Goal: Task Accomplishment & Management: Use online tool/utility

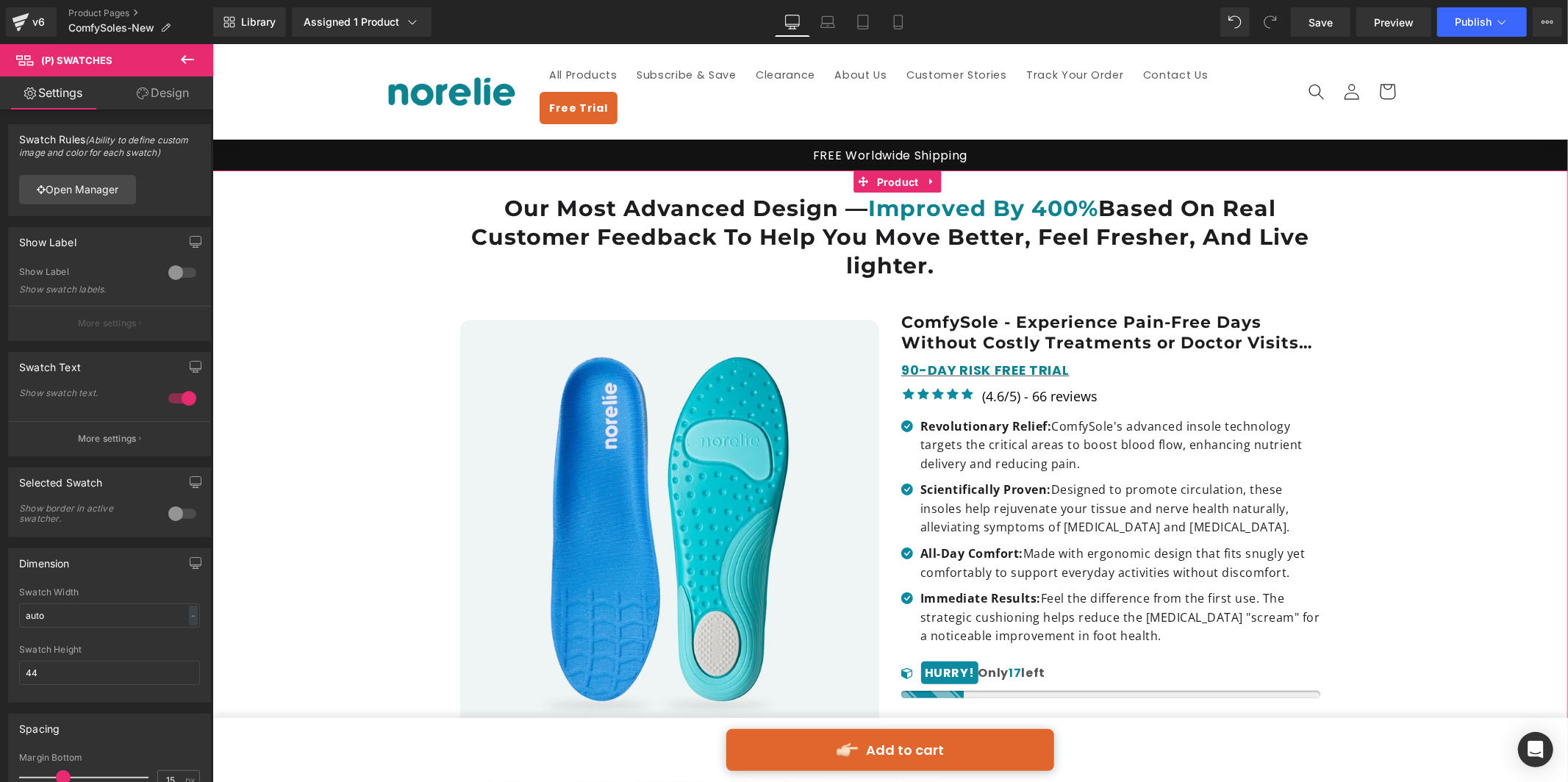
drag, startPoint x: 892, startPoint y: 154, endPoint x: 950, endPoint y: 306, distance: 162.7
click at [892, 171] on span "Product" at bounding box center [897, 181] width 49 height 22
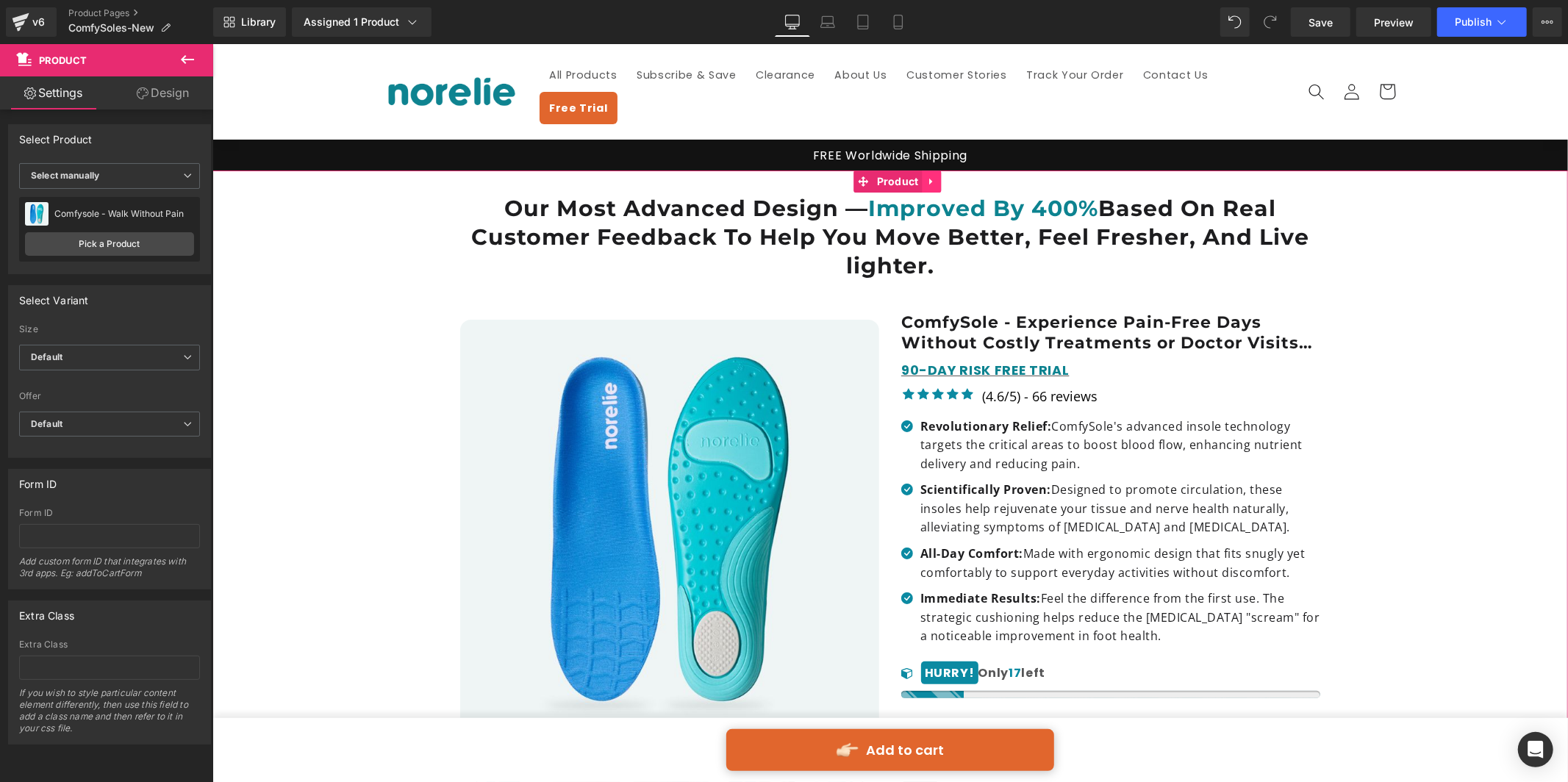
click at [932, 175] on icon at bounding box center [931, 181] width 10 height 11
click at [906, 175] on icon at bounding box center [903, 181] width 10 height 11
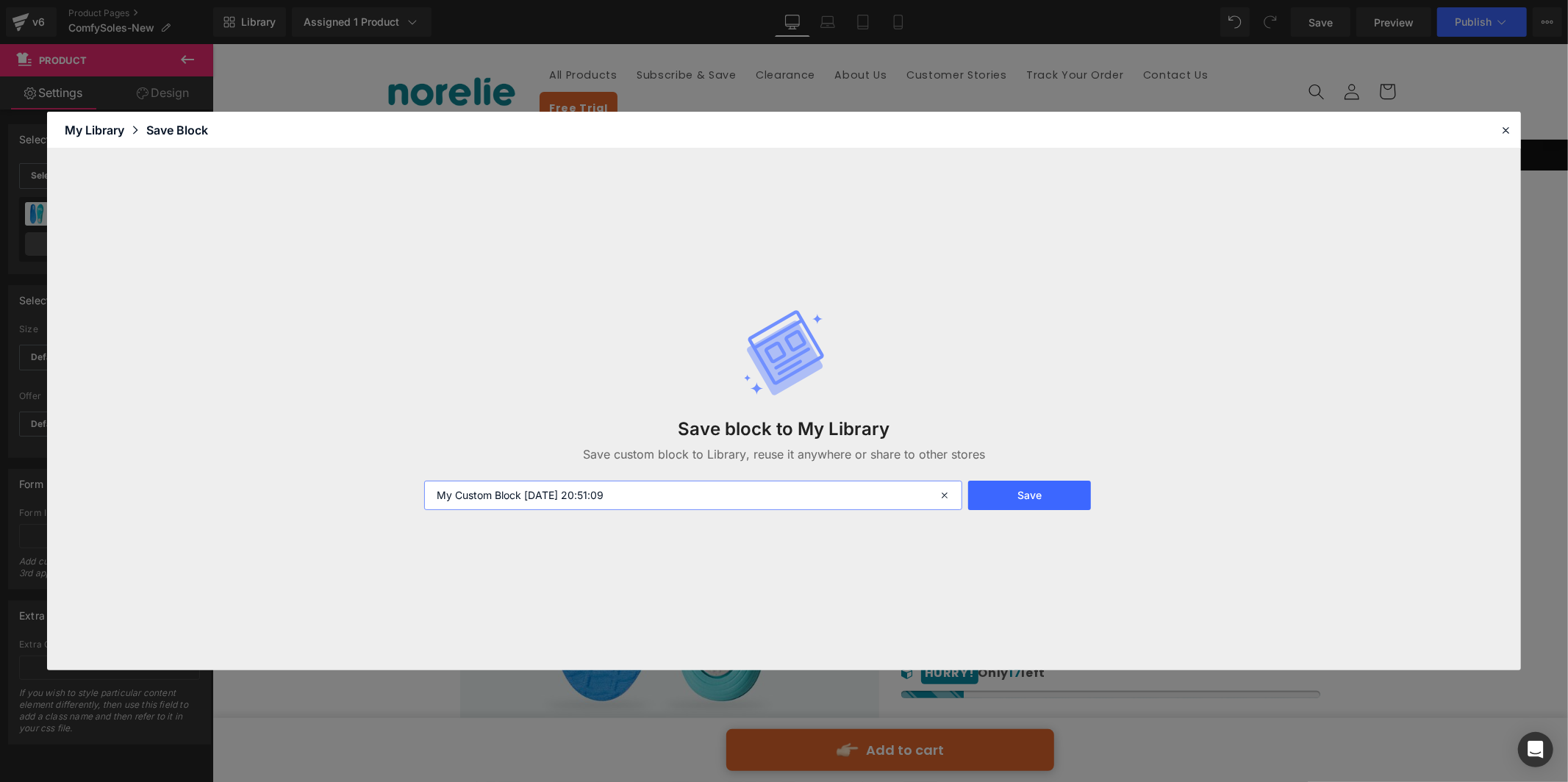
click at [523, 500] on input "My Custom Block [DATE] 20:51:09" at bounding box center [693, 496] width 538 height 29
type input "Old comfysole above the fold [DATE] 20:51:09"
click at [1040, 498] on button "Save" at bounding box center [1029, 496] width 123 height 29
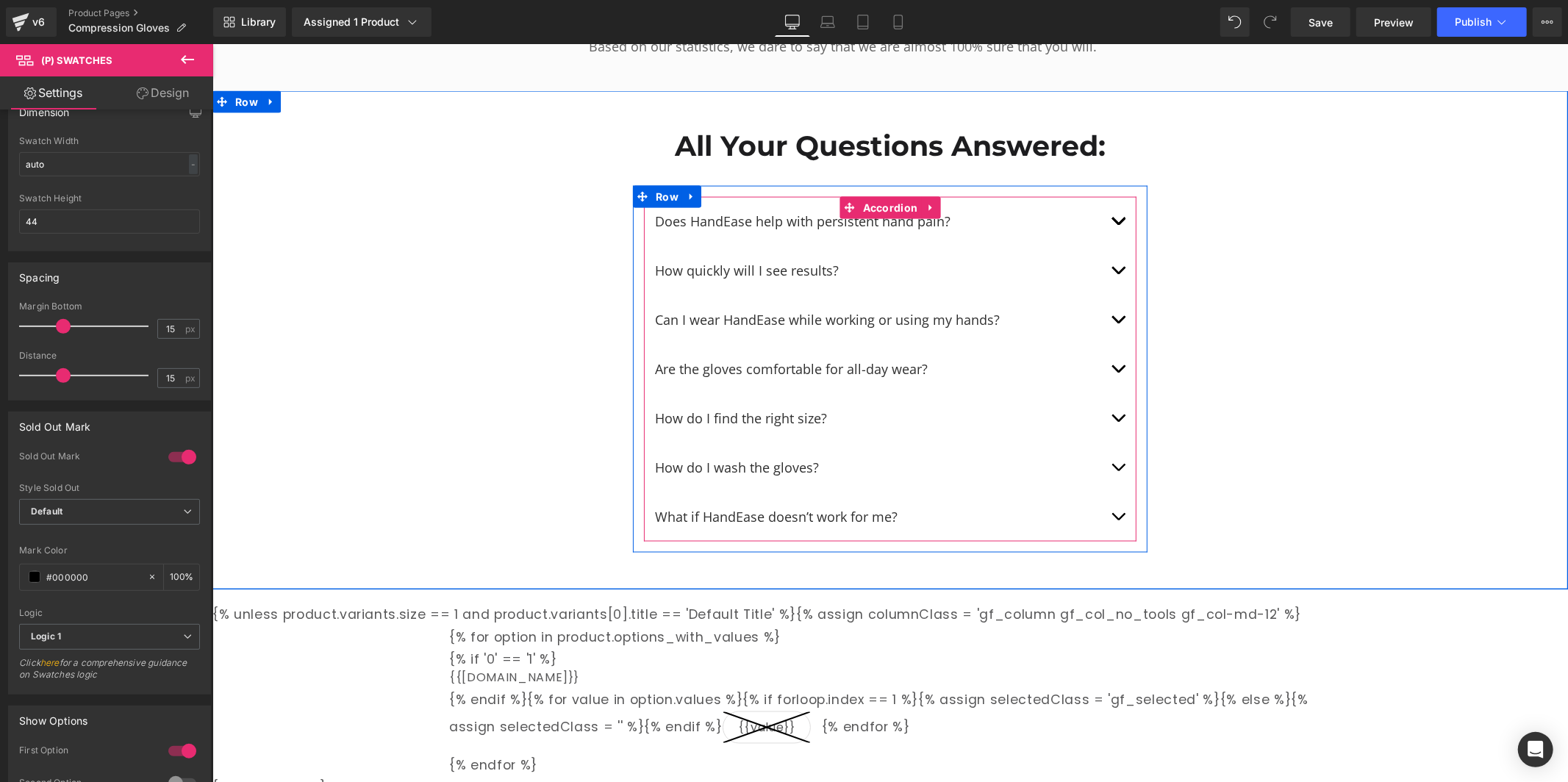
scroll to position [6482, 0]
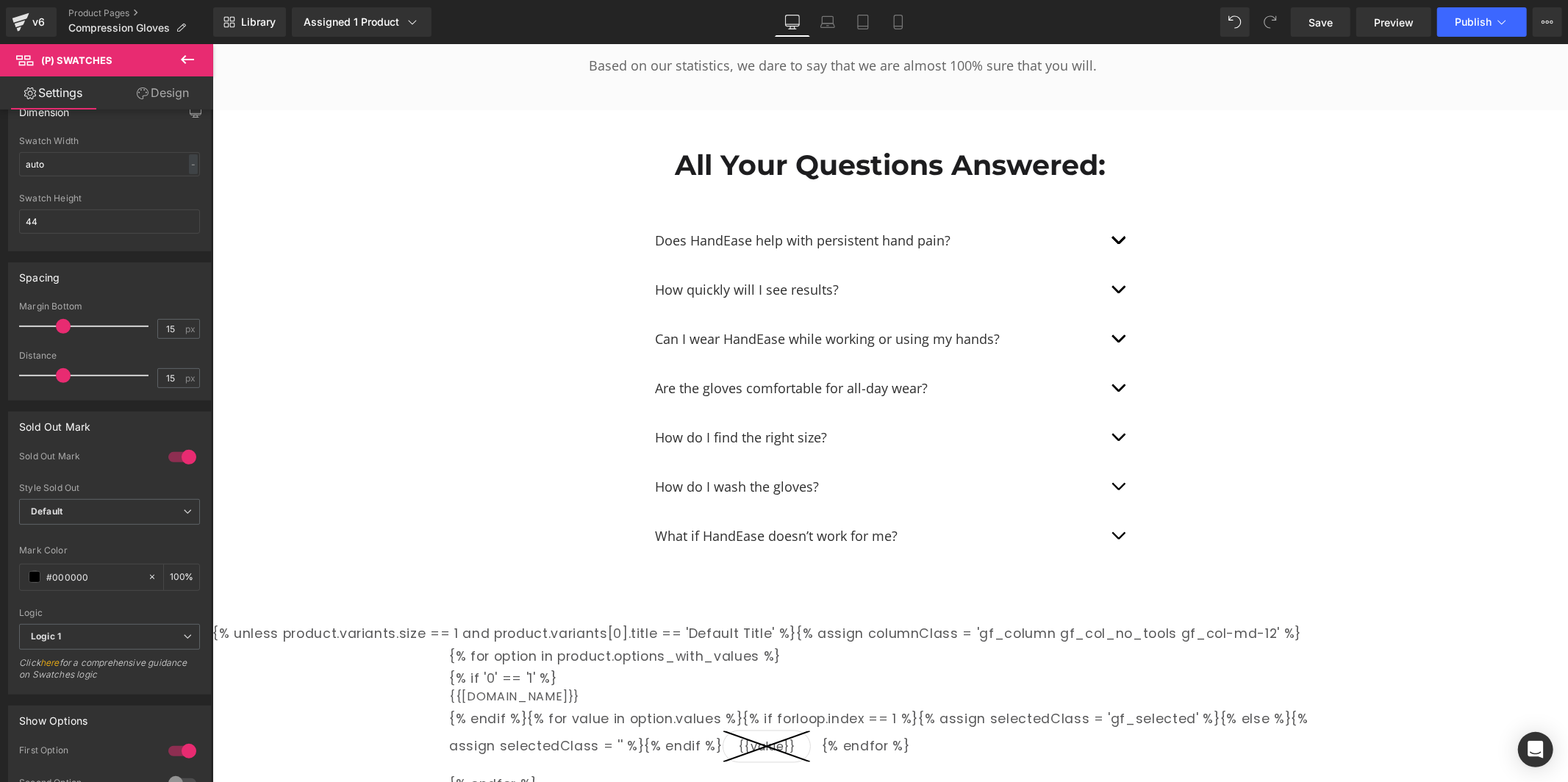
click at [556, 668] on div "{% if '0' == '1' %} {{option.name}} {% endif %}{% for value in option.values %}…" at bounding box center [889, 720] width 882 height 106
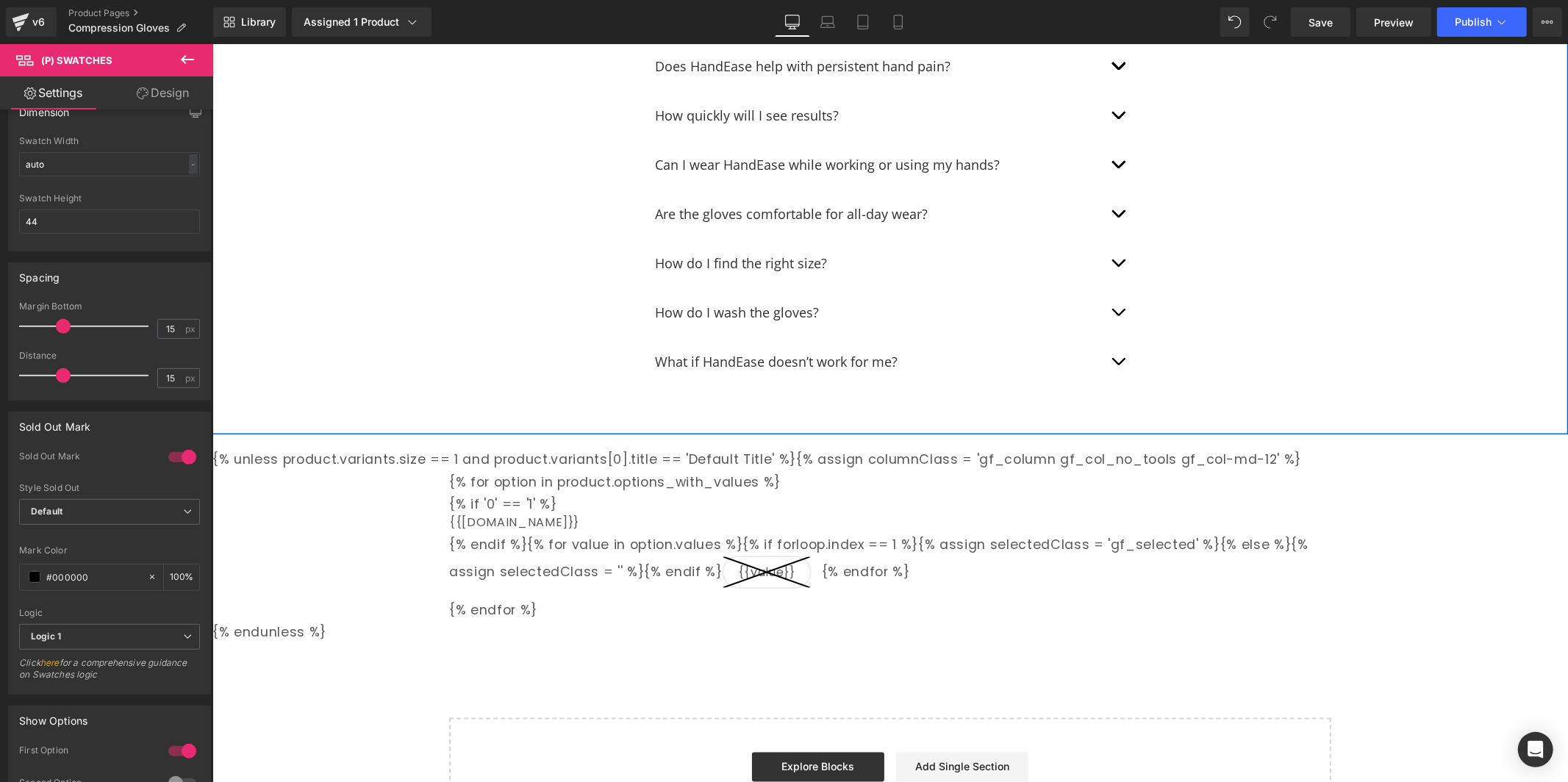
scroll to position [6678, 0]
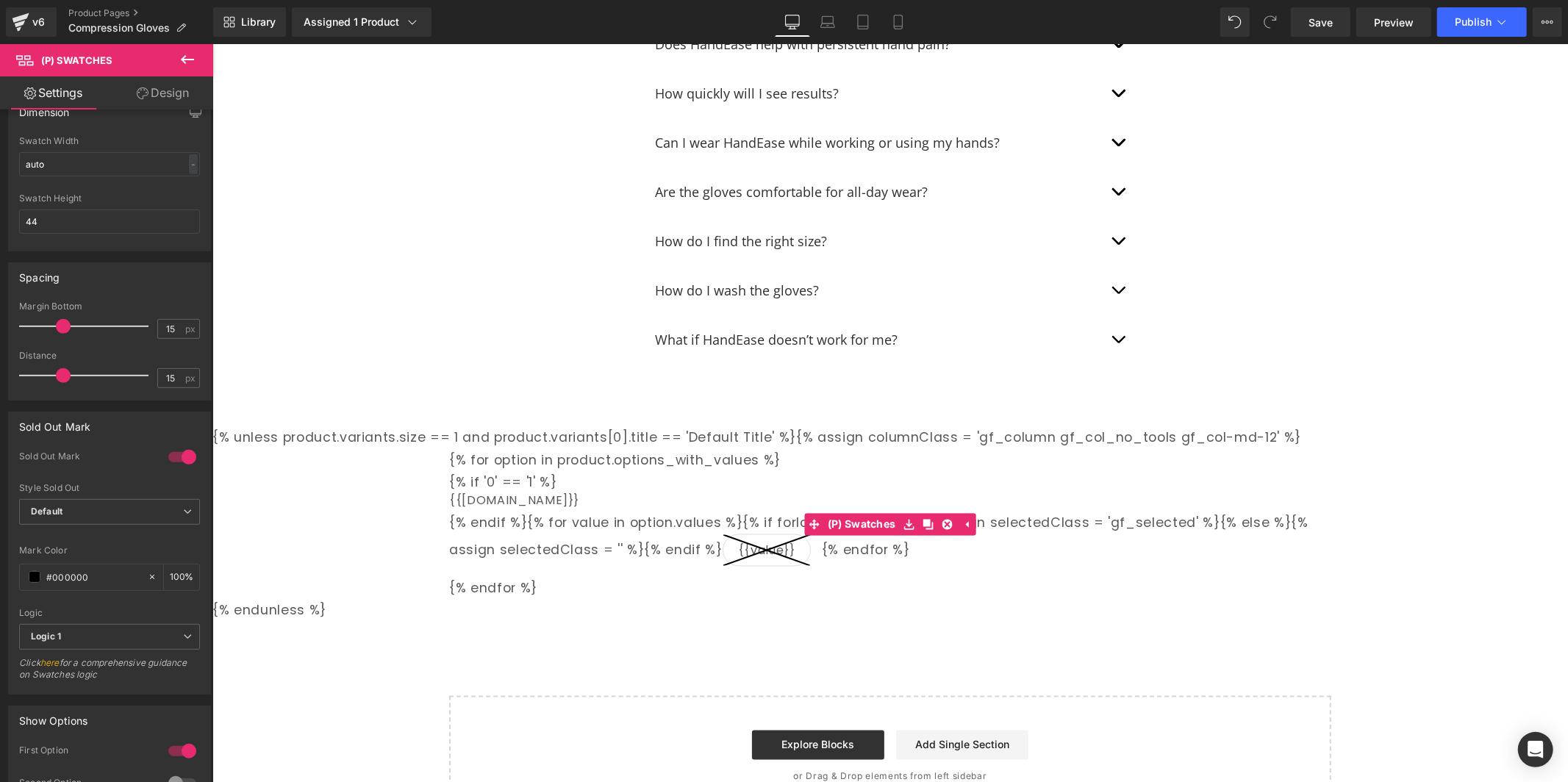
click at [415, 483] on div "{% unless product.variants.size == 1 and product.variants[0].title == 'Default …" at bounding box center [889, 523] width 1356 height 195
click at [389, 469] on div "{% unless product.variants.size == 1 and product.variants[0].title == 'Default …" at bounding box center [889, 523] width 1356 height 195
click at [955, 513] on ul "(P) Swatches" at bounding box center [890, 524] width 171 height 22
click at [952, 513] on link at bounding box center [947, 524] width 19 height 22
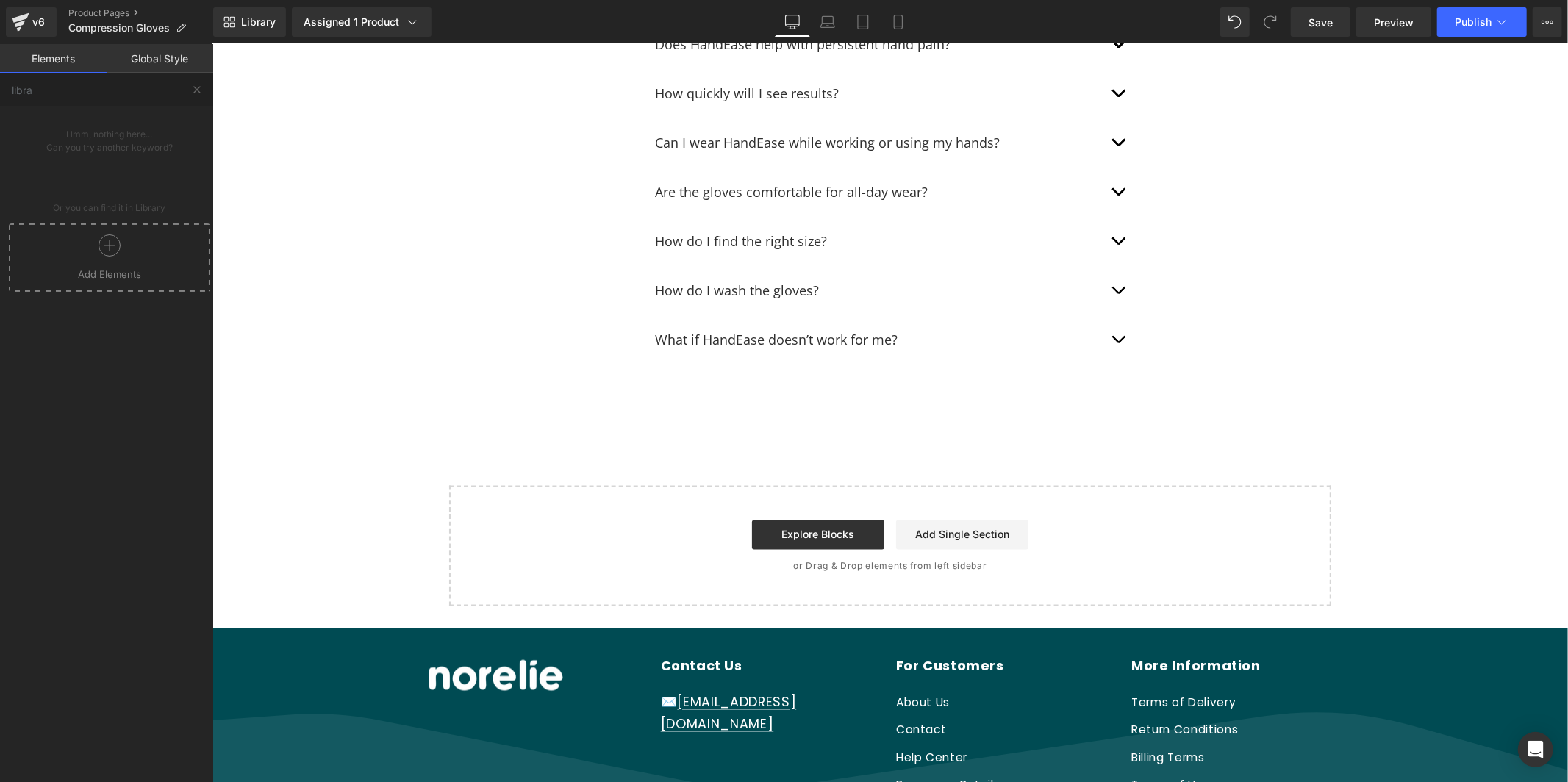
click at [135, 53] on link "Global Style" at bounding box center [160, 59] width 107 height 29
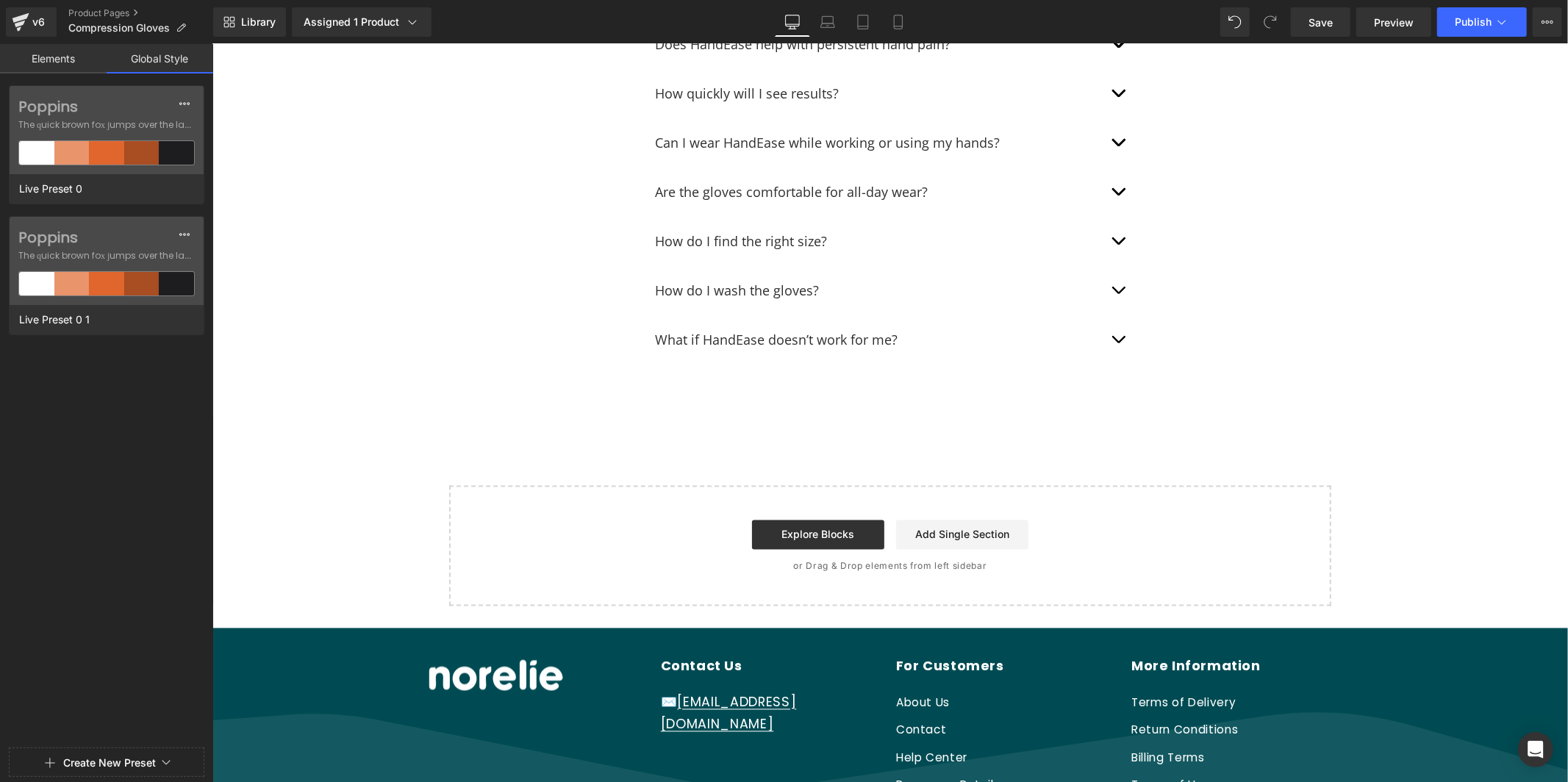
click at [52, 55] on link "Elements" at bounding box center [53, 59] width 107 height 29
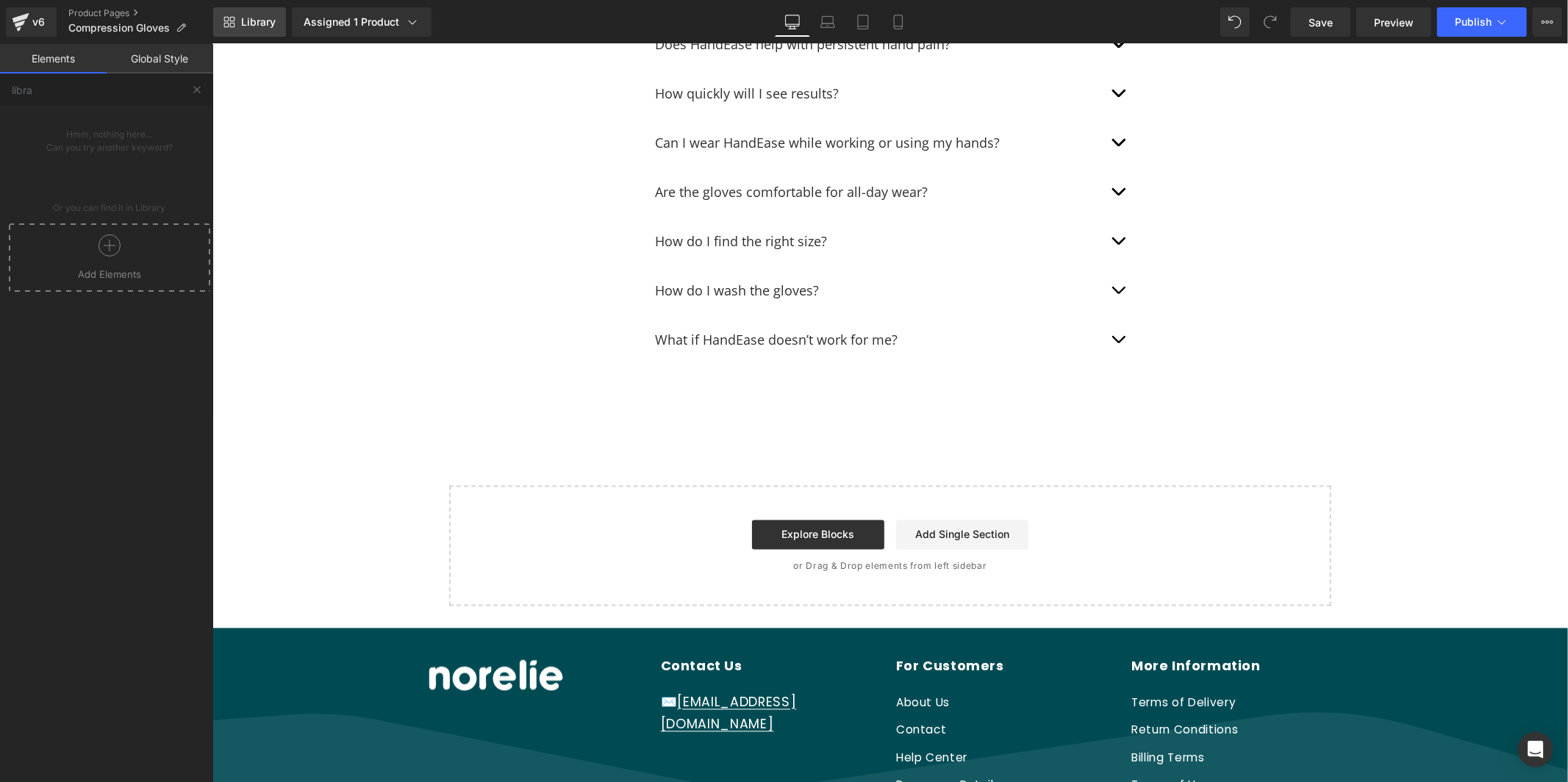
click at [225, 36] on link "Library" at bounding box center [249, 22] width 73 height 29
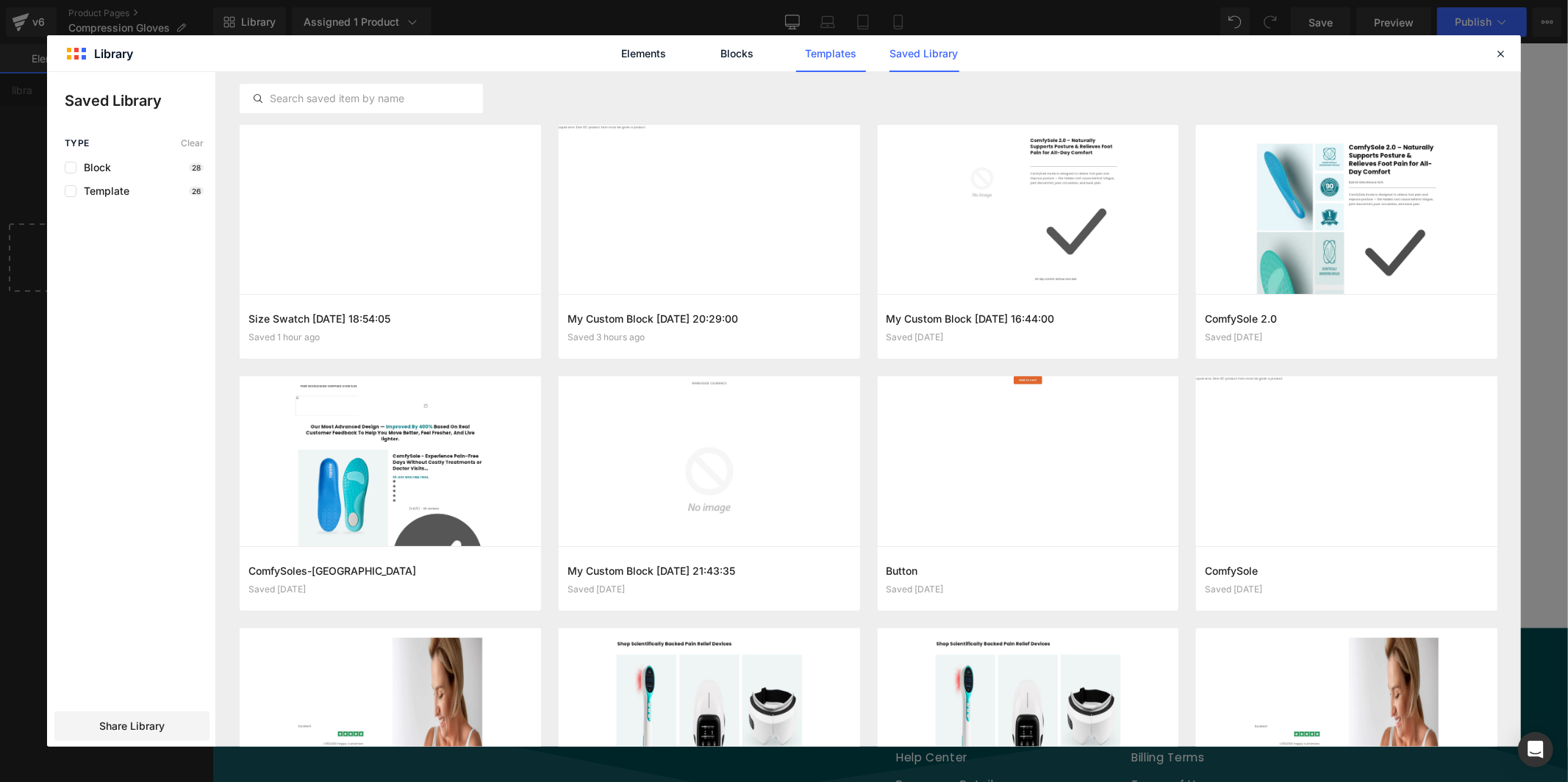
click at [0, 0] on link "Templates" at bounding box center [0, 0] width 0 height 0
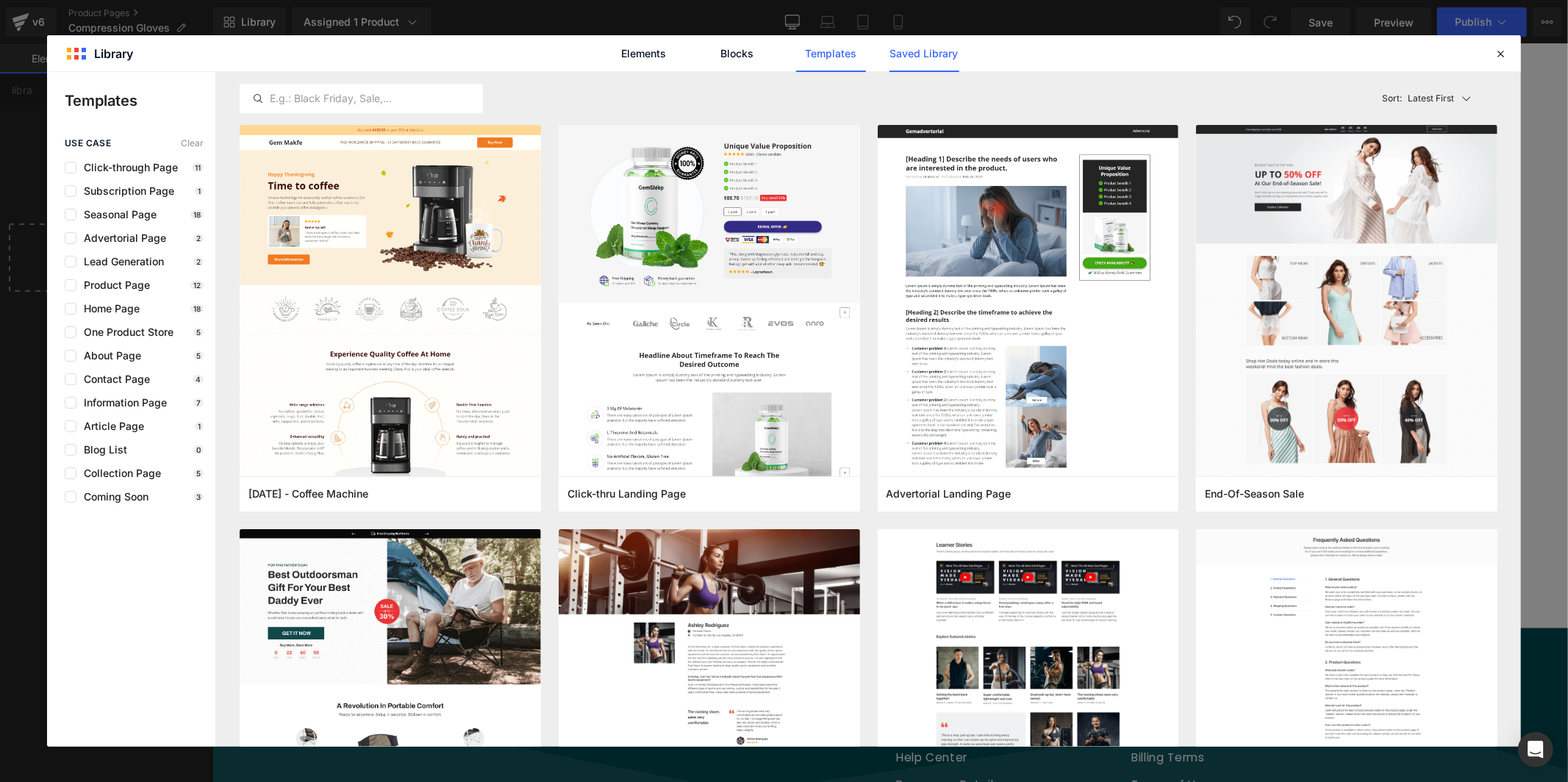
click at [0, 0] on link "Saved Library" at bounding box center [0, 0] width 0 height 0
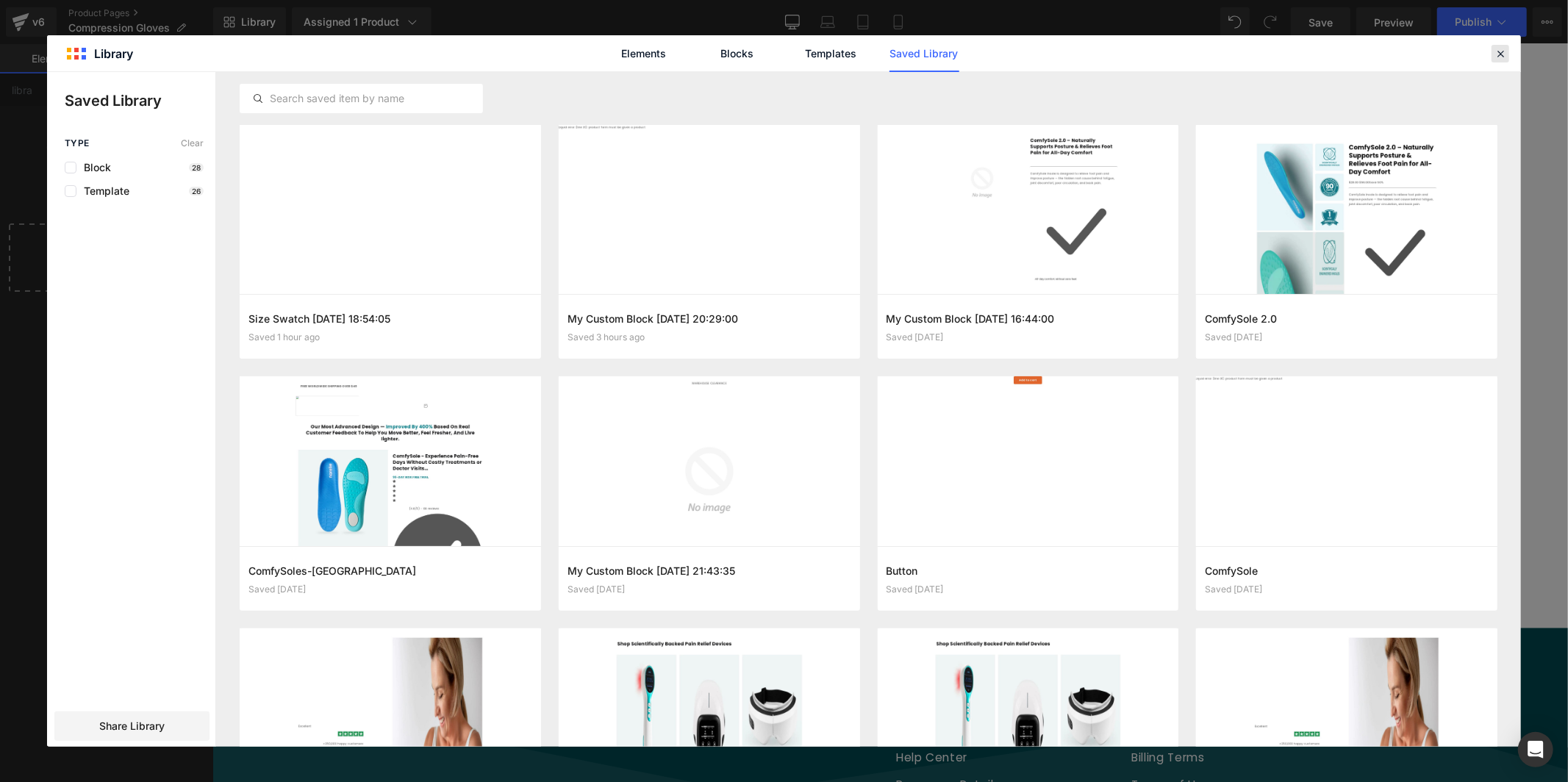
drag, startPoint x: 1516, startPoint y: 54, endPoint x: 1507, endPoint y: 54, distance: 9.0
click at [1516, 54] on div "Elements Blocks Templates Saved Library" at bounding box center [784, 53] width 1474 height 36
click at [1500, 54] on icon at bounding box center [1500, 53] width 13 height 13
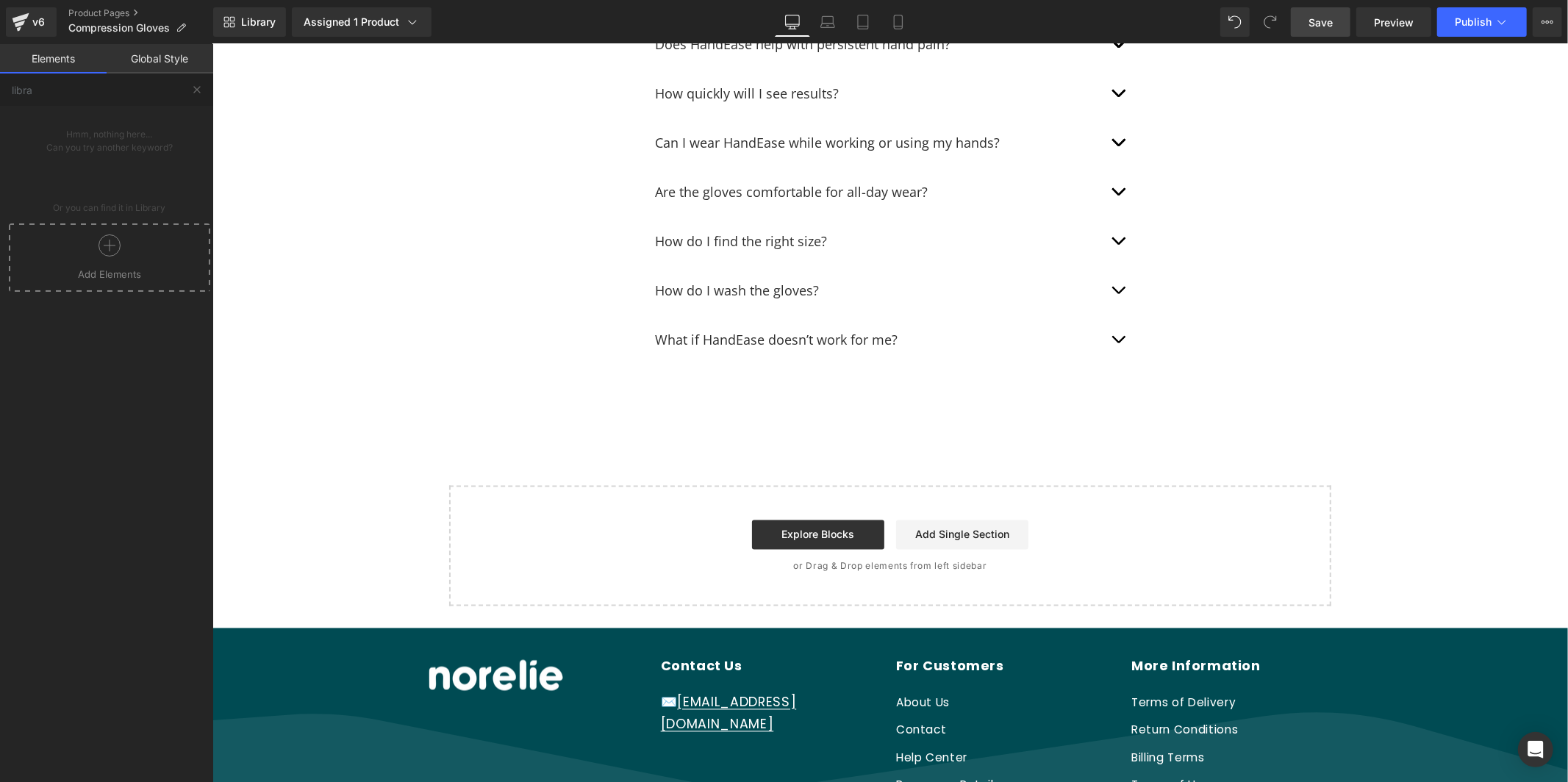
click at [1321, 9] on link "Save" at bounding box center [1320, 22] width 59 height 29
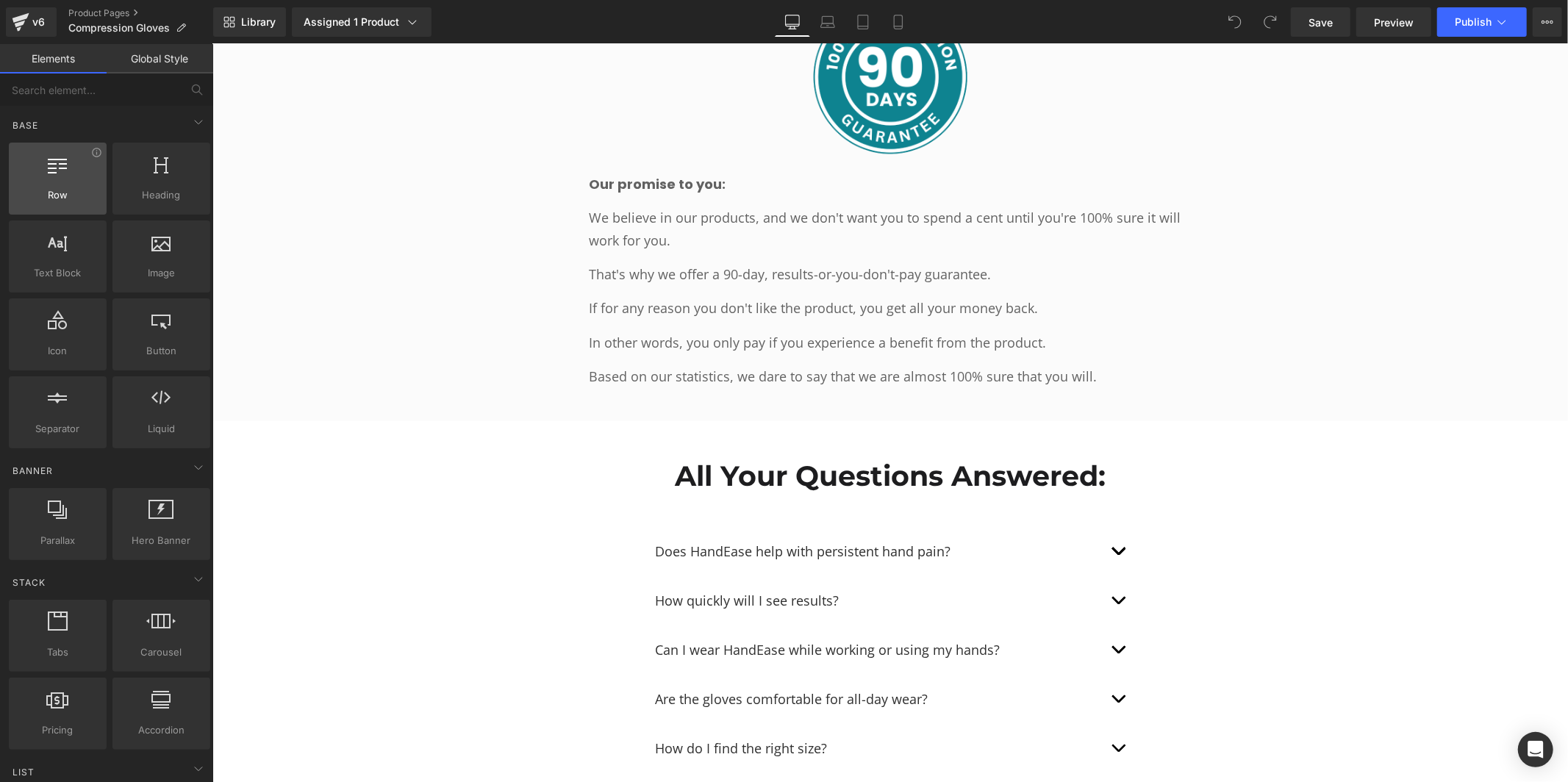
scroll to position [3, 0]
click at [263, 12] on link "Library" at bounding box center [249, 22] width 73 height 29
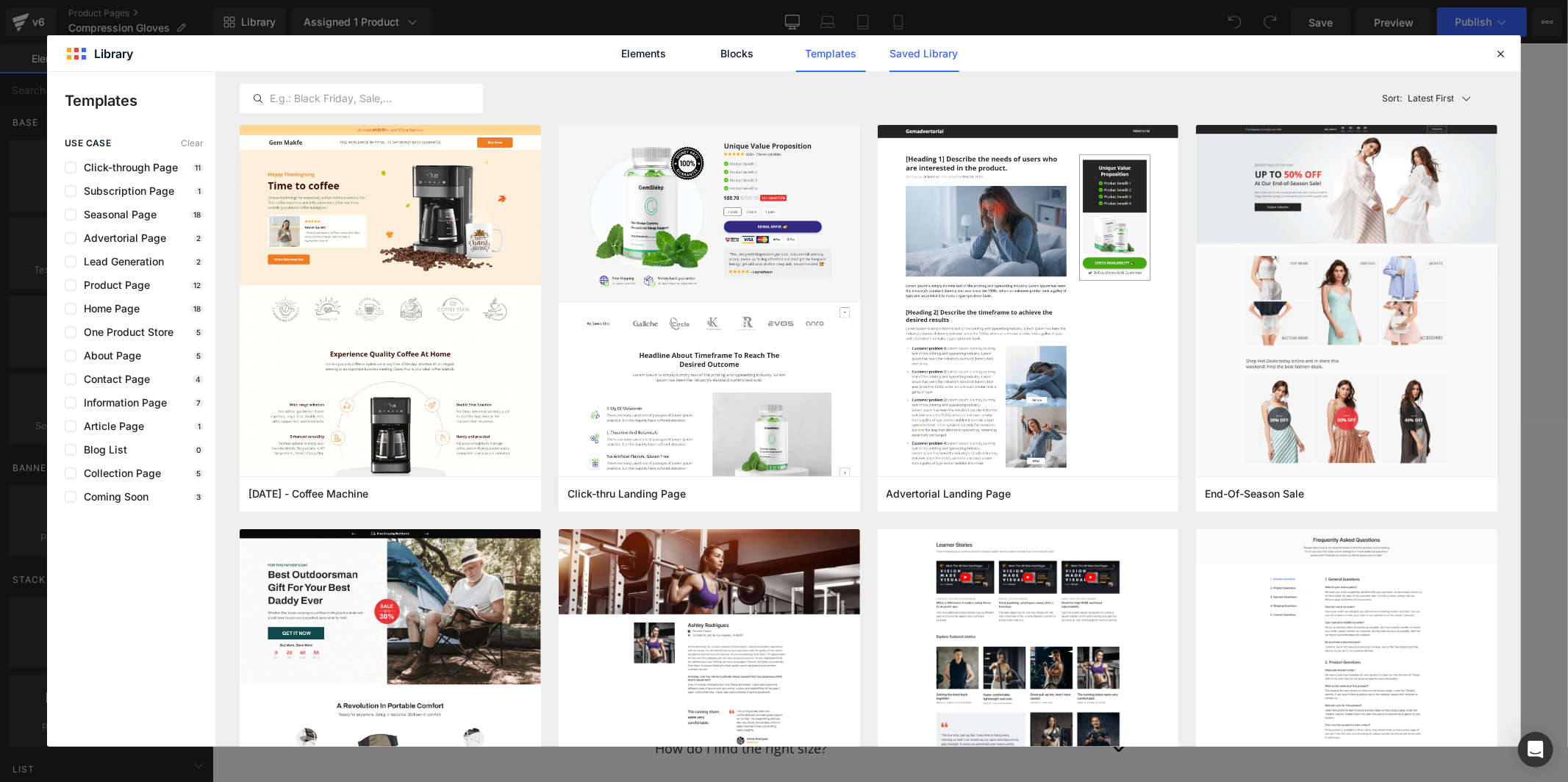
click at [894, 56] on link "Saved Library" at bounding box center [924, 54] width 69 height 37
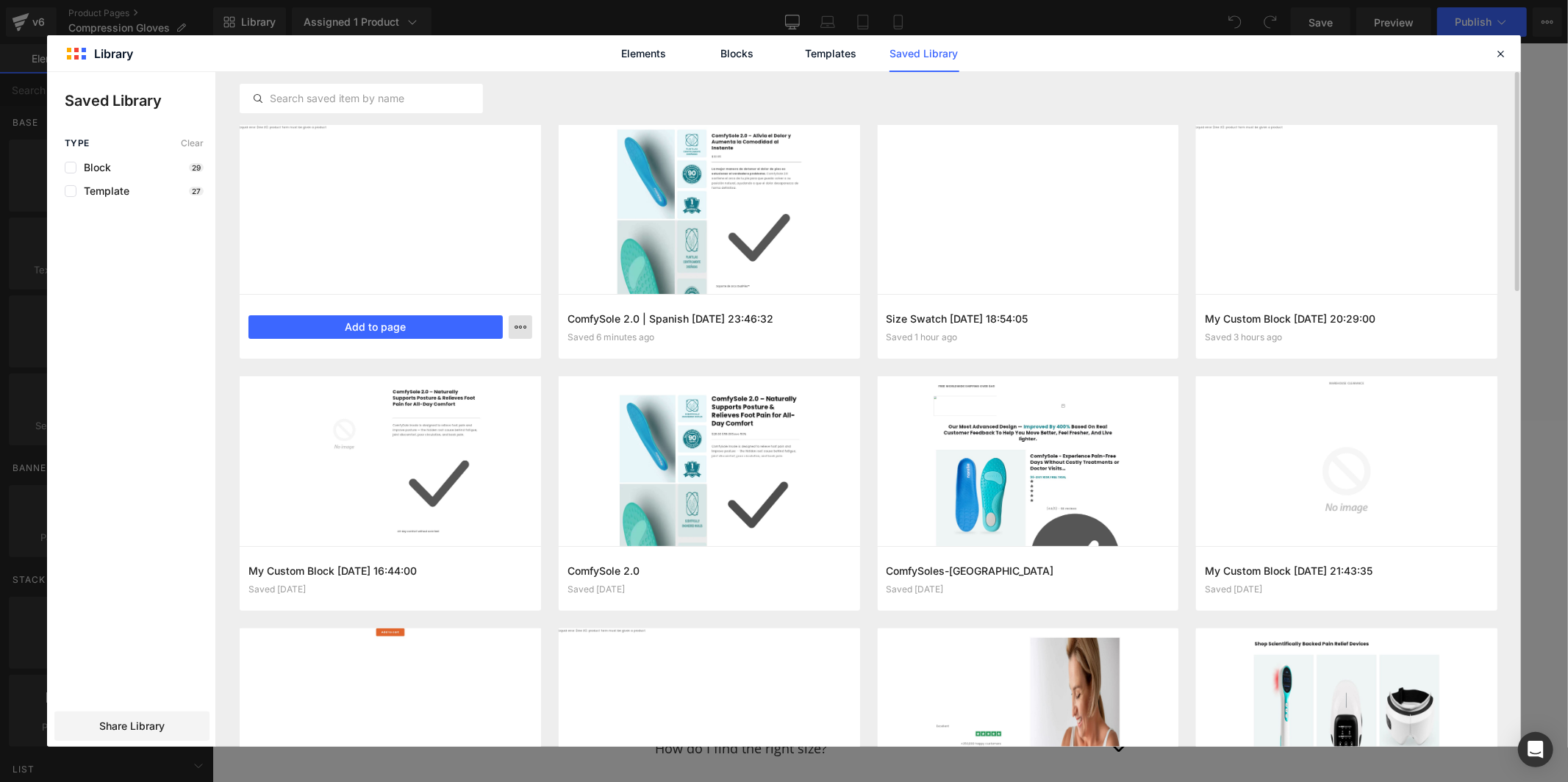
click at [530, 317] on button "button" at bounding box center [520, 327] width 23 height 23
click at [483, 326] on div at bounding box center [784, 409] width 1474 height 675
click at [425, 328] on button "Add to page" at bounding box center [375, 327] width 254 height 23
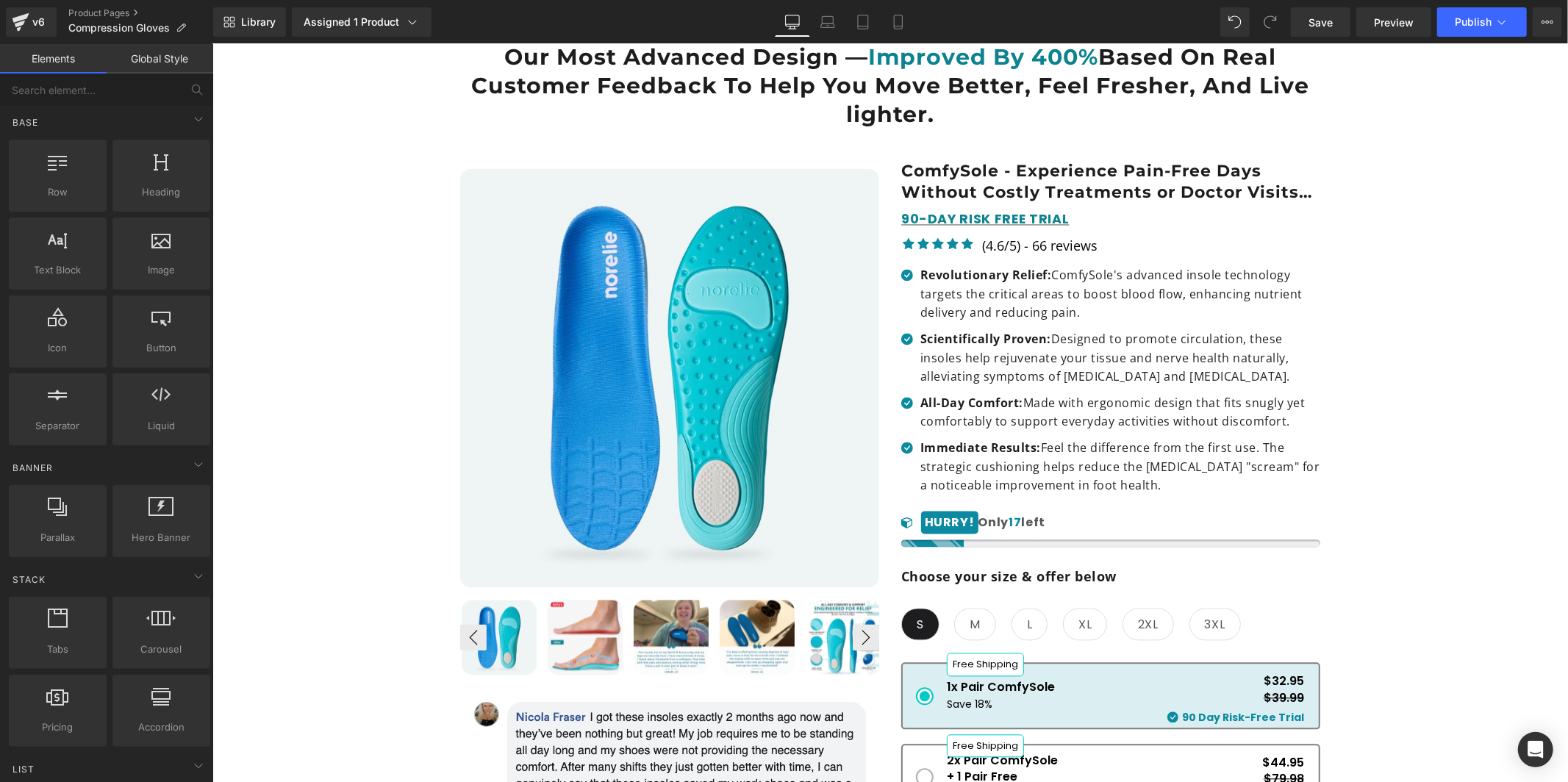
scroll to position [7075, 0]
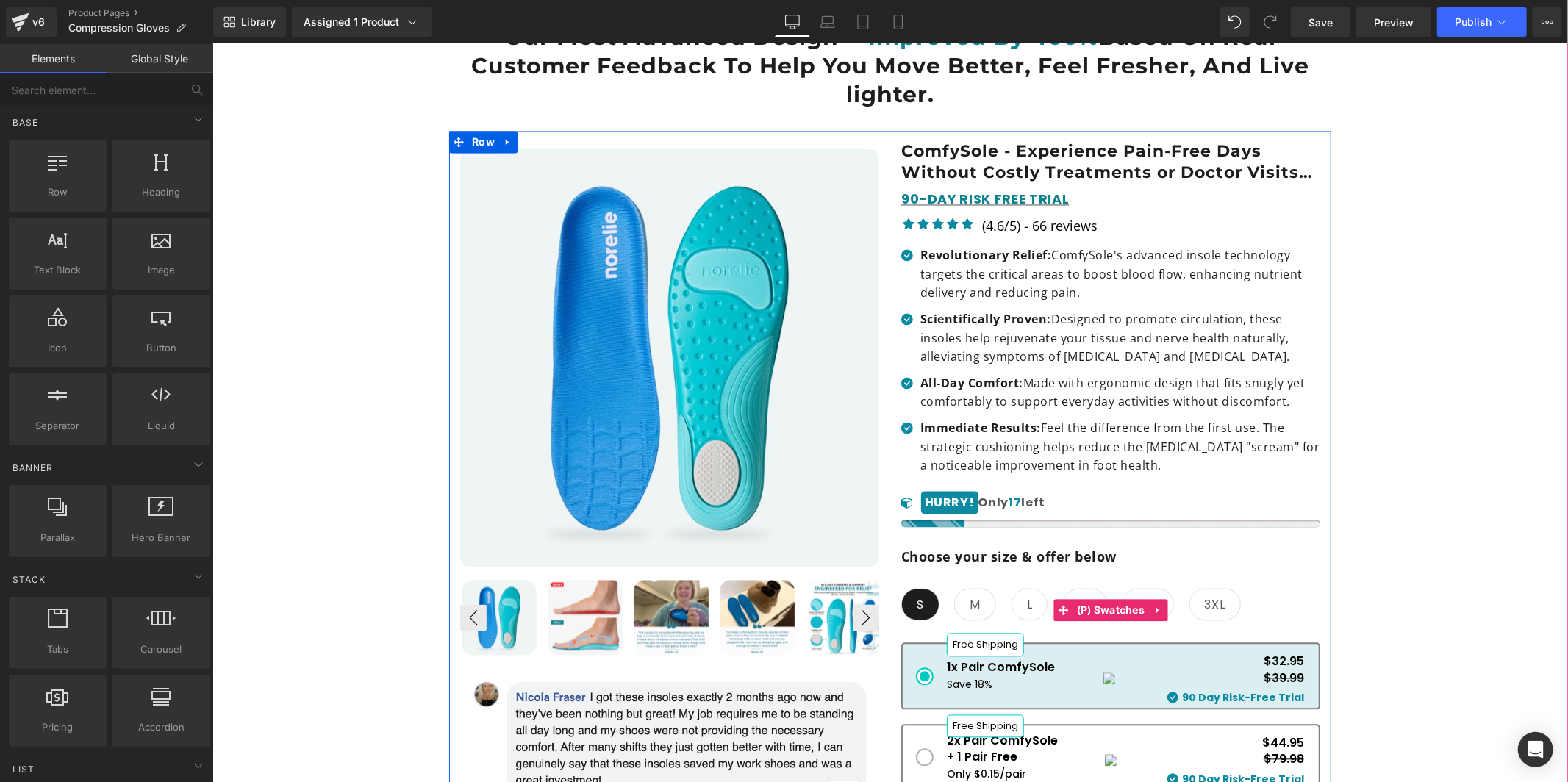
click at [985, 588] on span "M" at bounding box center [974, 604] width 42 height 32
click at [1064, 605] on icon at bounding box center [1062, 610] width 10 height 10
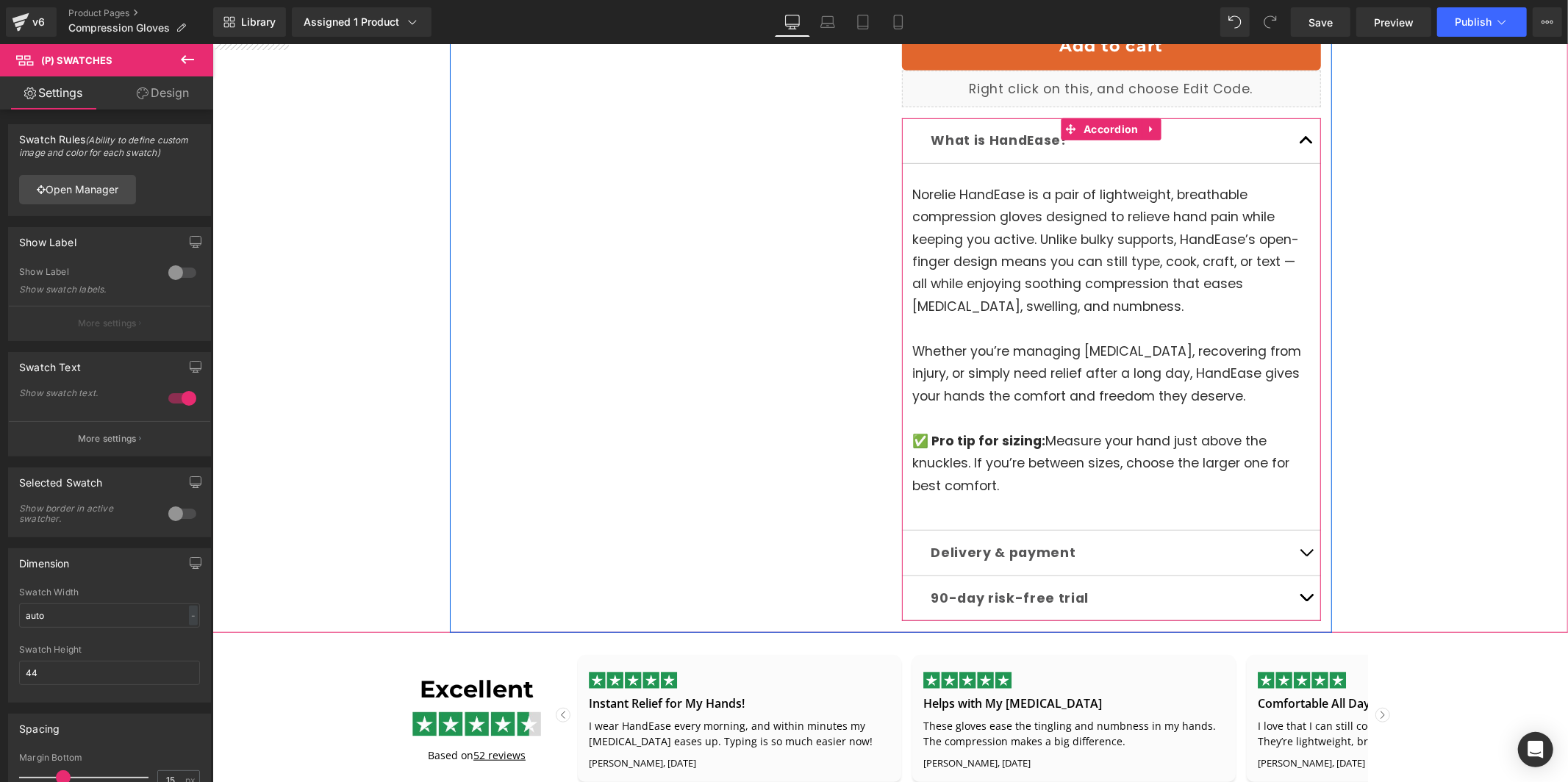
scroll to position [0, 0]
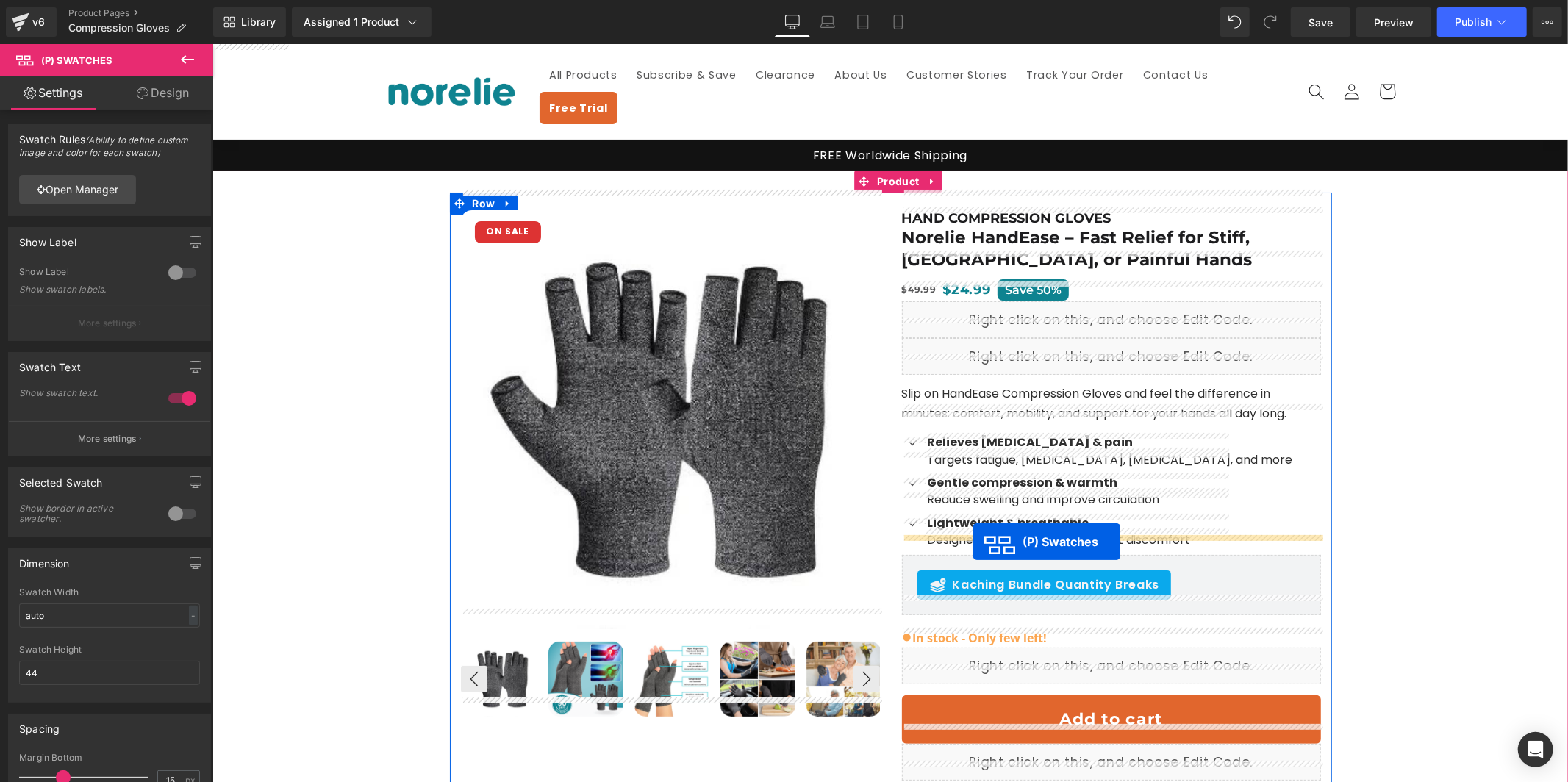
drag, startPoint x: 1061, startPoint y: 591, endPoint x: 973, endPoint y: 541, distance: 101.2
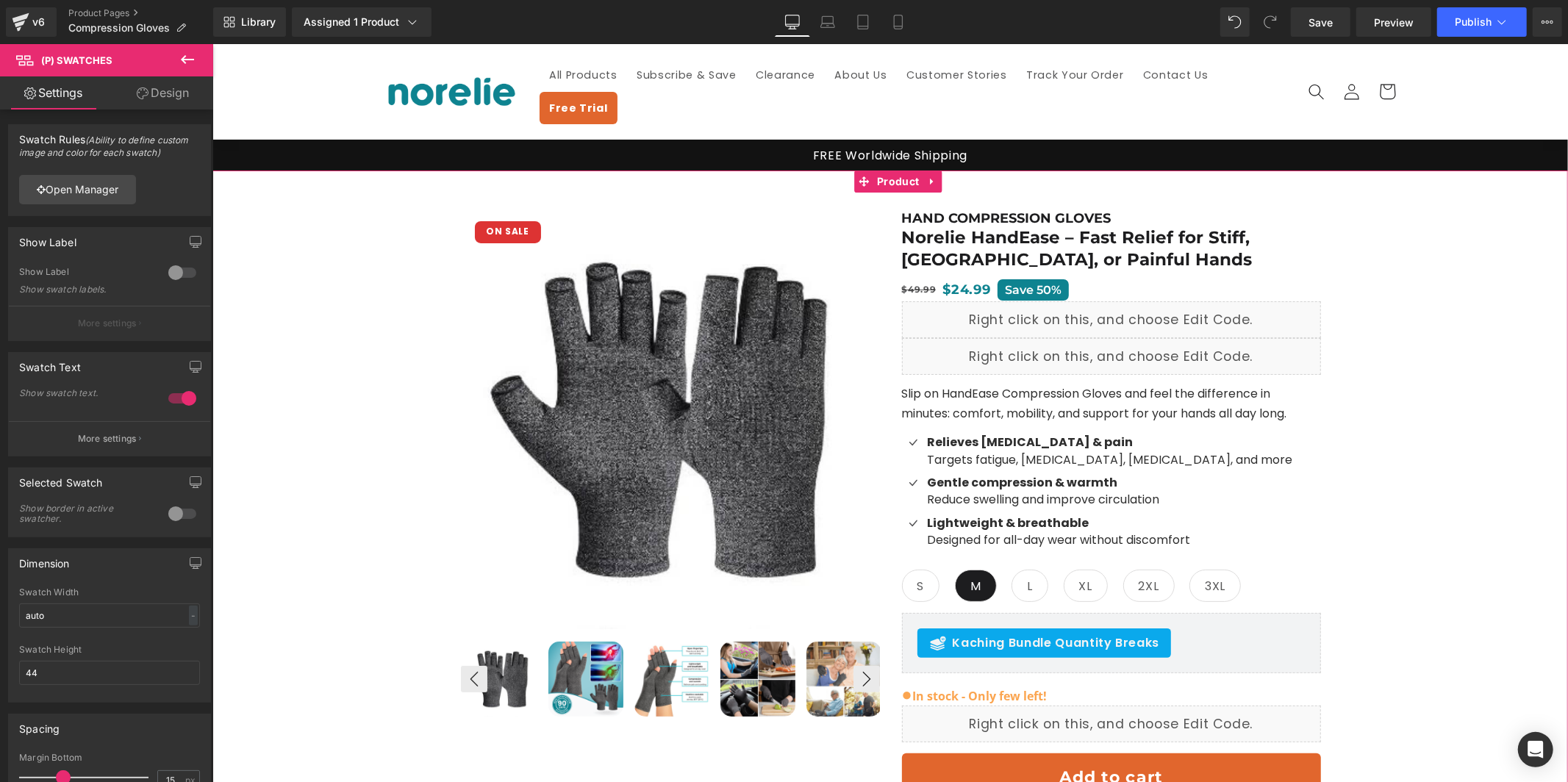
click at [1408, 503] on div "ON SALE (P) Image ‹" at bounding box center [890, 778] width 1340 height 1173
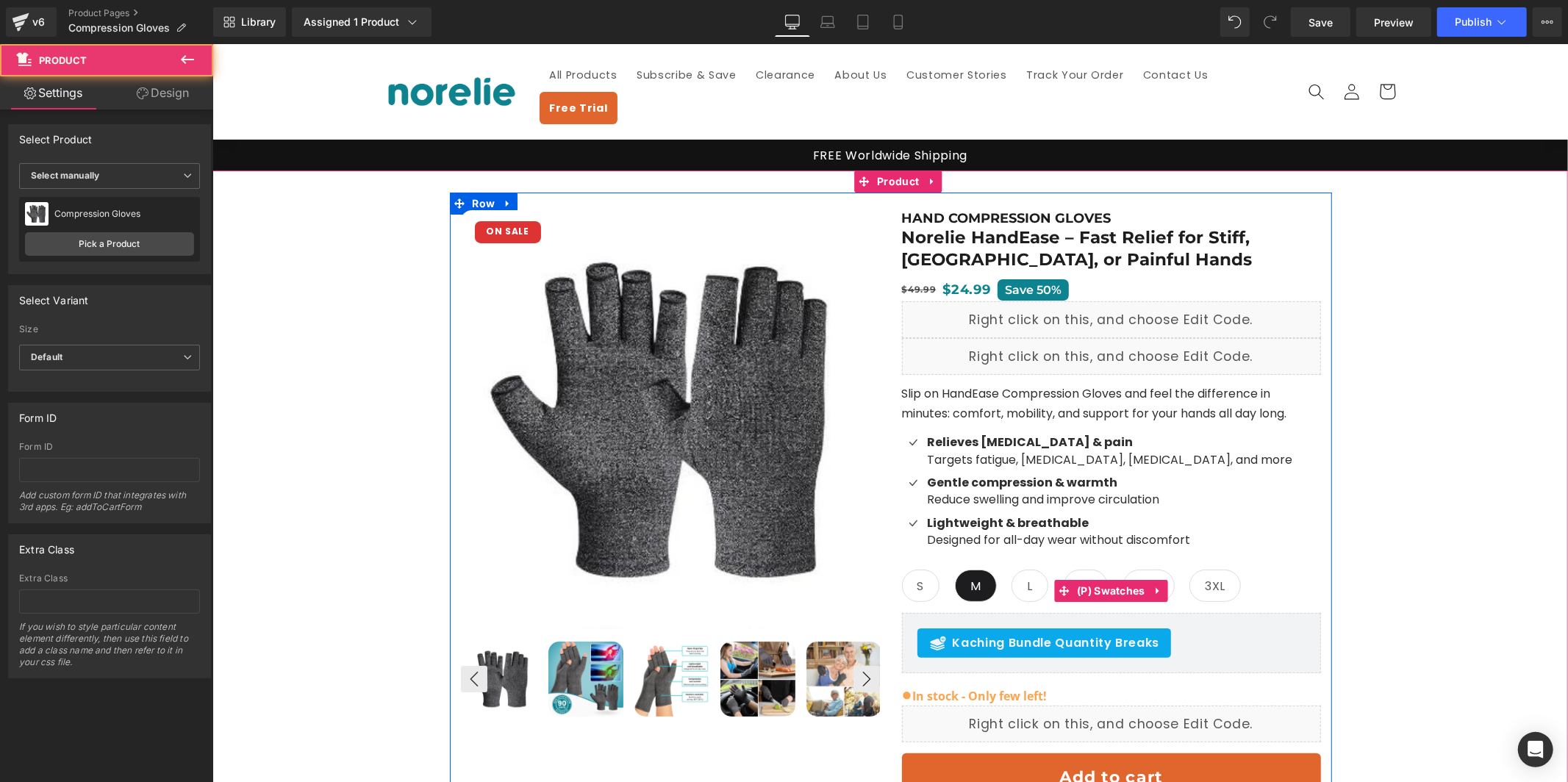
click at [1087, 579] on span "(P) Swatches" at bounding box center [1110, 590] width 76 height 22
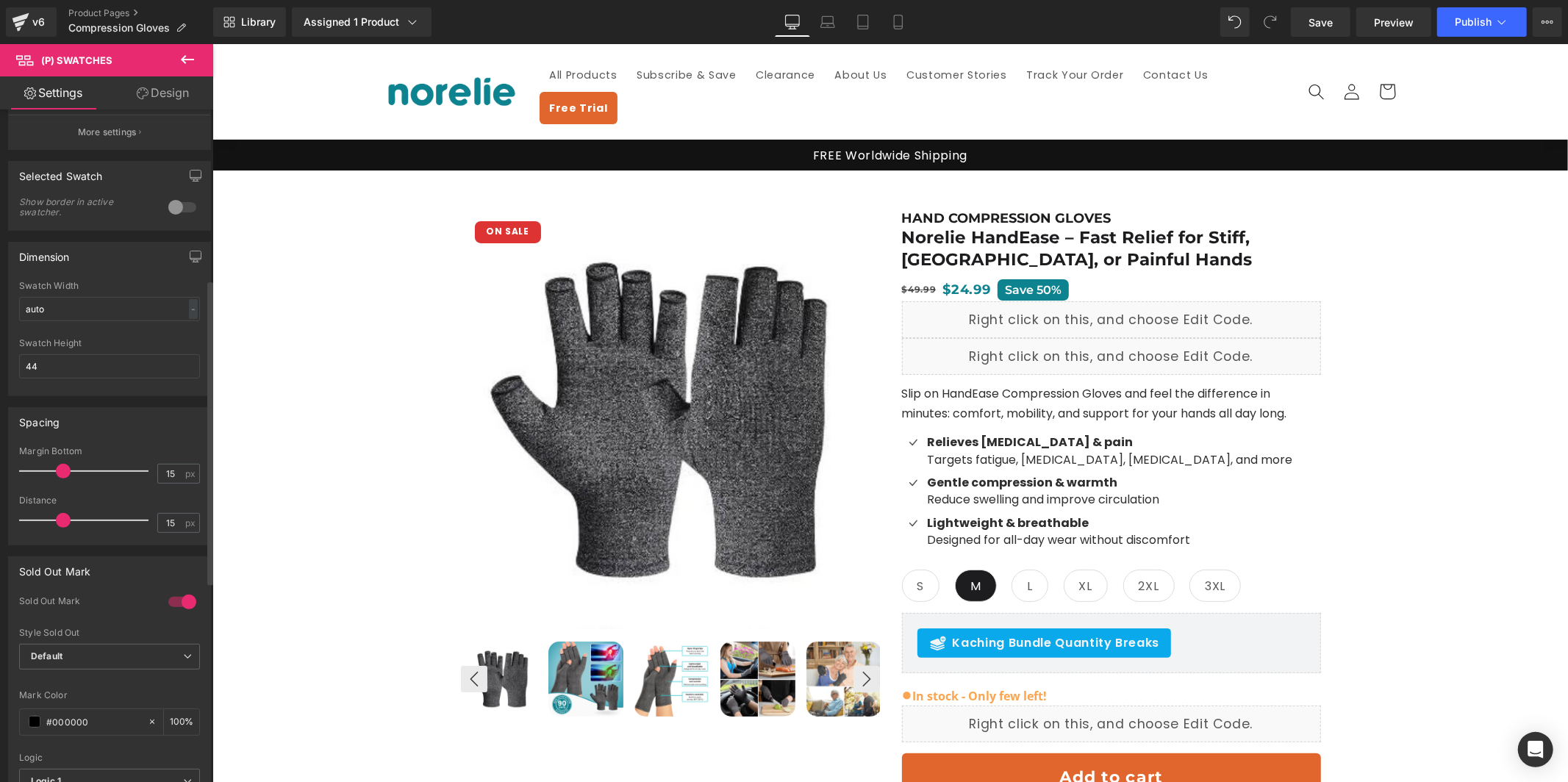
scroll to position [375, 0]
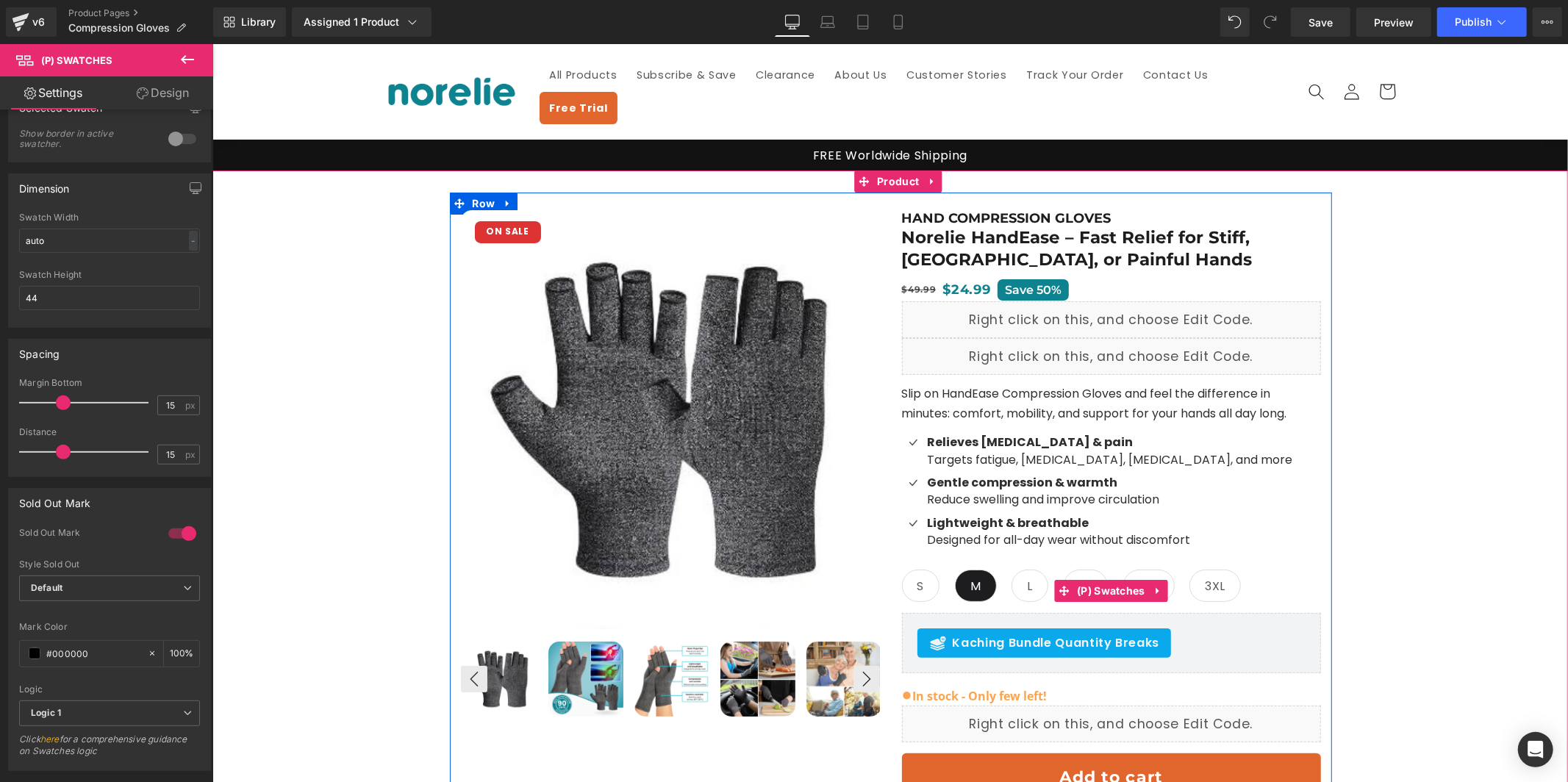
click at [919, 570] on span "S" at bounding box center [920, 585] width 8 height 31
click at [1114, 579] on span "(P) Swatches" at bounding box center [1110, 590] width 76 height 22
click at [975, 570] on span "M" at bounding box center [975, 585] width 11 height 31
click at [1023, 571] on span "L" at bounding box center [1029, 585] width 37 height 32
click at [918, 570] on span "S" at bounding box center [920, 585] width 8 height 31
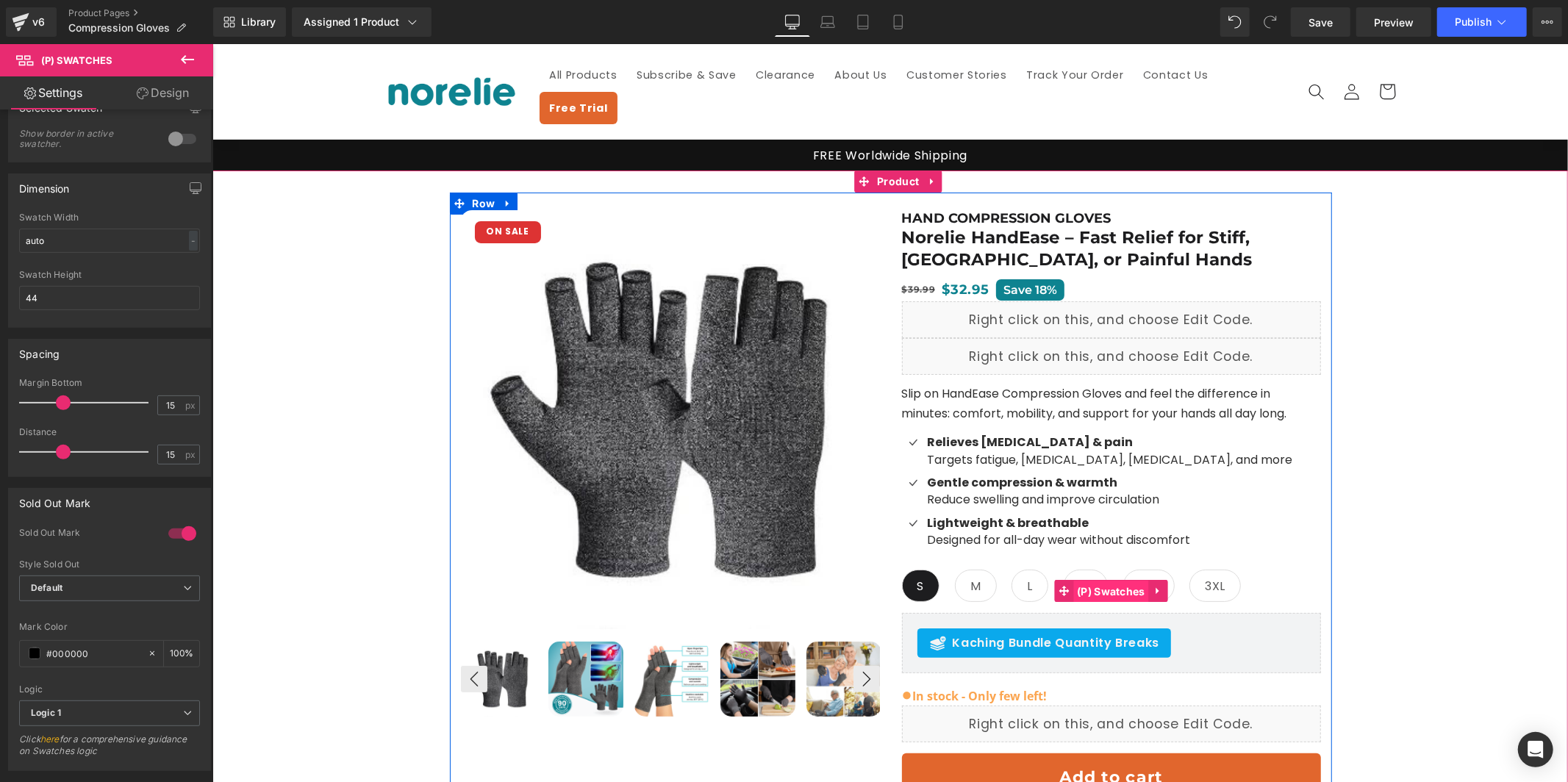
click at [1106, 580] on span "(P) Swatches" at bounding box center [1110, 591] width 76 height 22
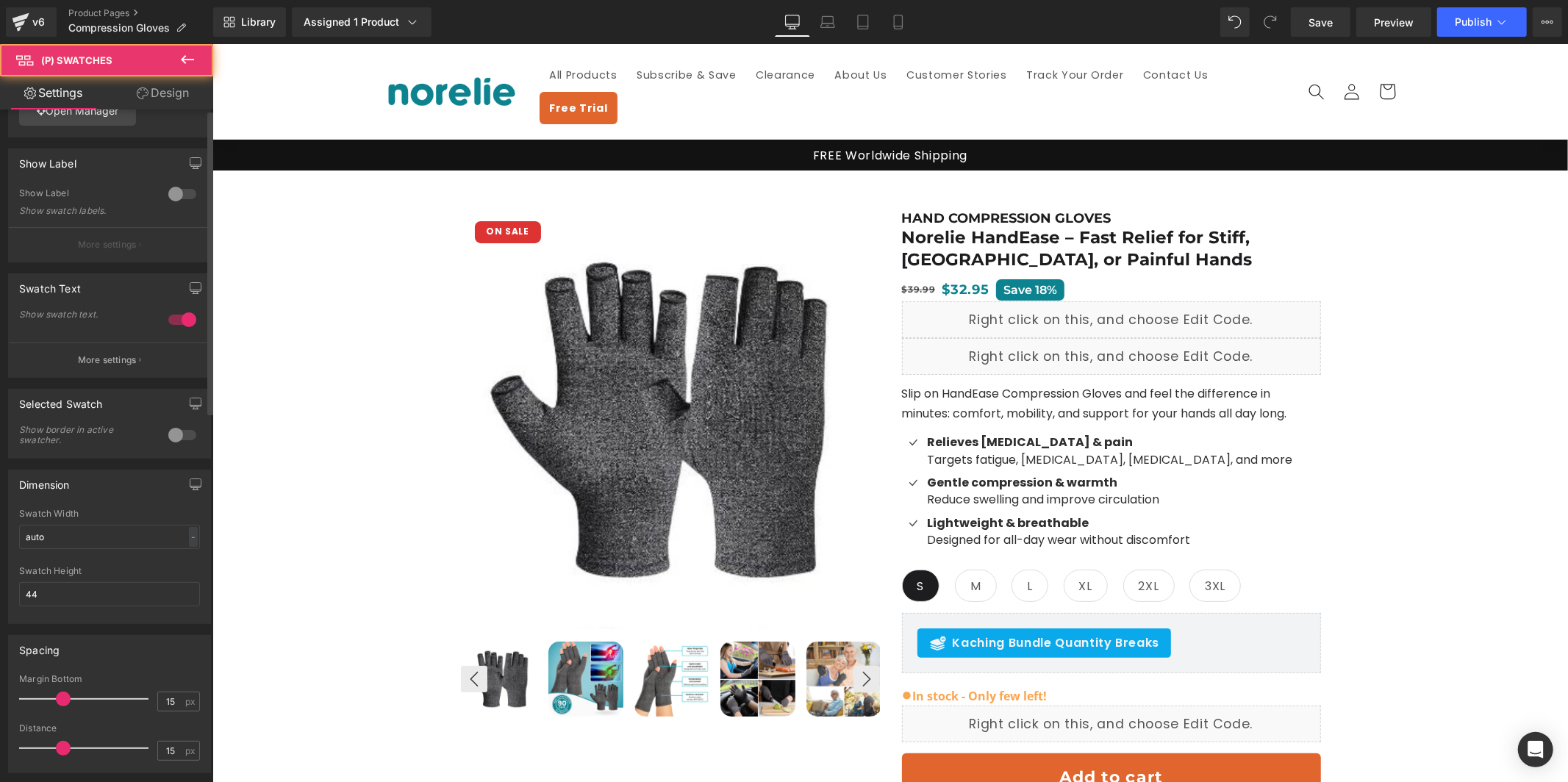
scroll to position [0, 0]
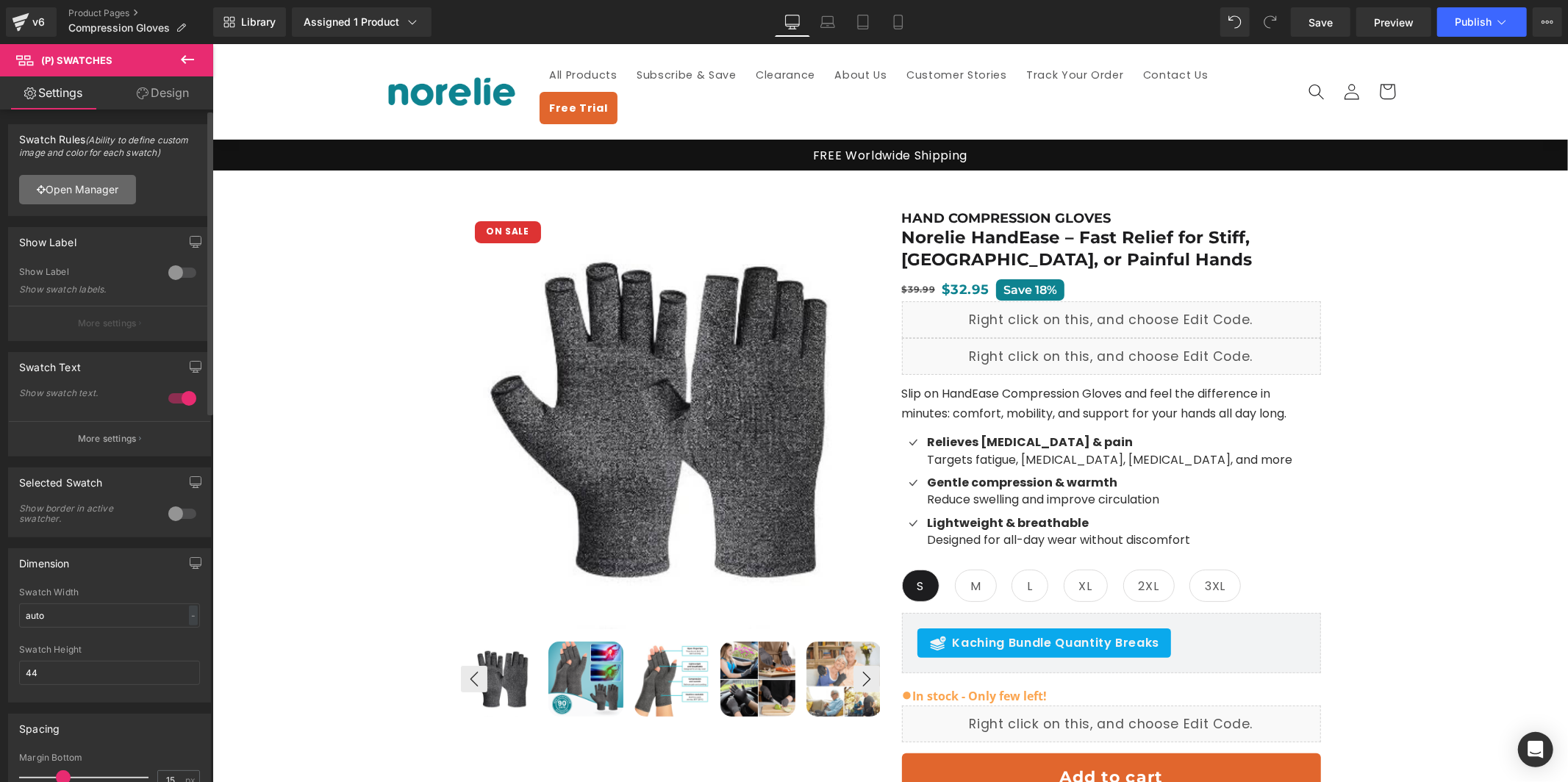
click at [105, 187] on link "Open Manager" at bounding box center [77, 190] width 117 height 29
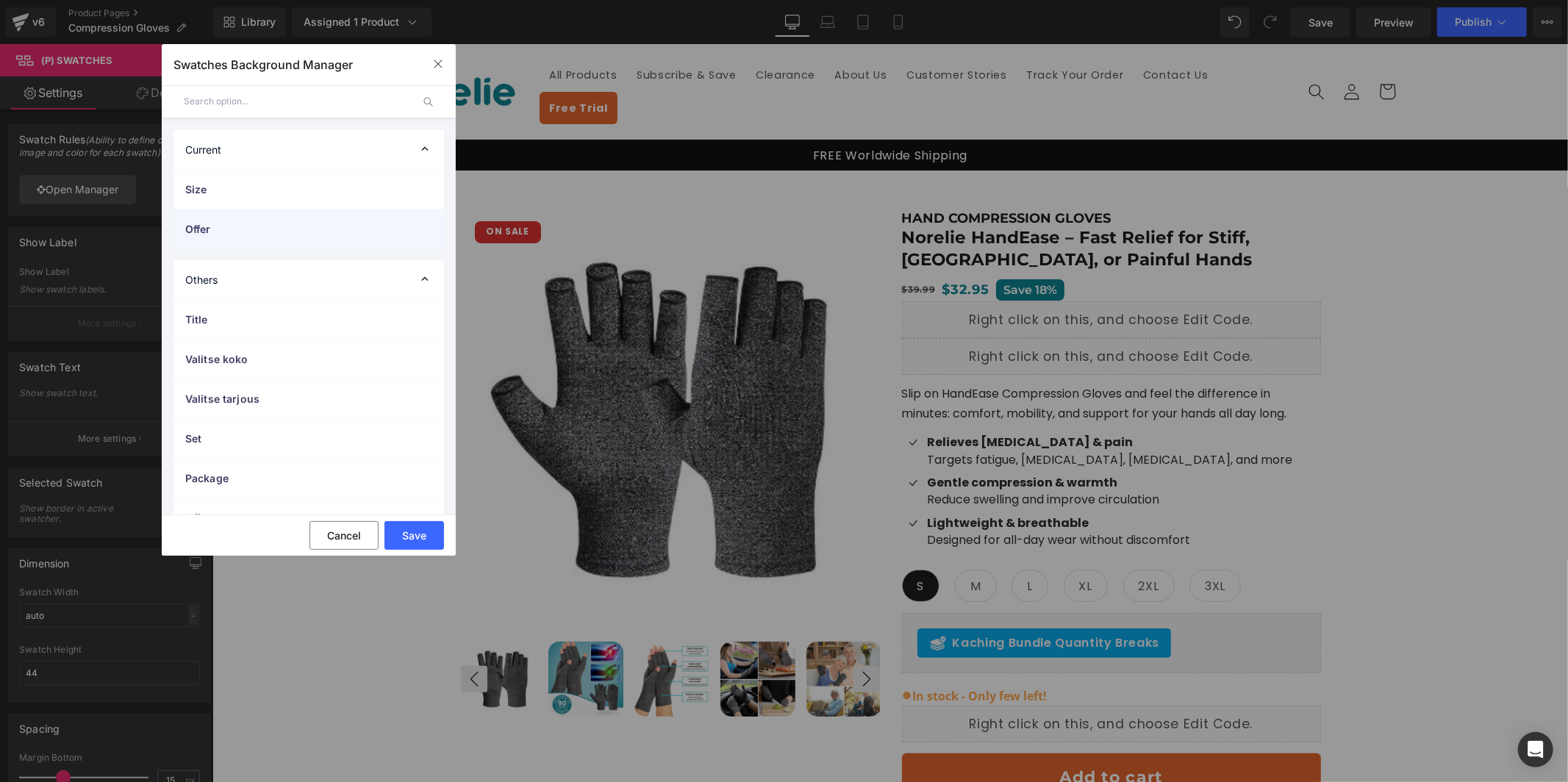
click at [244, 231] on span "Offer" at bounding box center [294, 229] width 218 height 15
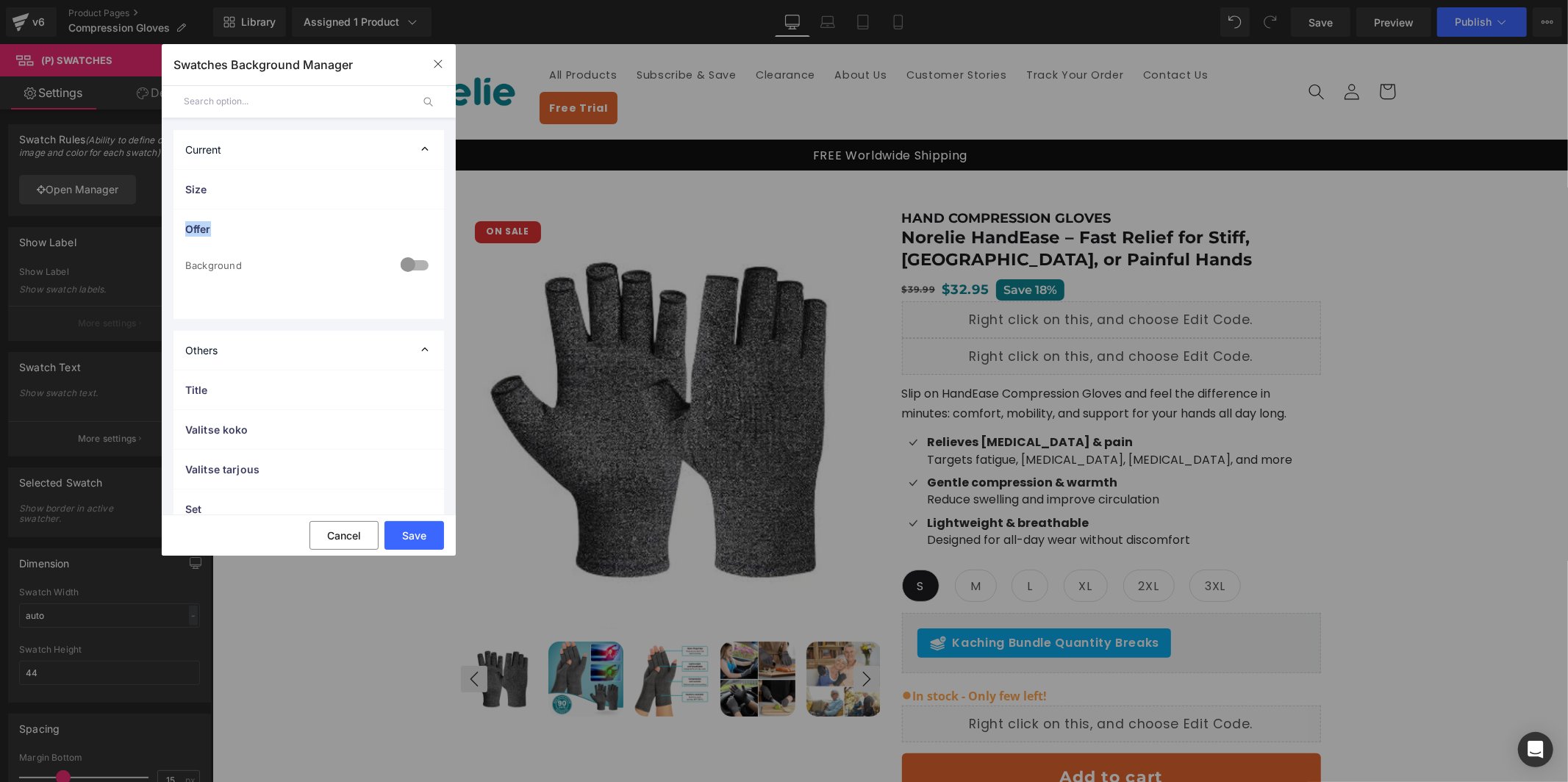
drag, startPoint x: 283, startPoint y: 218, endPoint x: 271, endPoint y: 292, distance: 75.0
click at [271, 292] on li "Offer 0 Background auto Auto Manual Image Color Type Image Image Color 1x Pair …" at bounding box center [309, 263] width 270 height 110
click at [290, 230] on span "Offer" at bounding box center [294, 229] width 218 height 15
click at [408, 150] on div "Current" at bounding box center [309, 150] width 270 height 39
click at [402, 149] on div "Current" at bounding box center [309, 150] width 270 height 39
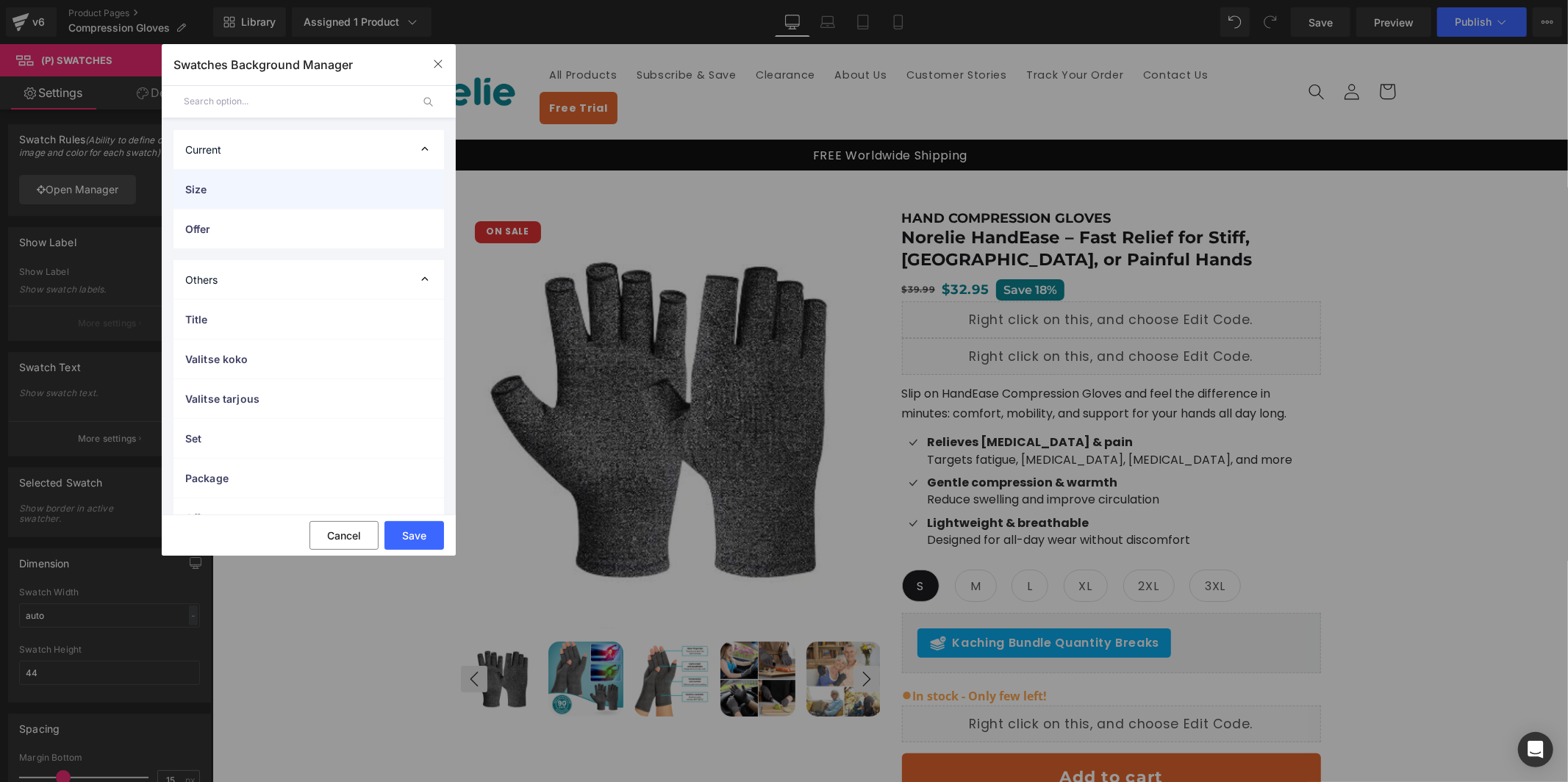
click at [290, 192] on span "Size" at bounding box center [294, 189] width 218 height 15
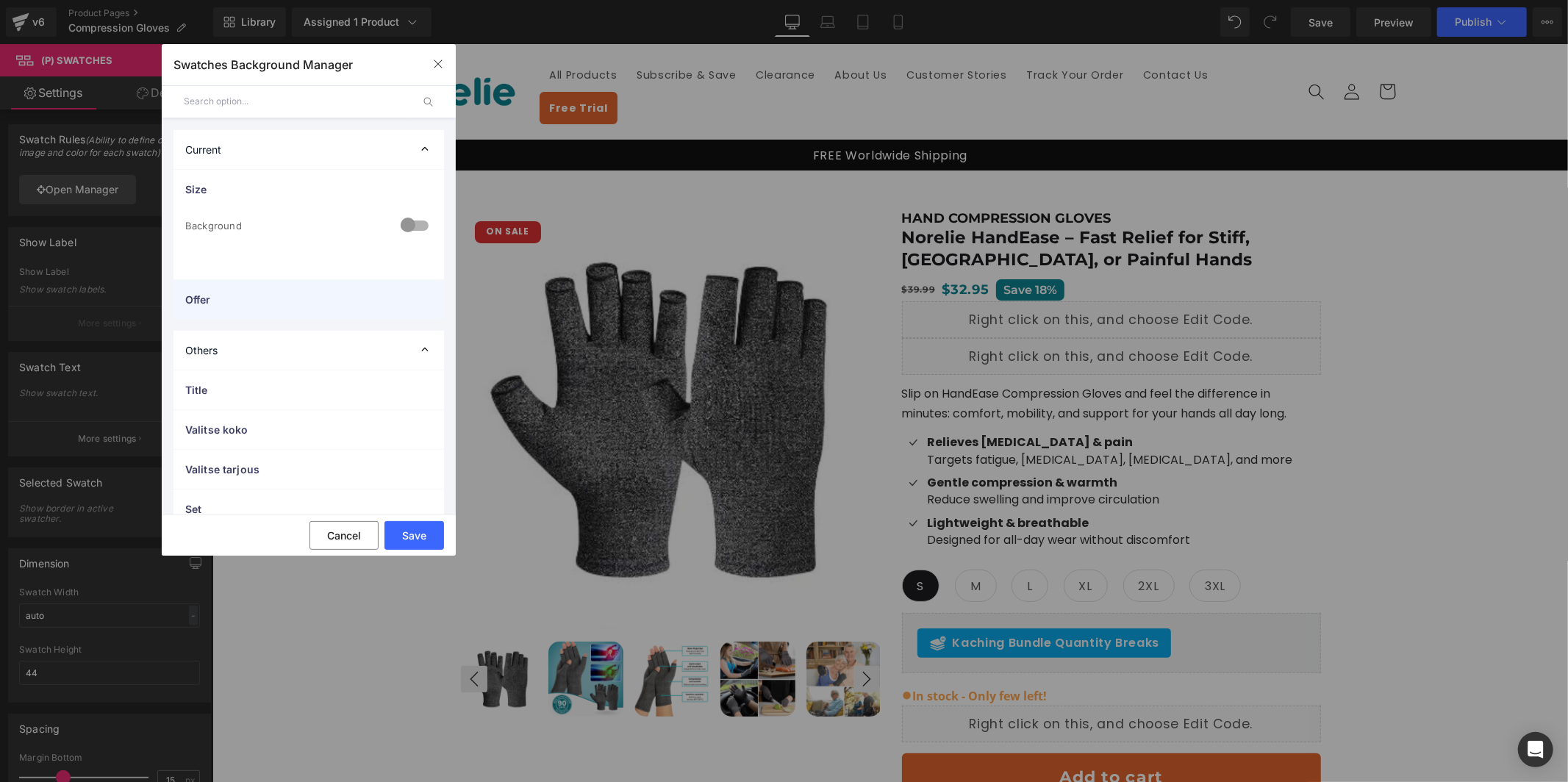
click at [264, 286] on div "Offer" at bounding box center [309, 300] width 270 height 39
click at [269, 286] on div "Offer" at bounding box center [309, 300] width 270 height 39
click at [290, 196] on span "Size" at bounding box center [294, 189] width 218 height 15
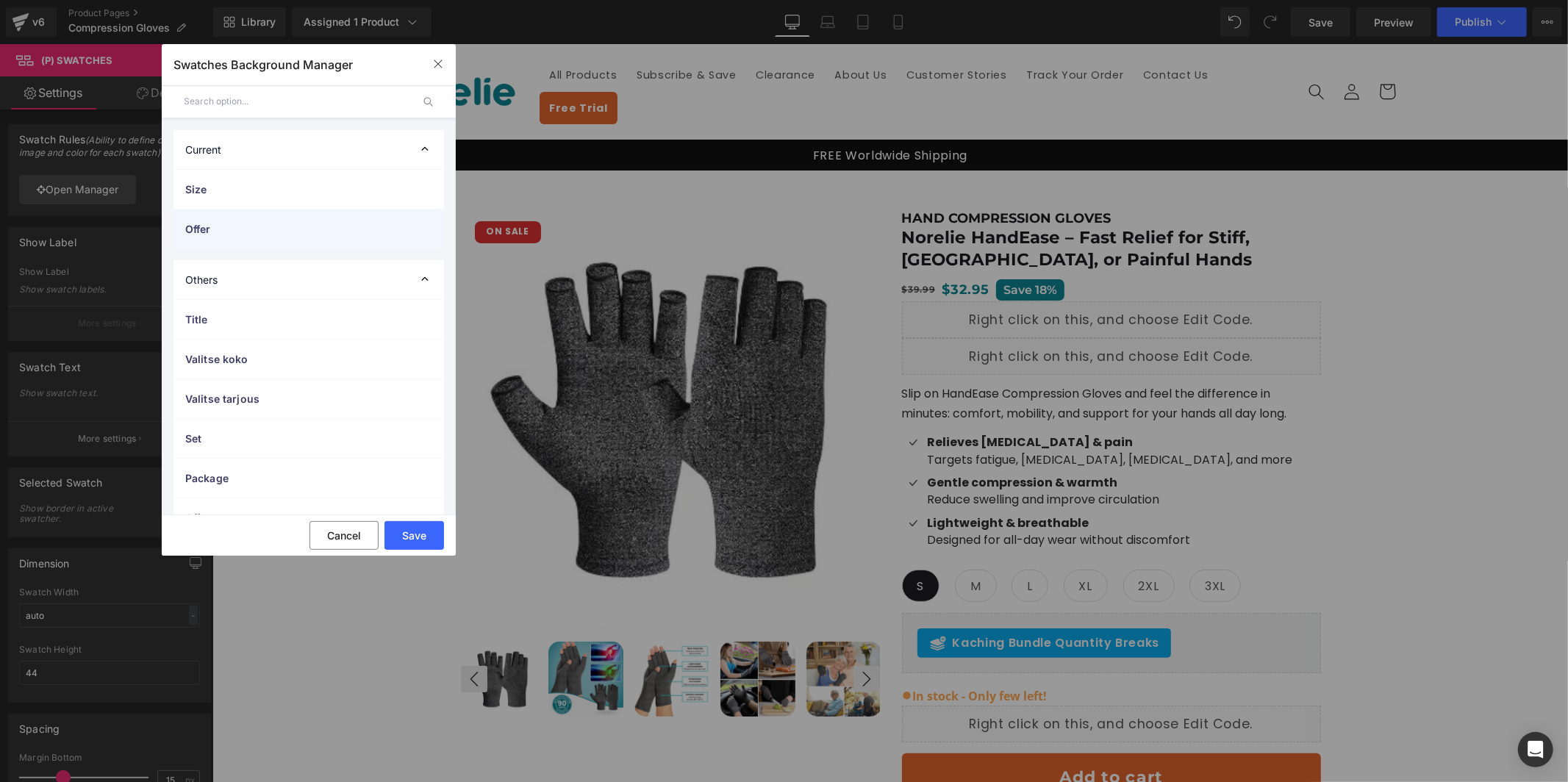
drag, startPoint x: 280, startPoint y: 242, endPoint x: 268, endPoint y: 229, distance: 17.7
click at [268, 229] on div "Offer" at bounding box center [309, 229] width 270 height 39
click at [268, 229] on span "Offer" at bounding box center [294, 229] width 218 height 15
drag, startPoint x: 439, startPoint y: 63, endPoint x: 345, endPoint y: 145, distance: 124.7
click at [439, 63] on icon "button" at bounding box center [438, 64] width 8 height 8
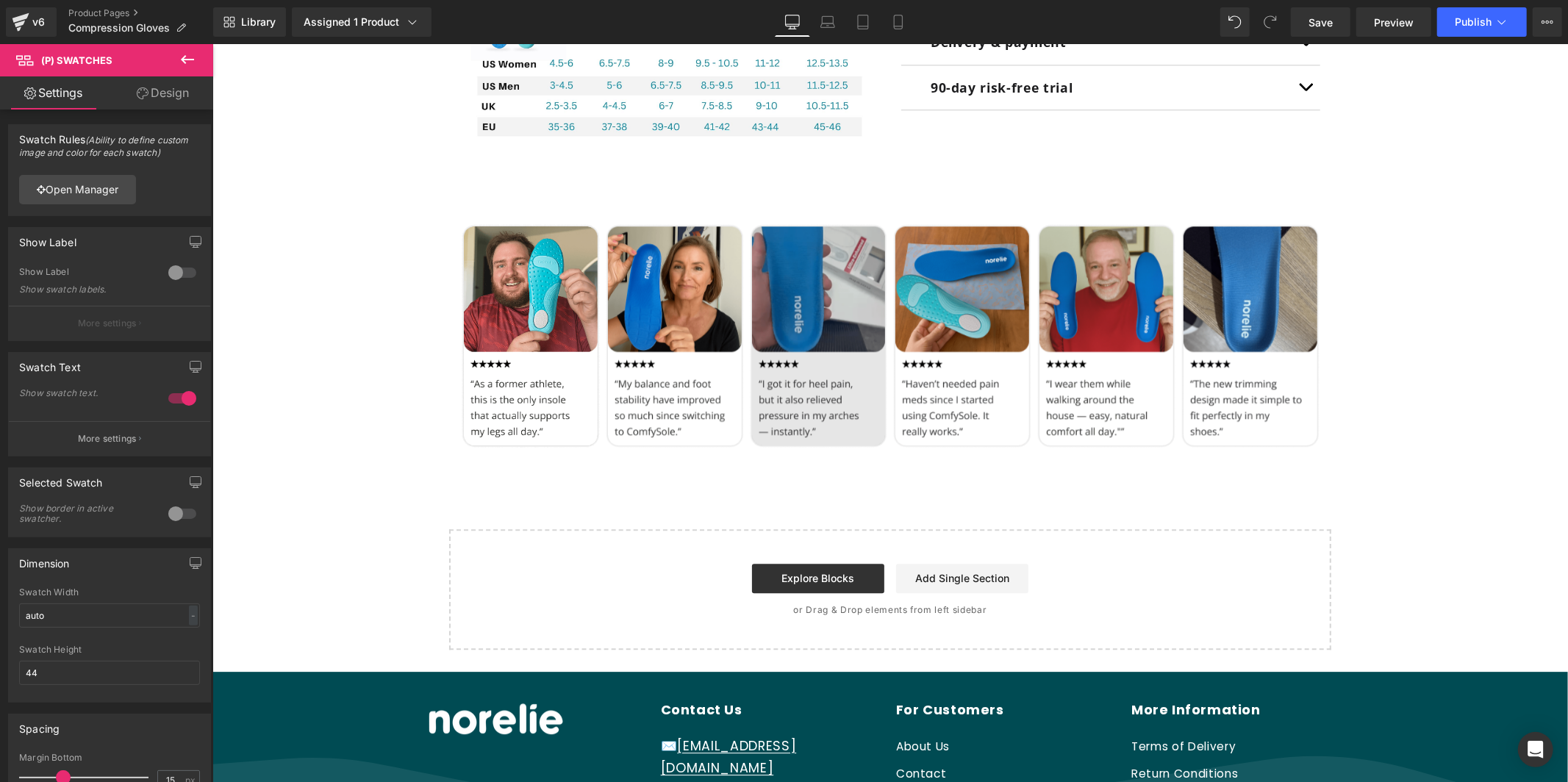
scroll to position [7636, 0]
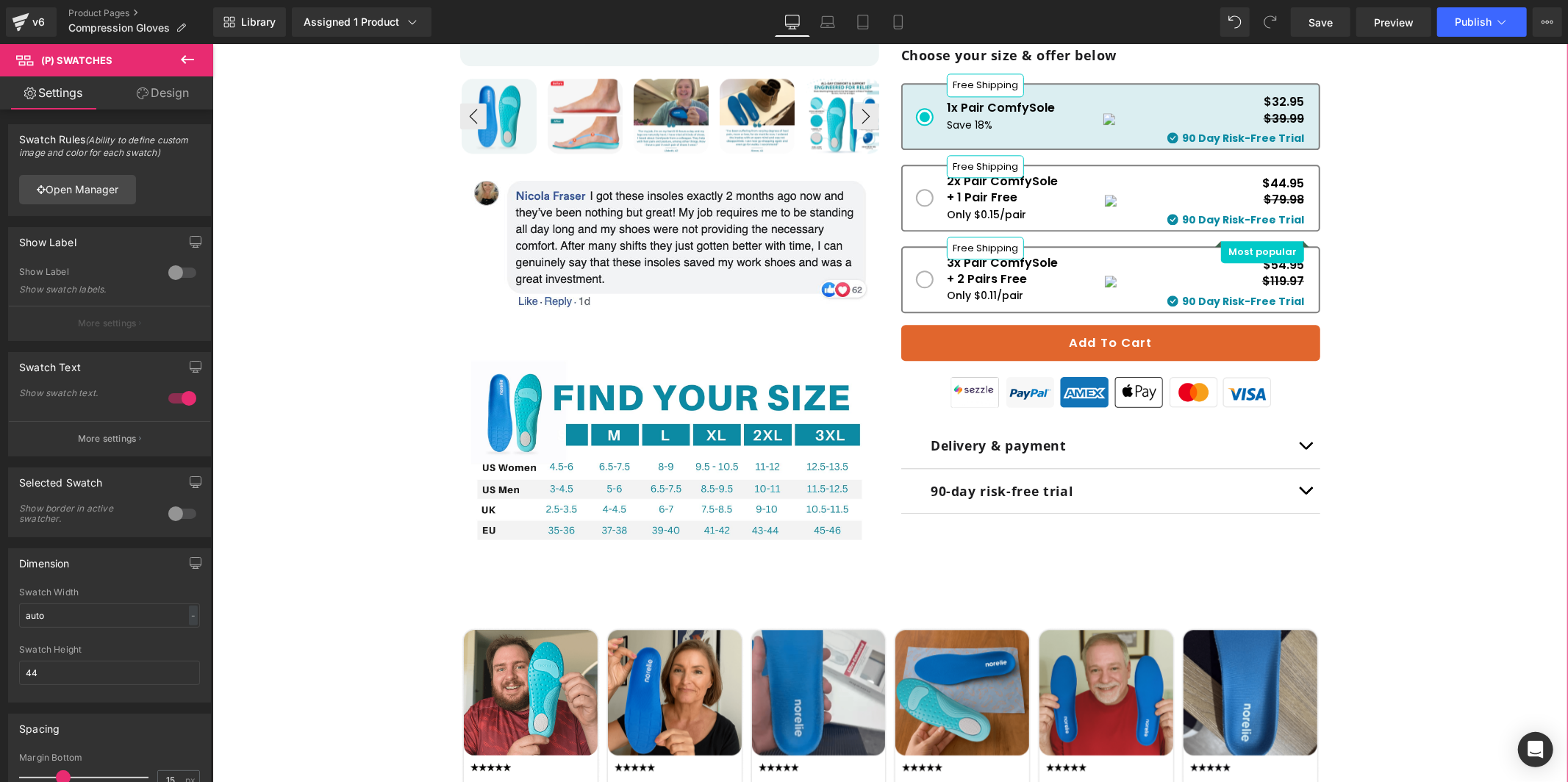
click at [424, 282] on div "Our Most Advanced Design — Improved By 400% Based On Real Customer Feedback To …" at bounding box center [889, 188] width 1341 height 1339
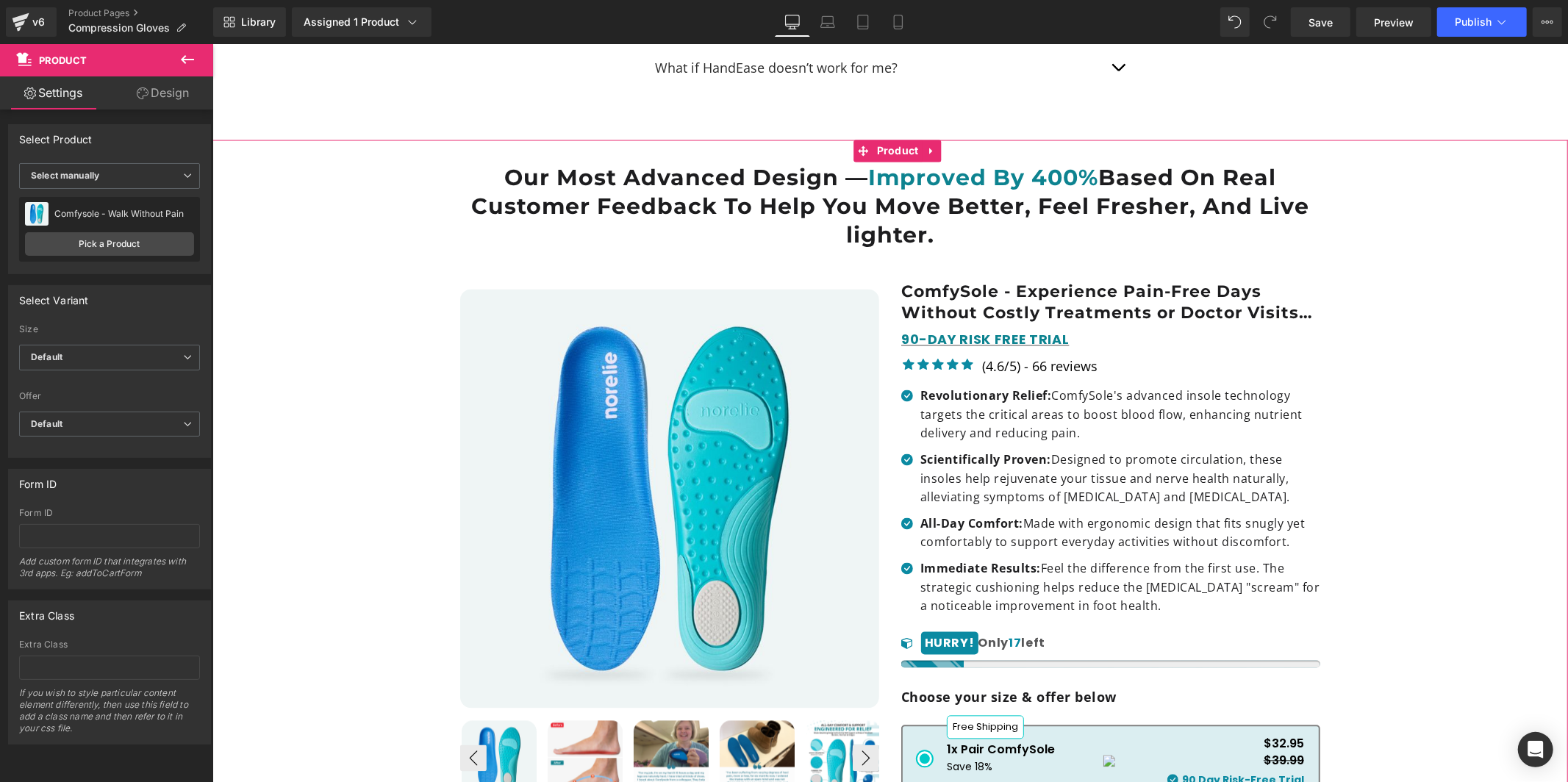
scroll to position [6606, 0]
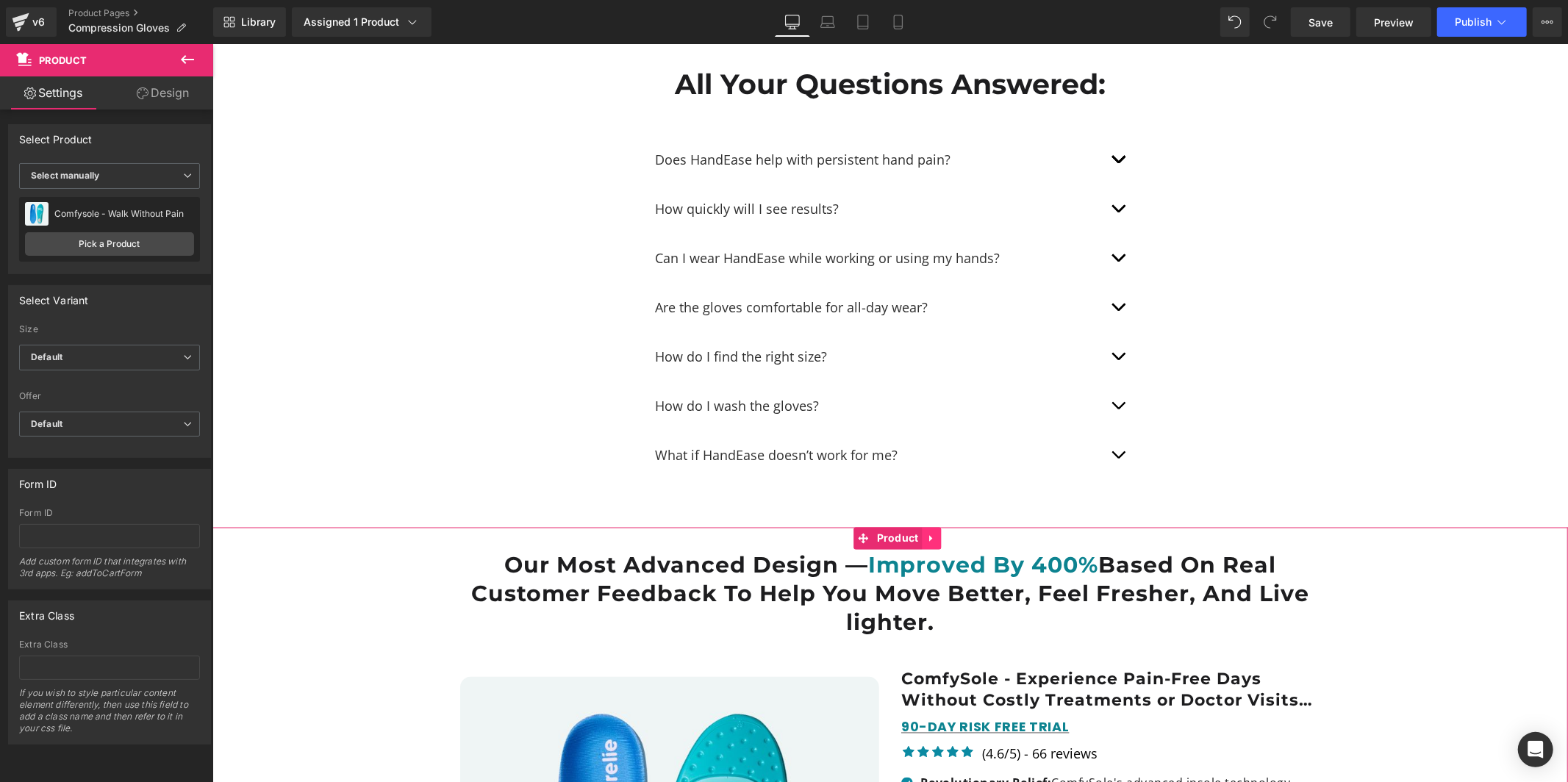
click at [930, 535] on icon at bounding box center [931, 538] width 3 height 7
click at [945, 533] on icon at bounding box center [940, 537] width 10 height 10
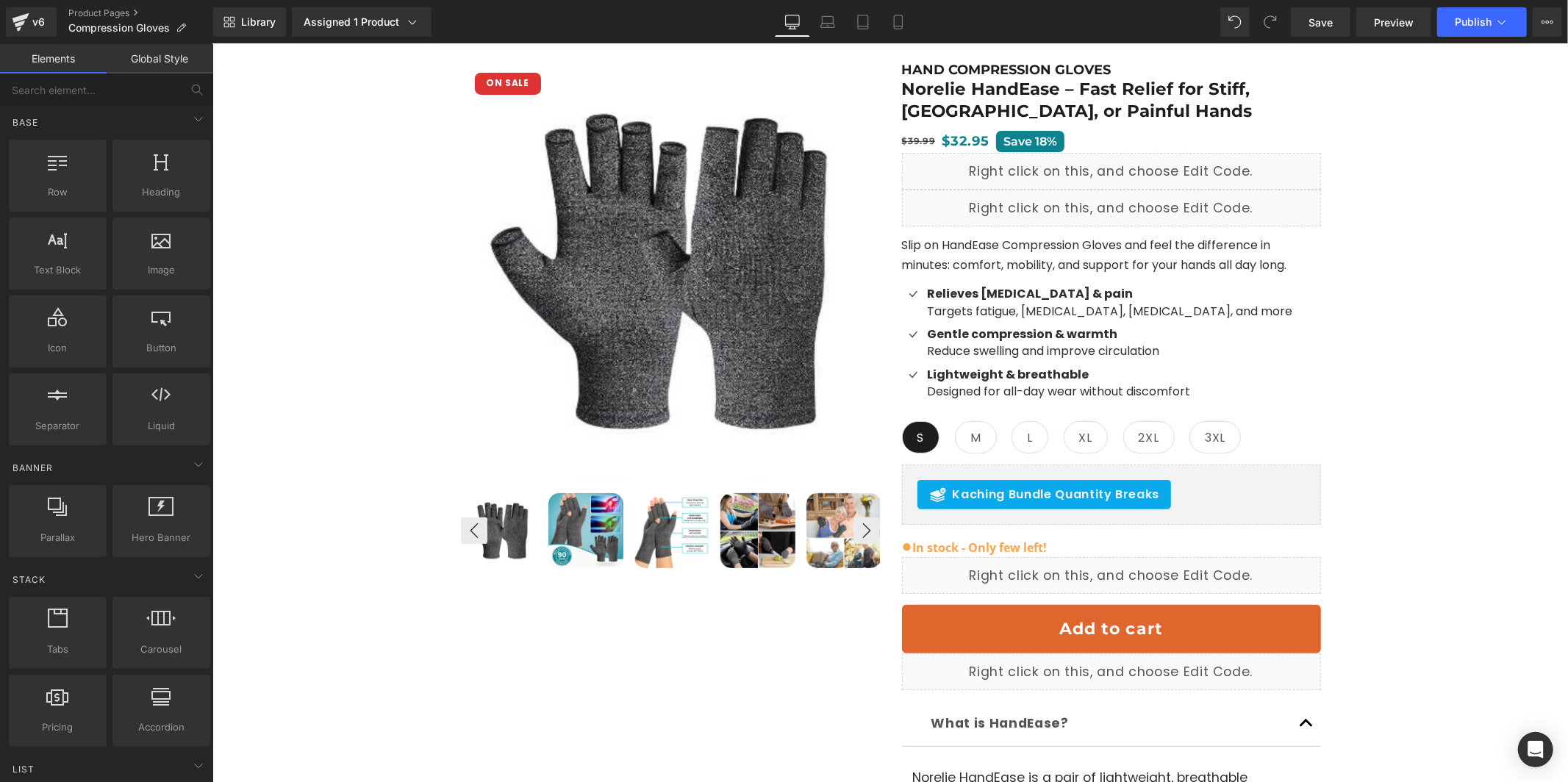
scroll to position [0, 0]
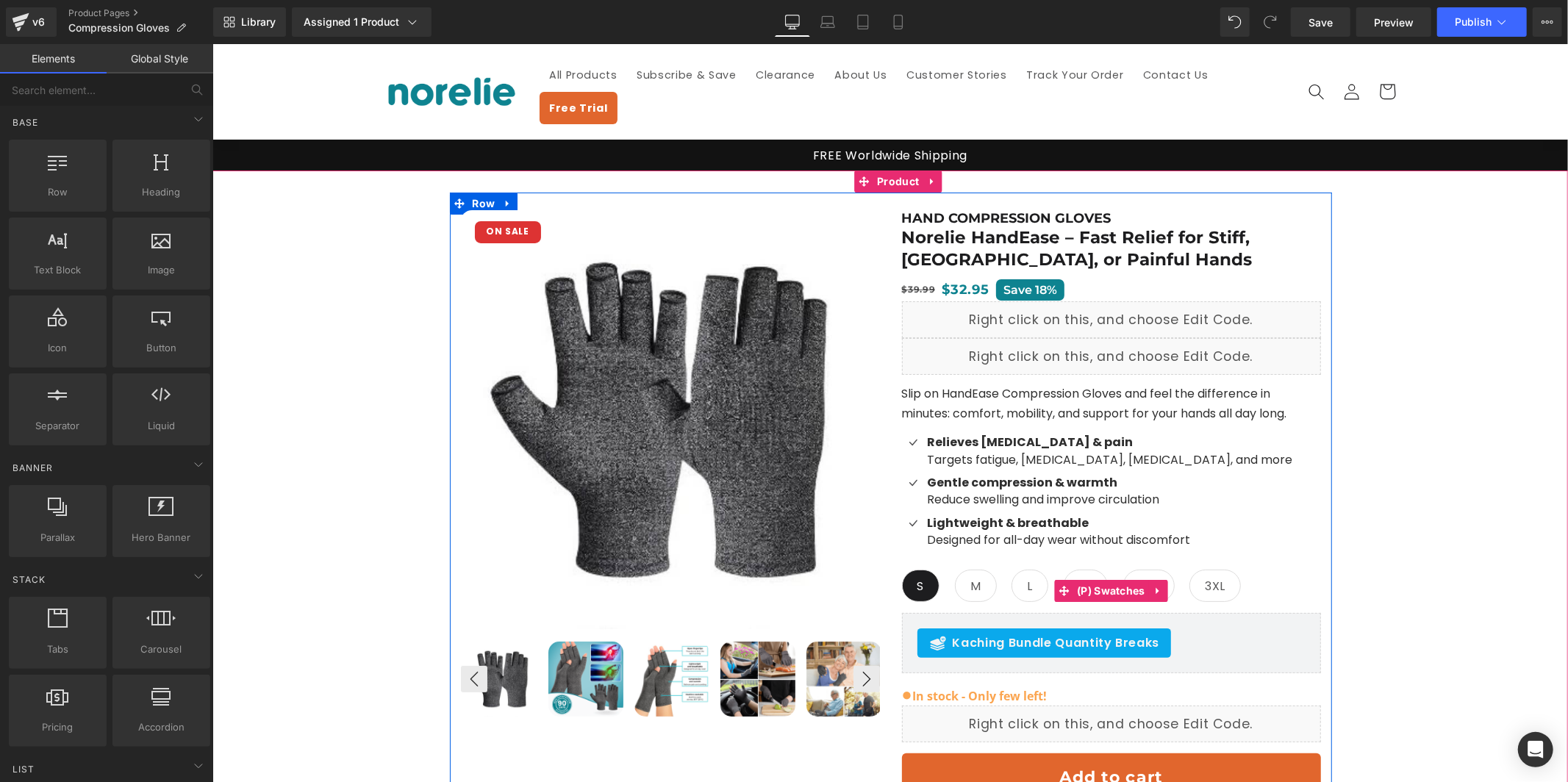
click at [978, 570] on span "M" at bounding box center [975, 585] width 11 height 31
click at [1119, 580] on span "(P) Swatches" at bounding box center [1110, 591] width 76 height 22
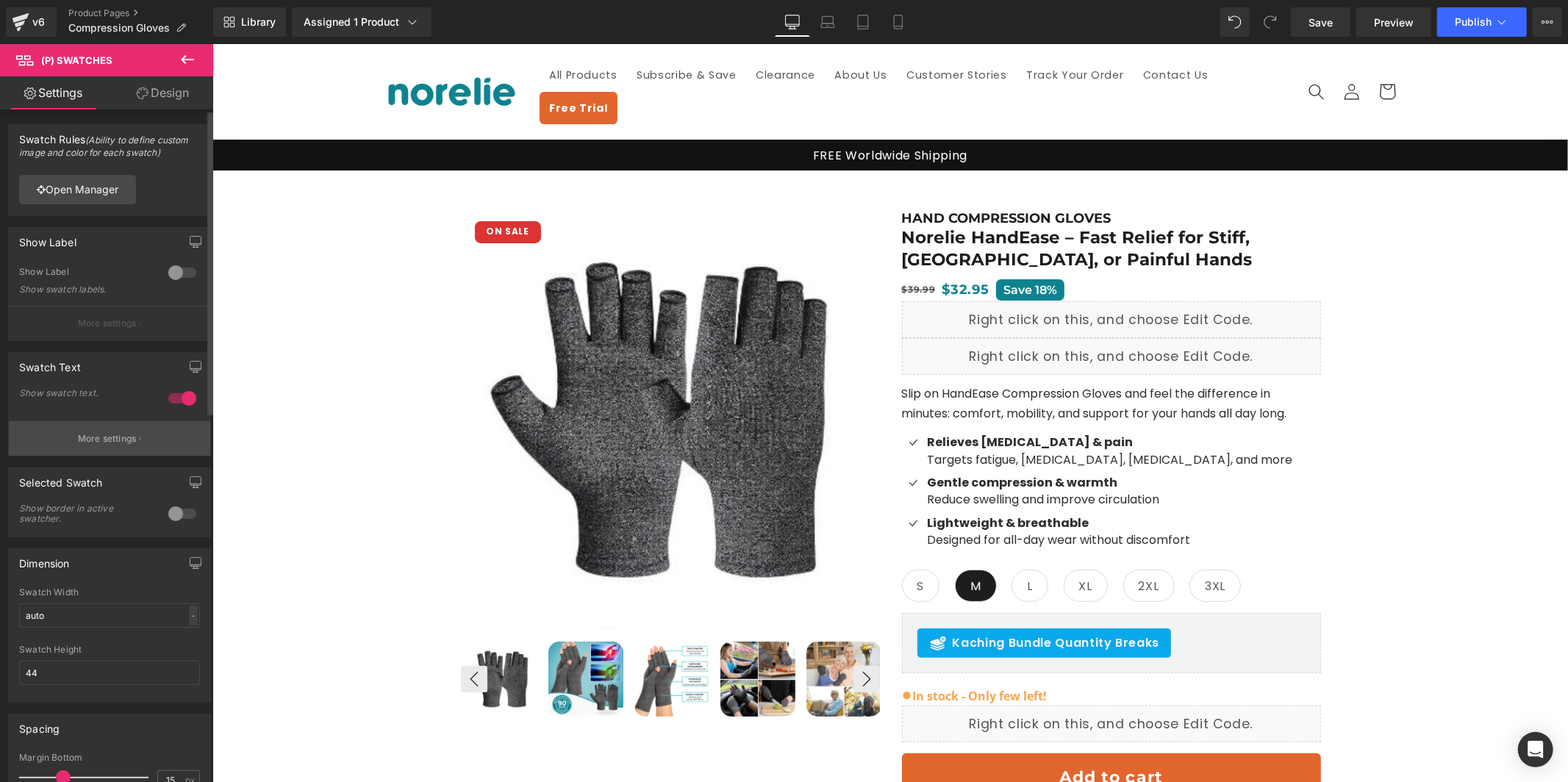
click at [139, 448] on button "More settings" at bounding box center [109, 438] width 202 height 35
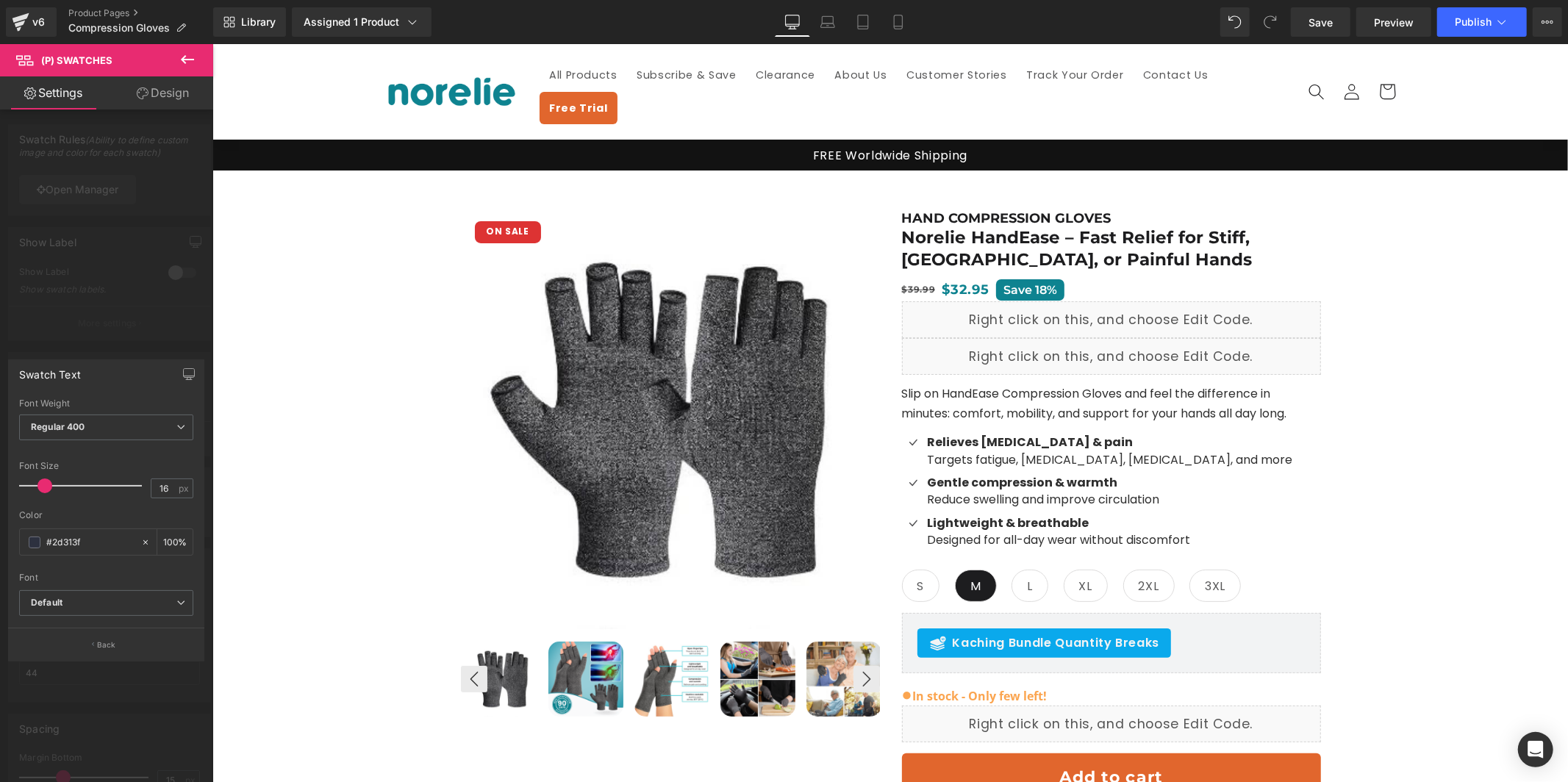
click at [86, 715] on div at bounding box center [107, 417] width 213 height 746
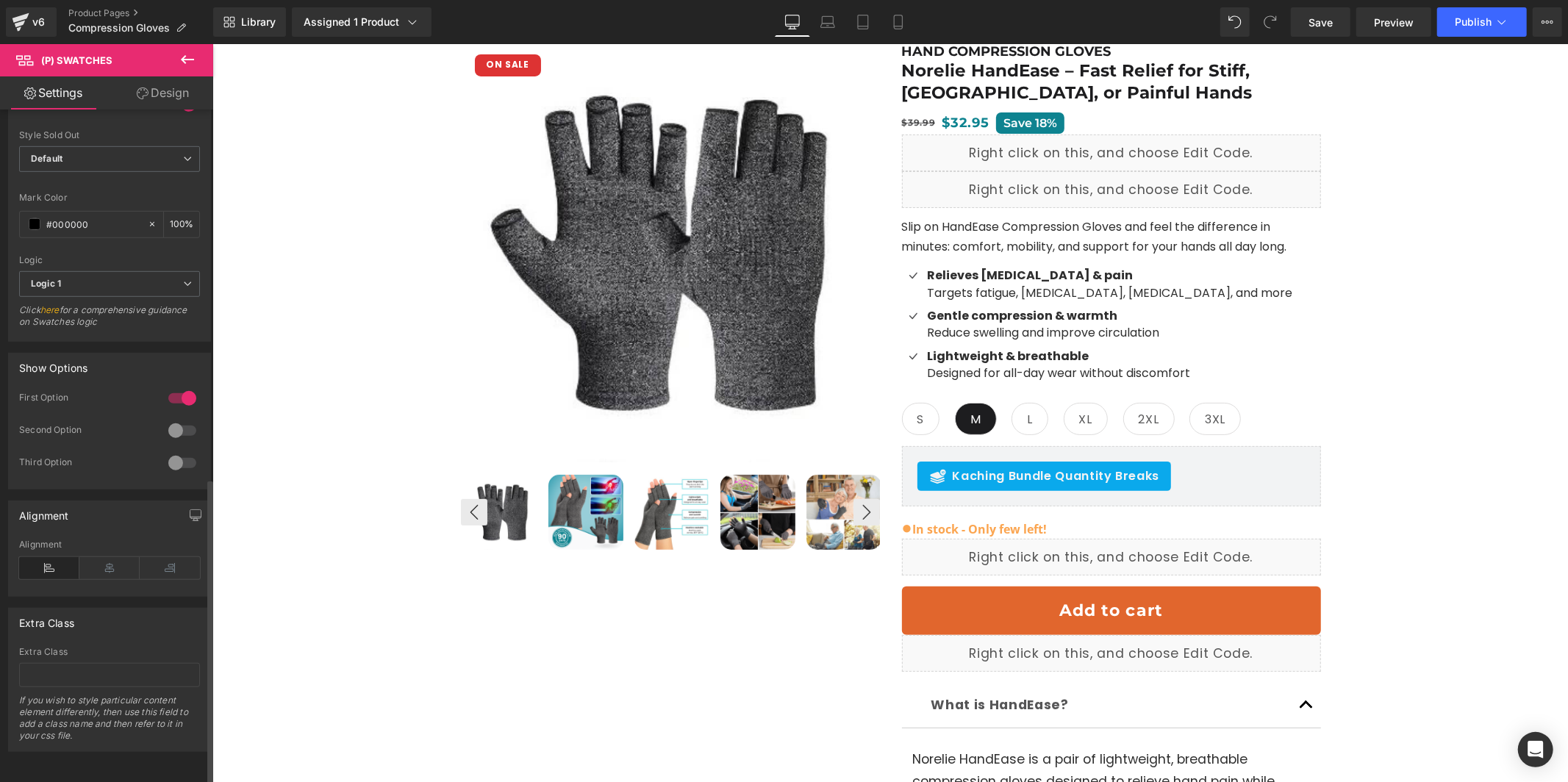
scroll to position [817, 0]
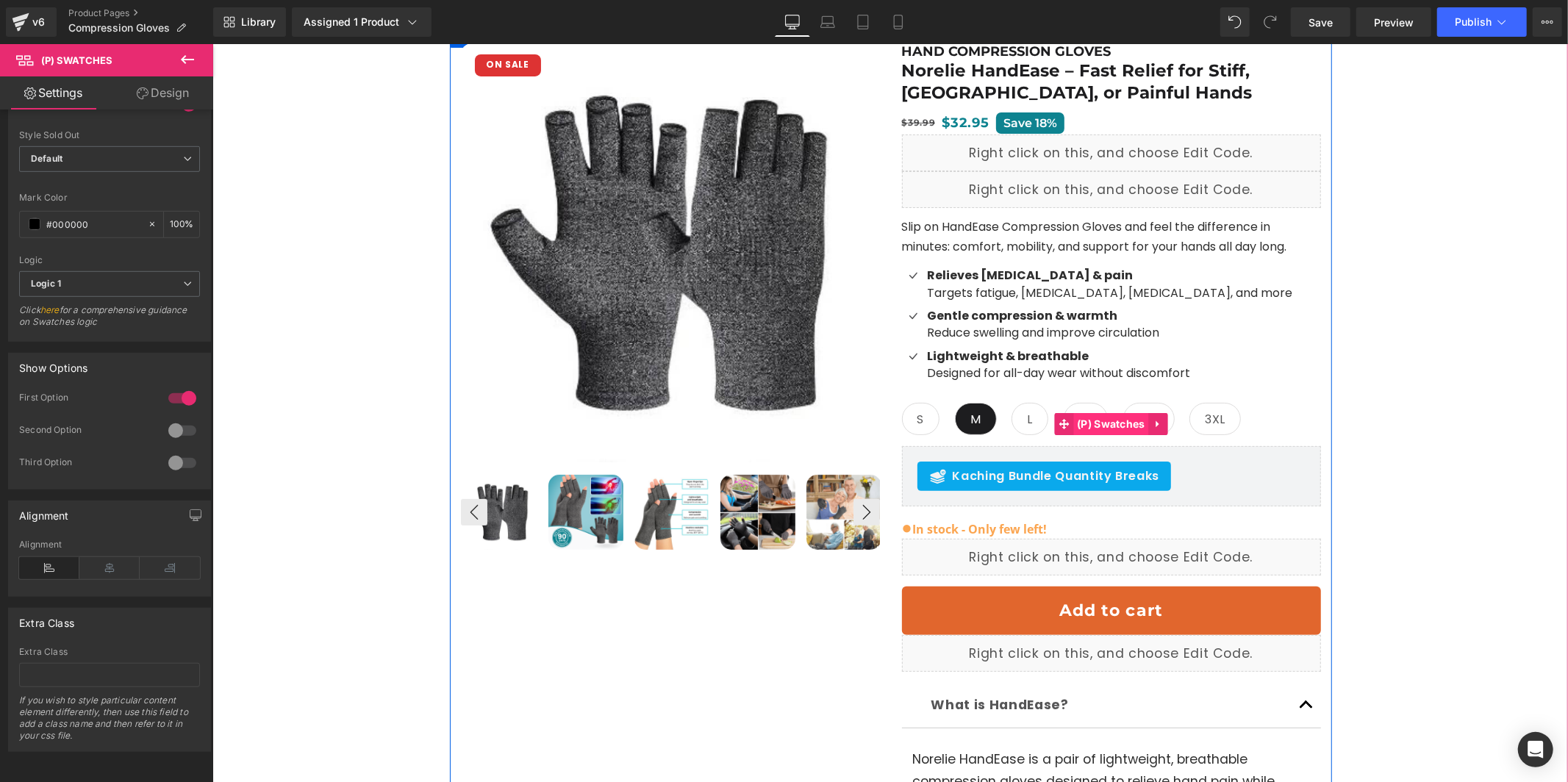
click at [1110, 412] on span "(P) Swatches" at bounding box center [1110, 423] width 76 height 22
click at [1109, 412] on span "(P) Swatches" at bounding box center [1110, 423] width 76 height 22
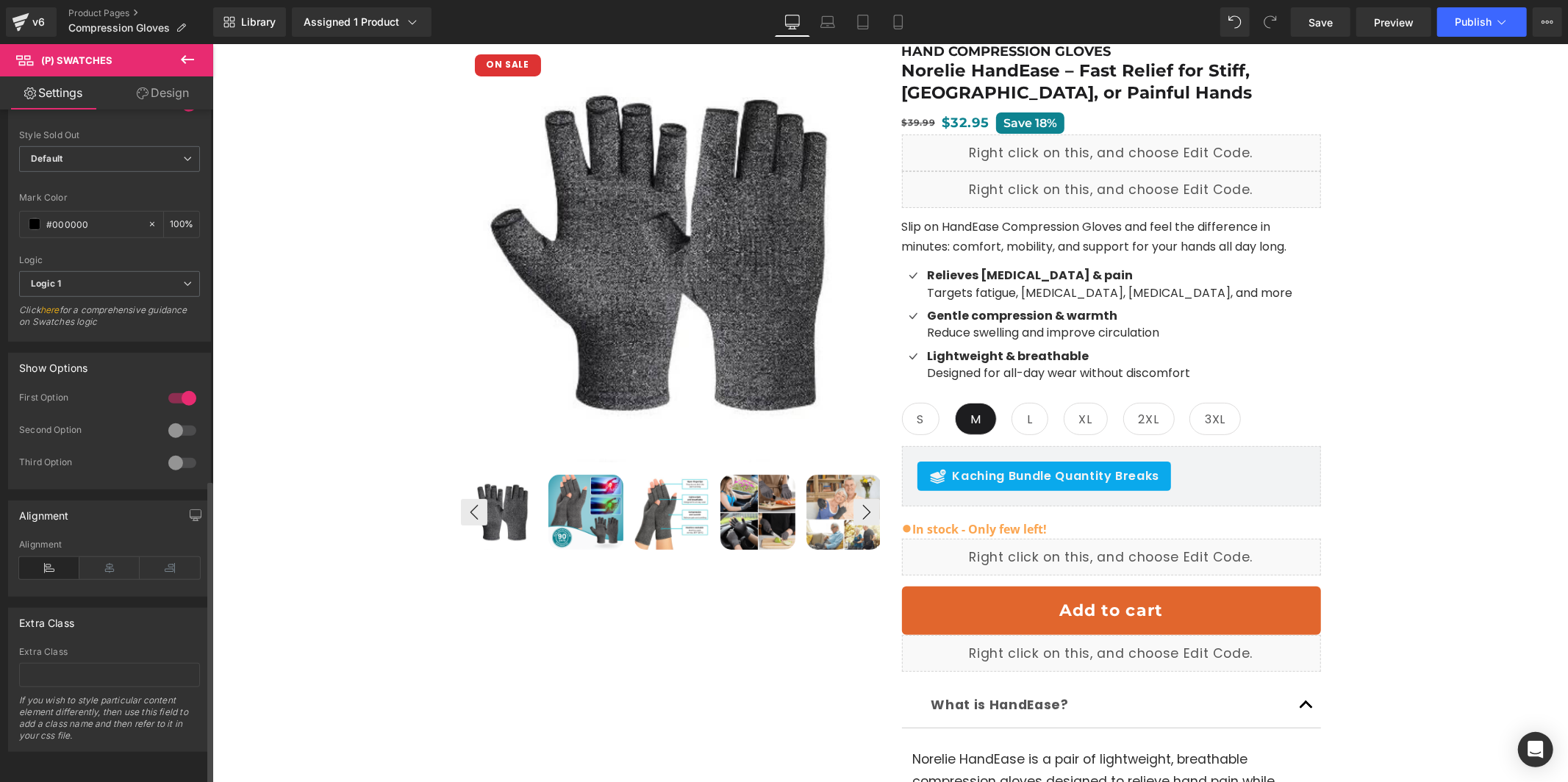
click at [176, 423] on div at bounding box center [182, 431] width 36 height 23
click at [175, 419] on div at bounding box center [182, 431] width 36 height 23
click at [174, 419] on div at bounding box center [182, 431] width 36 height 23
click at [177, 421] on div at bounding box center [182, 431] width 36 height 23
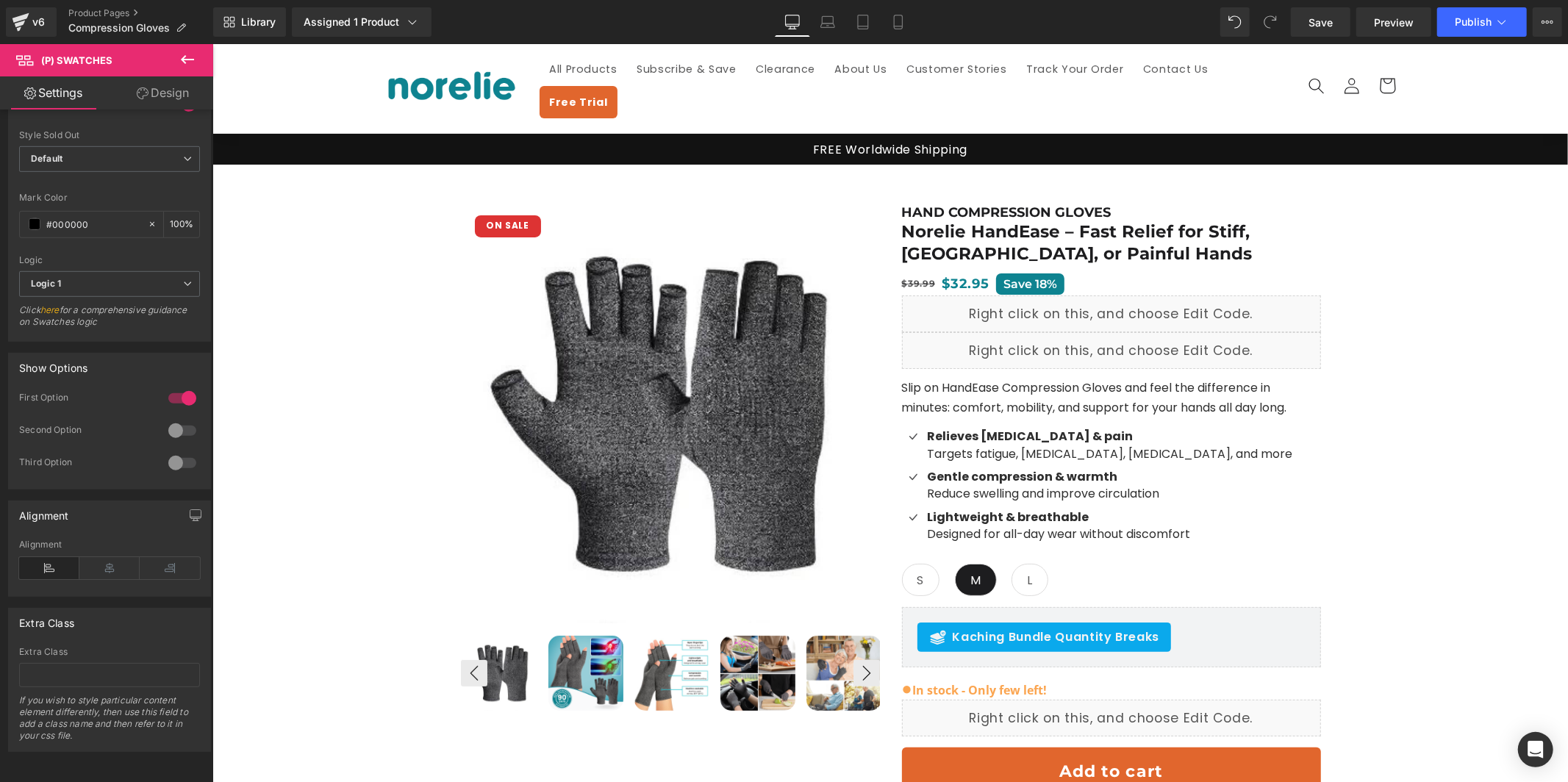
scroll to position [0, 0]
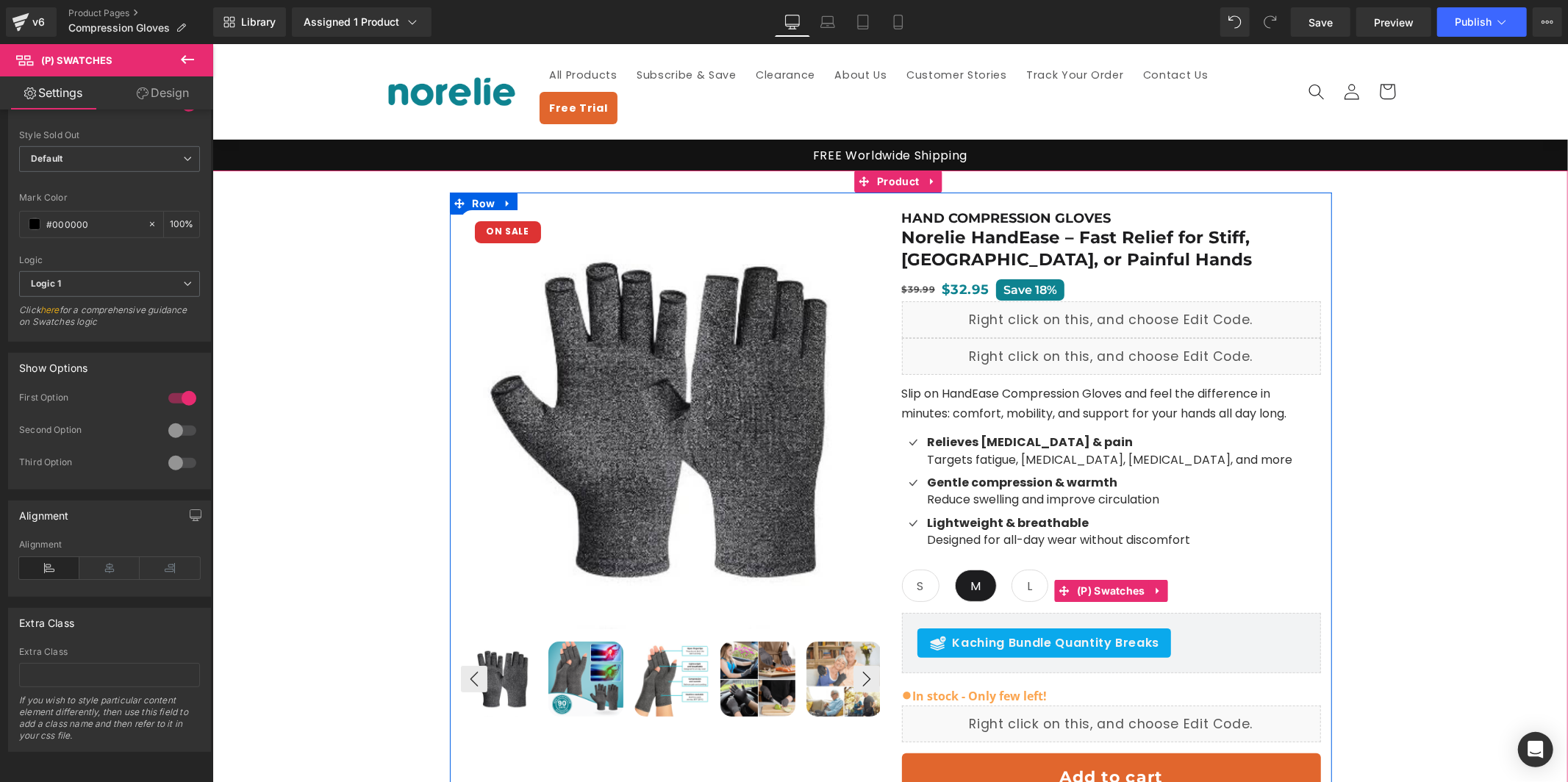
click at [1037, 569] on span "L" at bounding box center [1029, 585] width 37 height 32
click at [923, 570] on span "S" at bounding box center [920, 585] width 8 height 31
click at [987, 570] on span "M" at bounding box center [975, 585] width 42 height 32
click at [1021, 570] on span "L" at bounding box center [1029, 585] width 37 height 32
click at [928, 569] on span "S" at bounding box center [920, 585] width 39 height 32
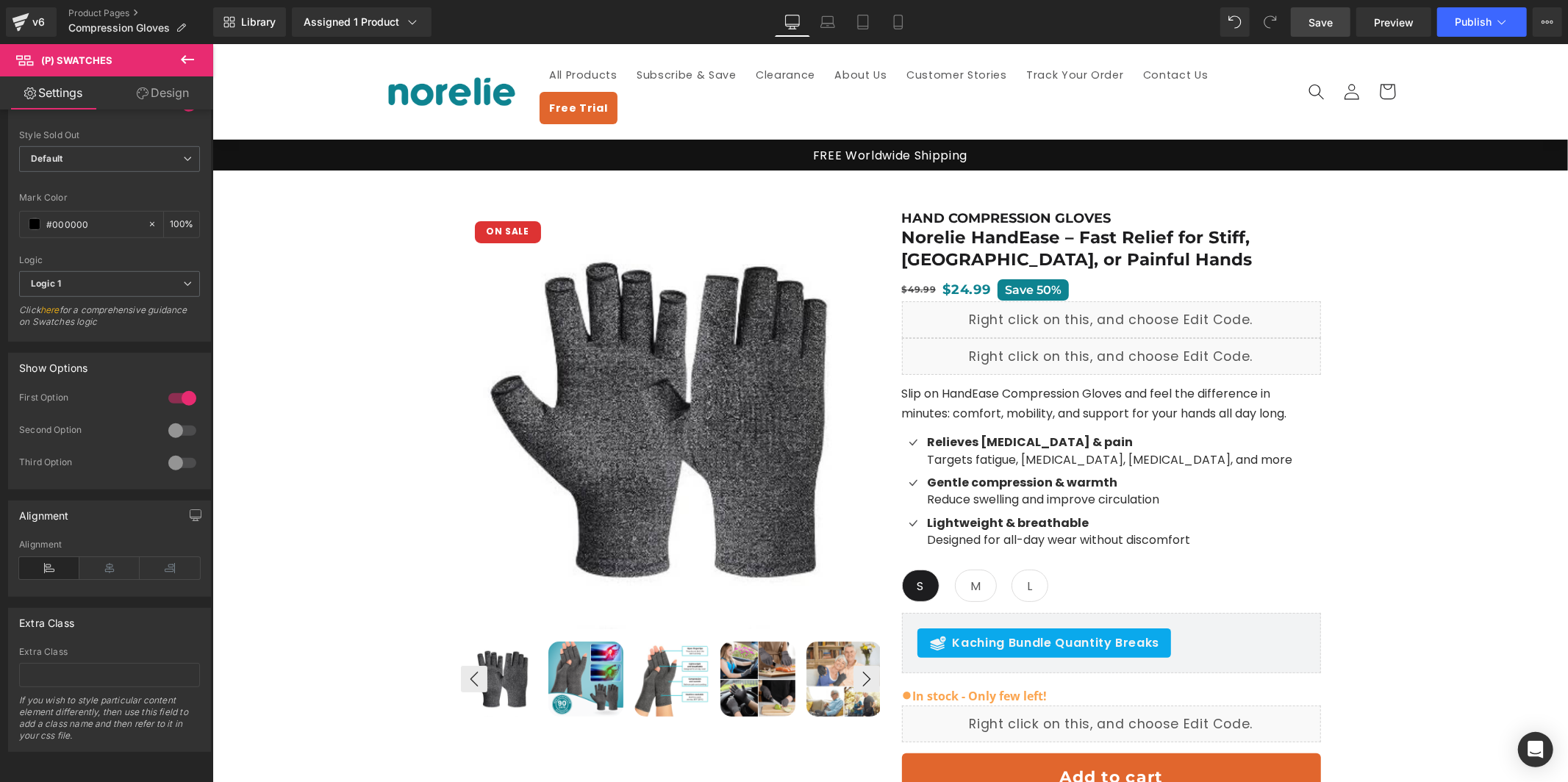
click at [1333, 22] on span "Save" at bounding box center [1320, 22] width 24 height 15
click at [1475, 19] on span "Publish" at bounding box center [1473, 22] width 37 height 12
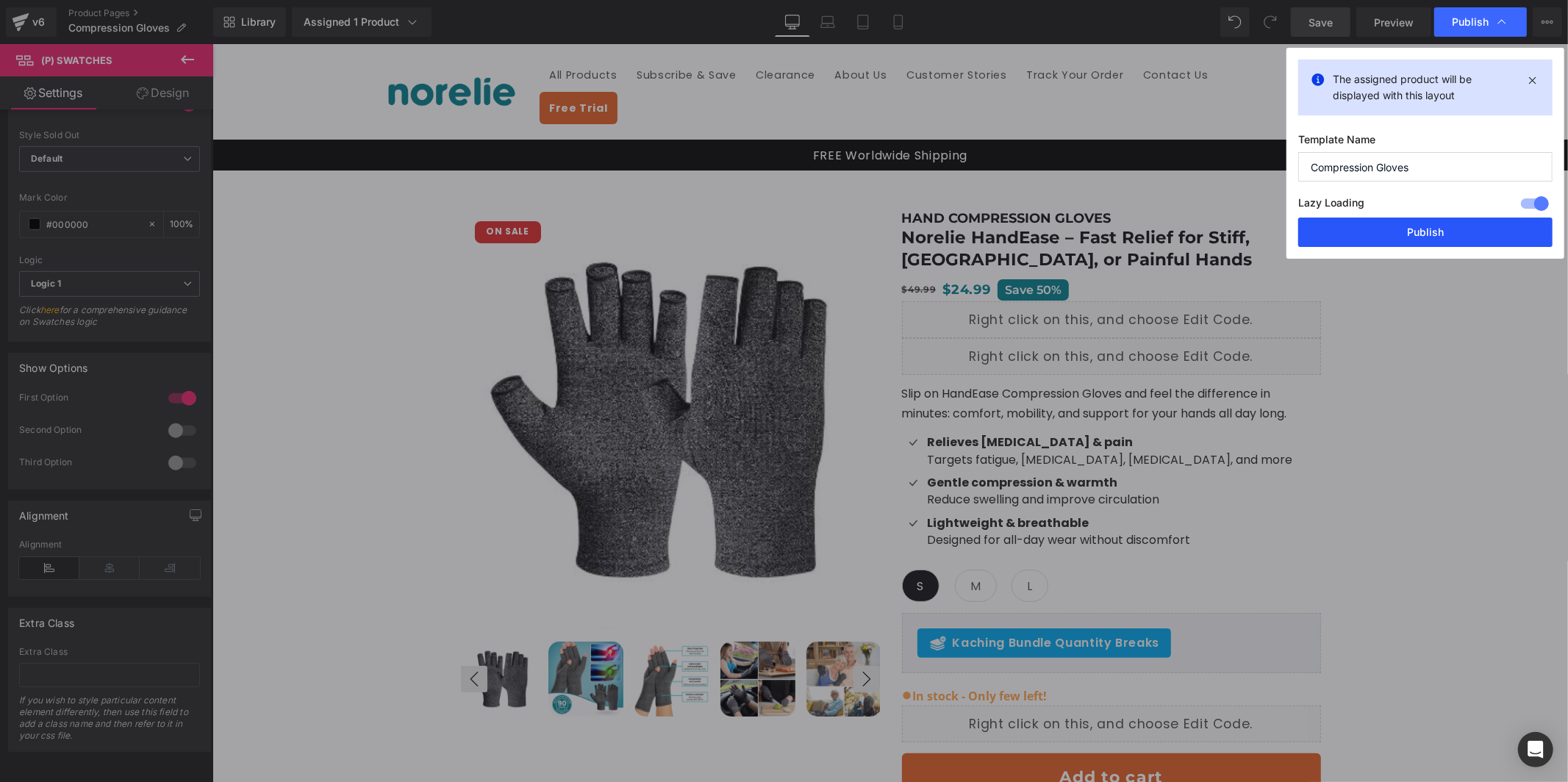
click at [1411, 231] on button "Publish" at bounding box center [1425, 232] width 254 height 29
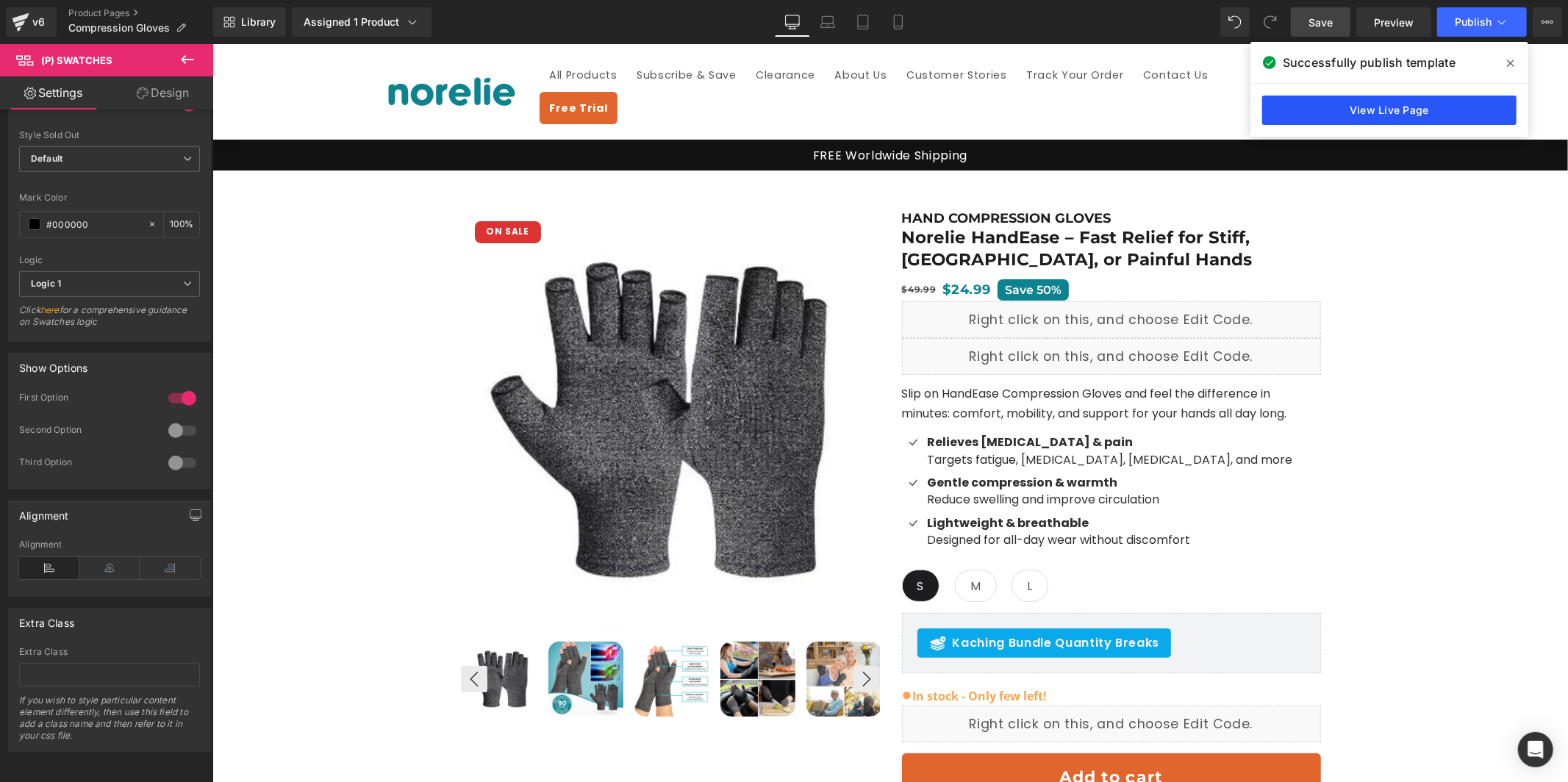
click at [1383, 109] on link "View Live Page" at bounding box center [1389, 110] width 254 height 29
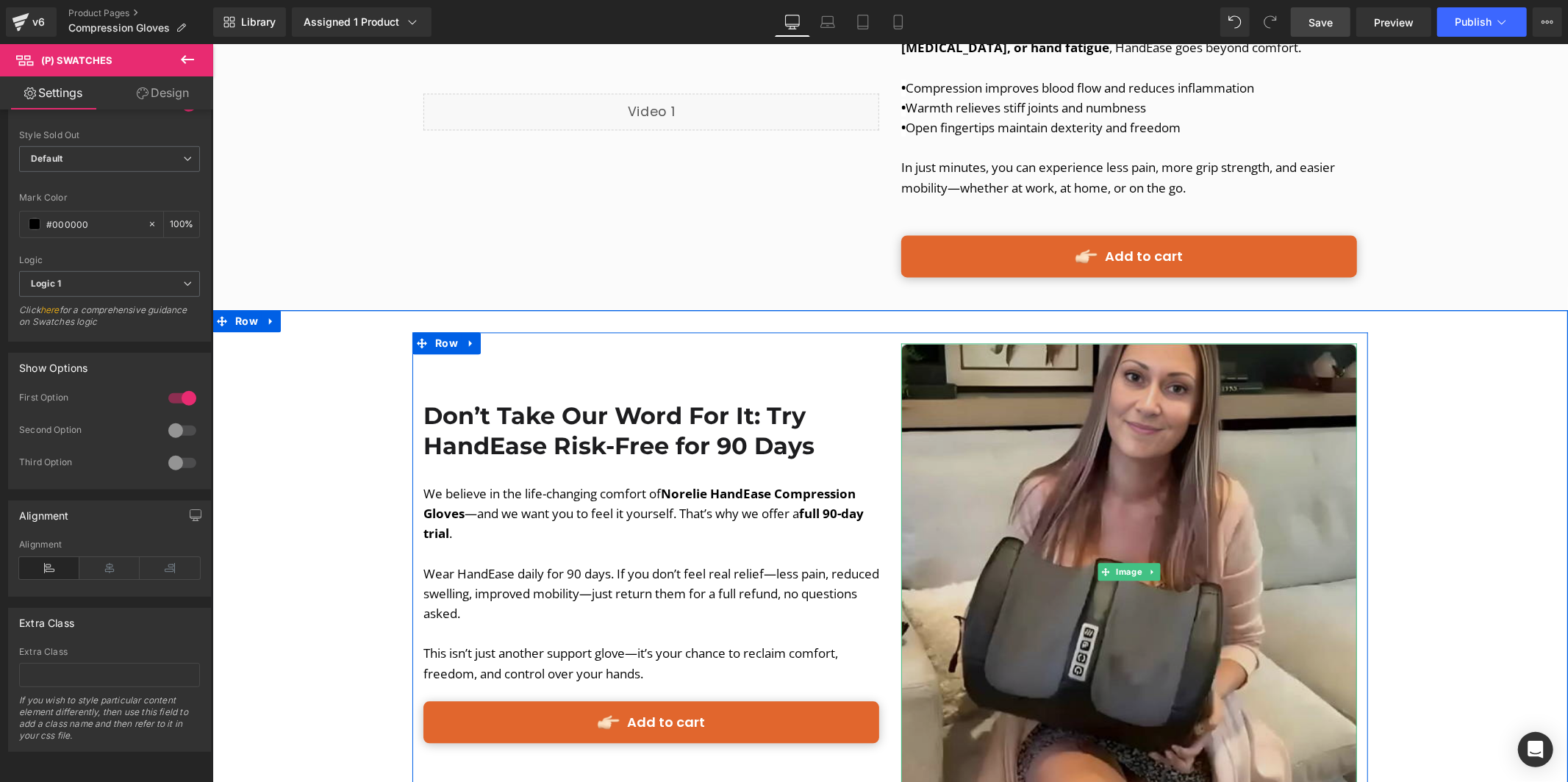
scroll to position [2702, 0]
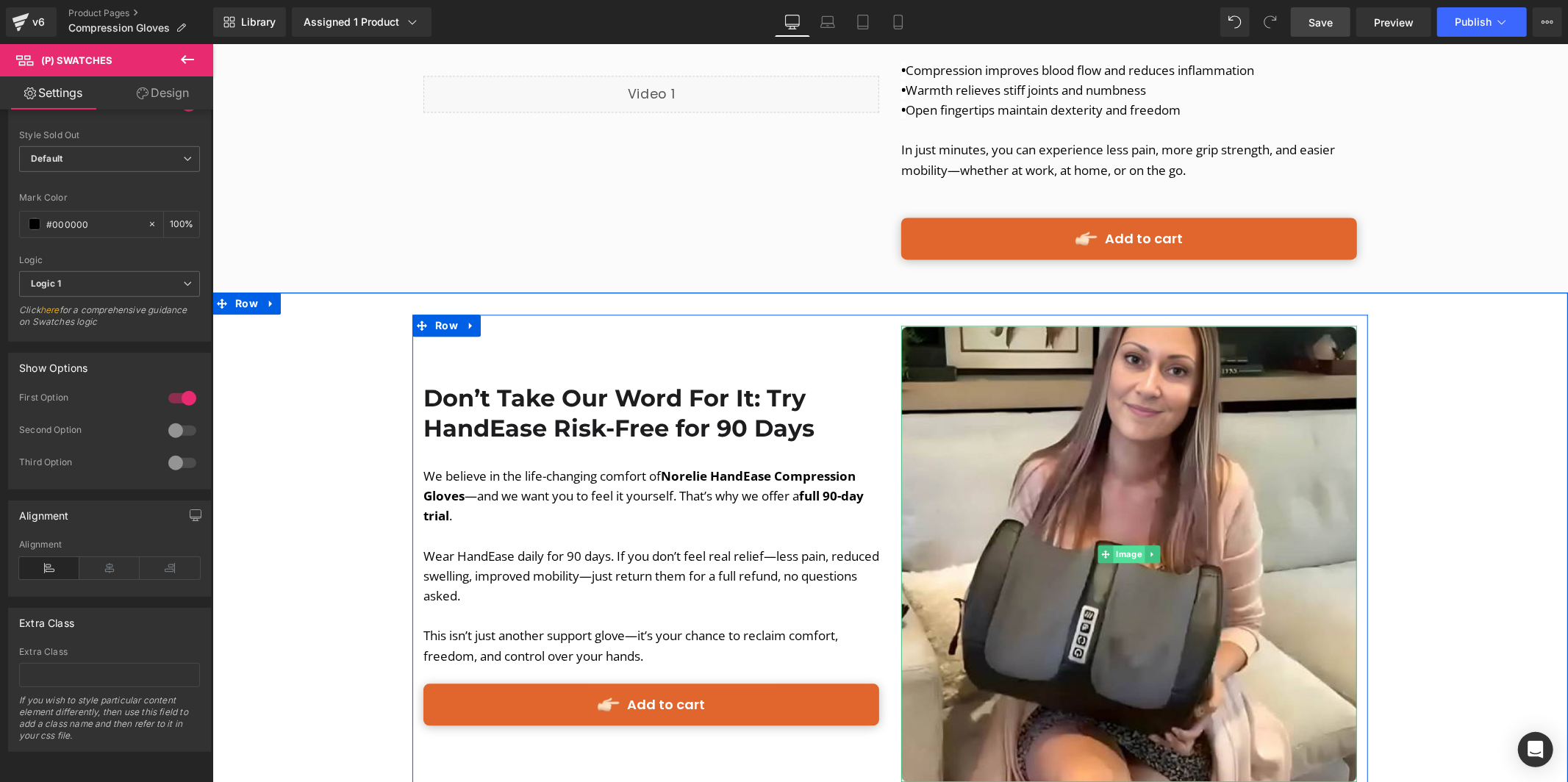
click at [1133, 545] on span "Image" at bounding box center [1129, 553] width 32 height 18
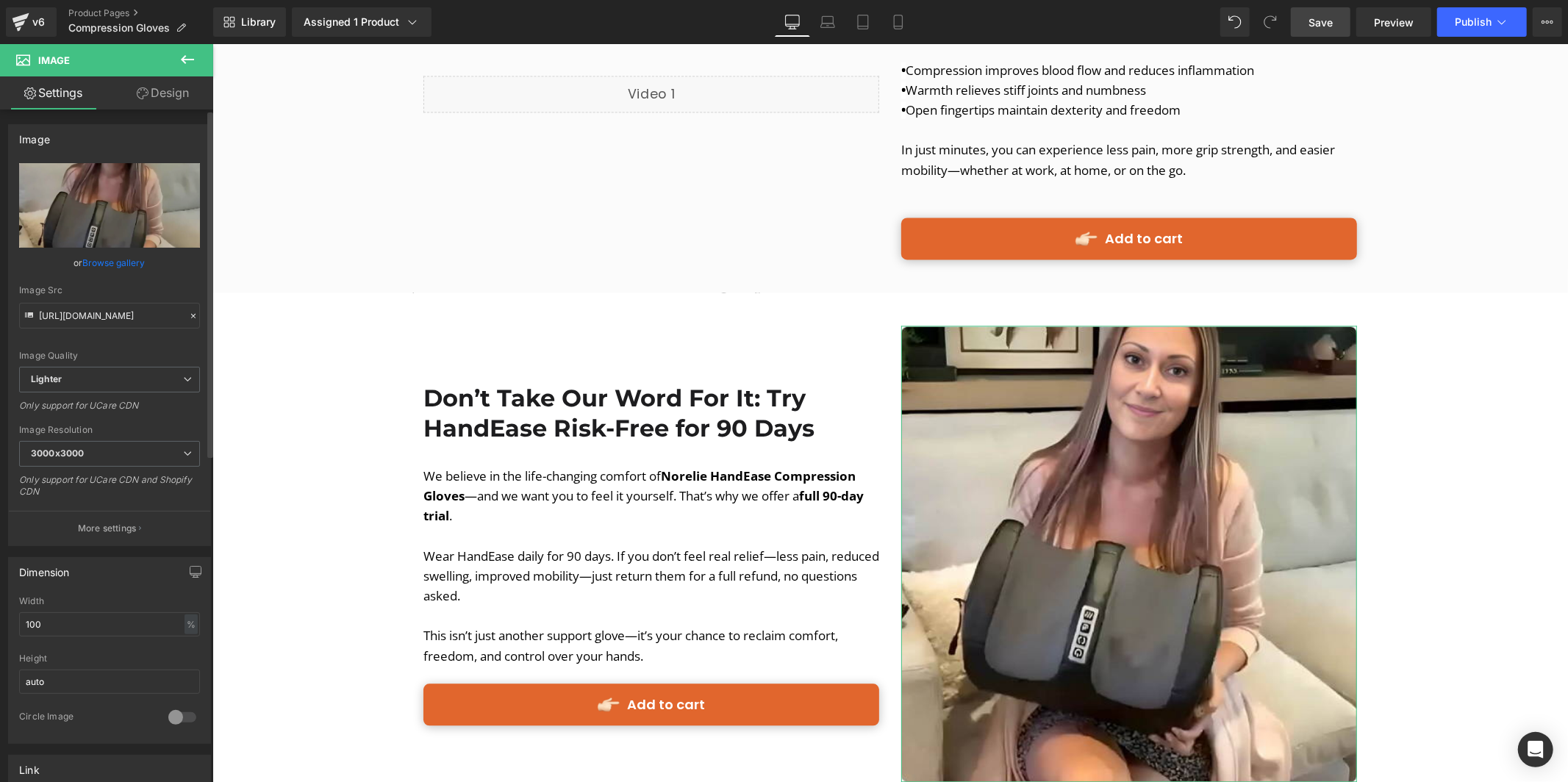
click at [130, 262] on link "Browse gallery" at bounding box center [114, 262] width 63 height 25
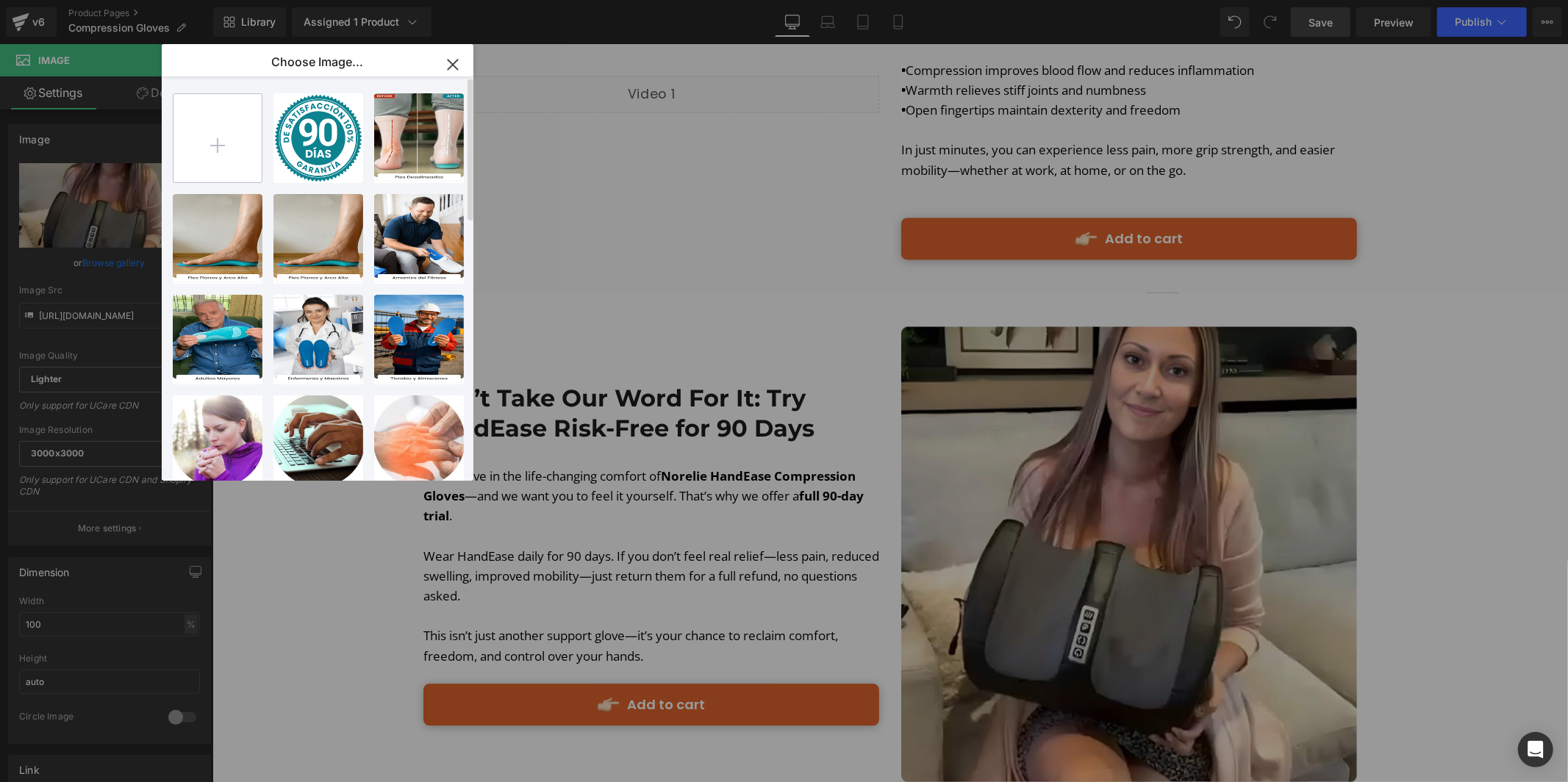
click at [209, 154] on input "file" at bounding box center [218, 138] width 88 height 88
type input "C:\fakepath\Compression Gloves (1).png"
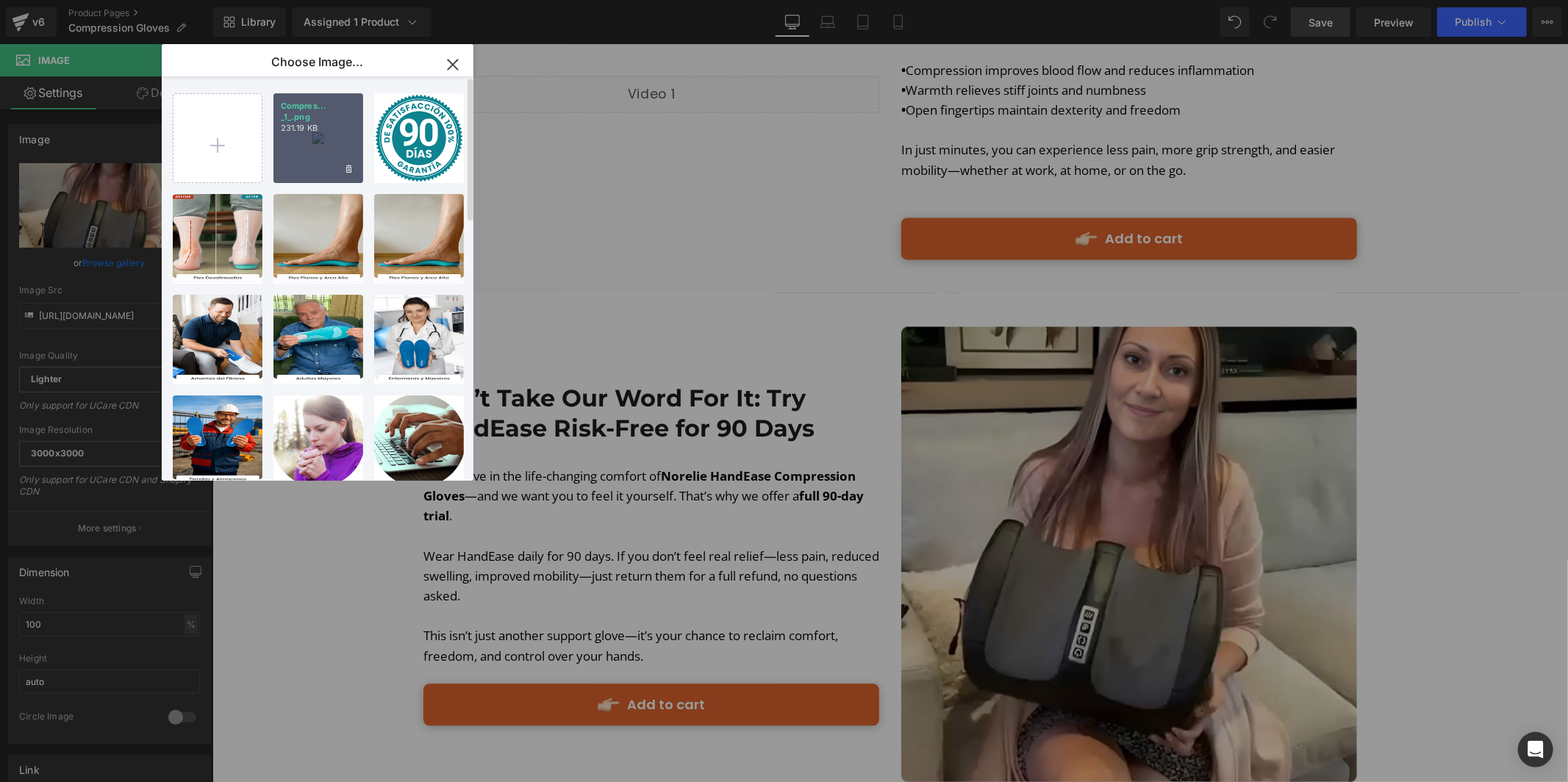
click at [337, 111] on p "Compres... _1_.png" at bounding box center [318, 111] width 75 height 22
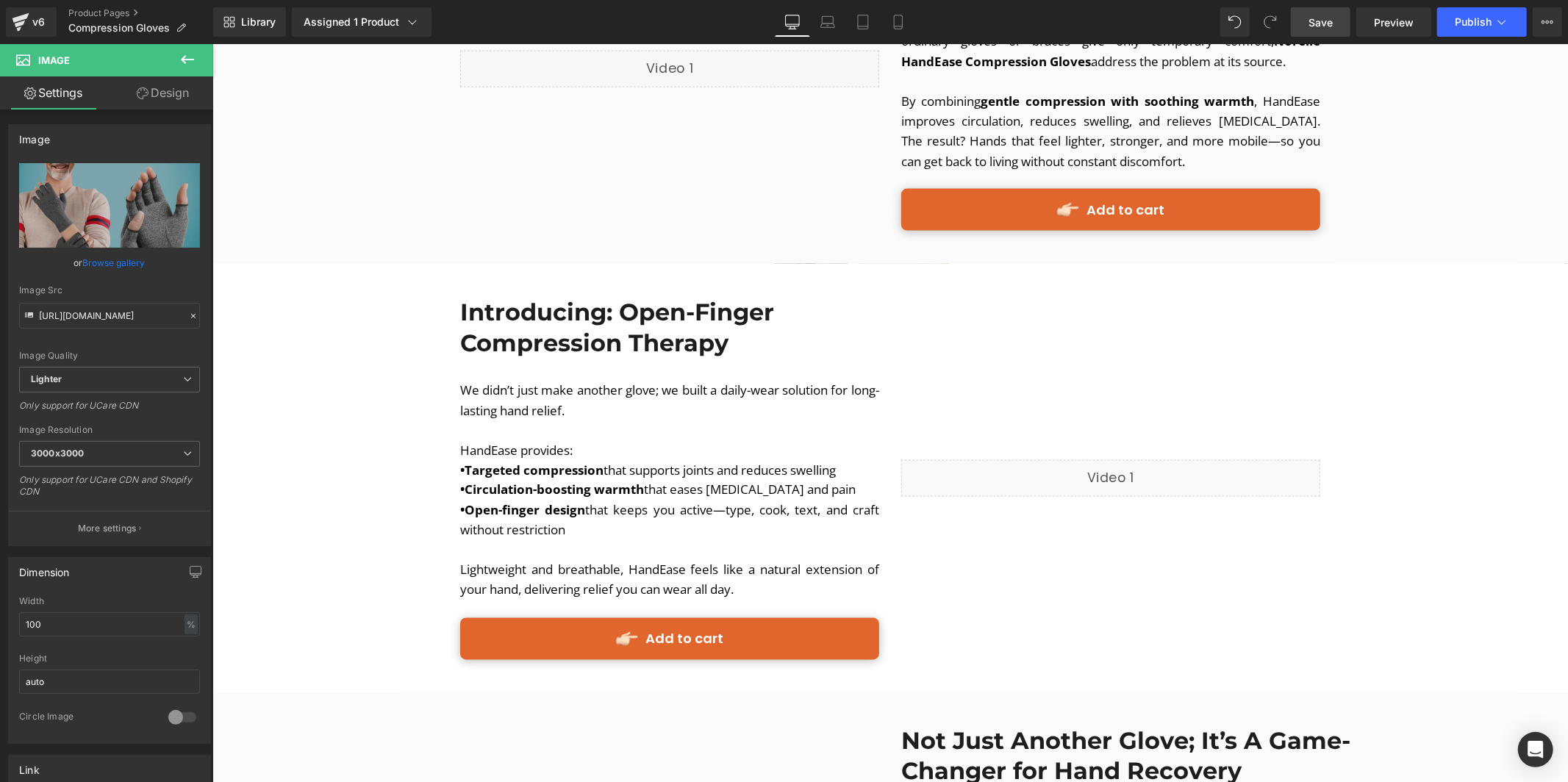
scroll to position [1908, 0]
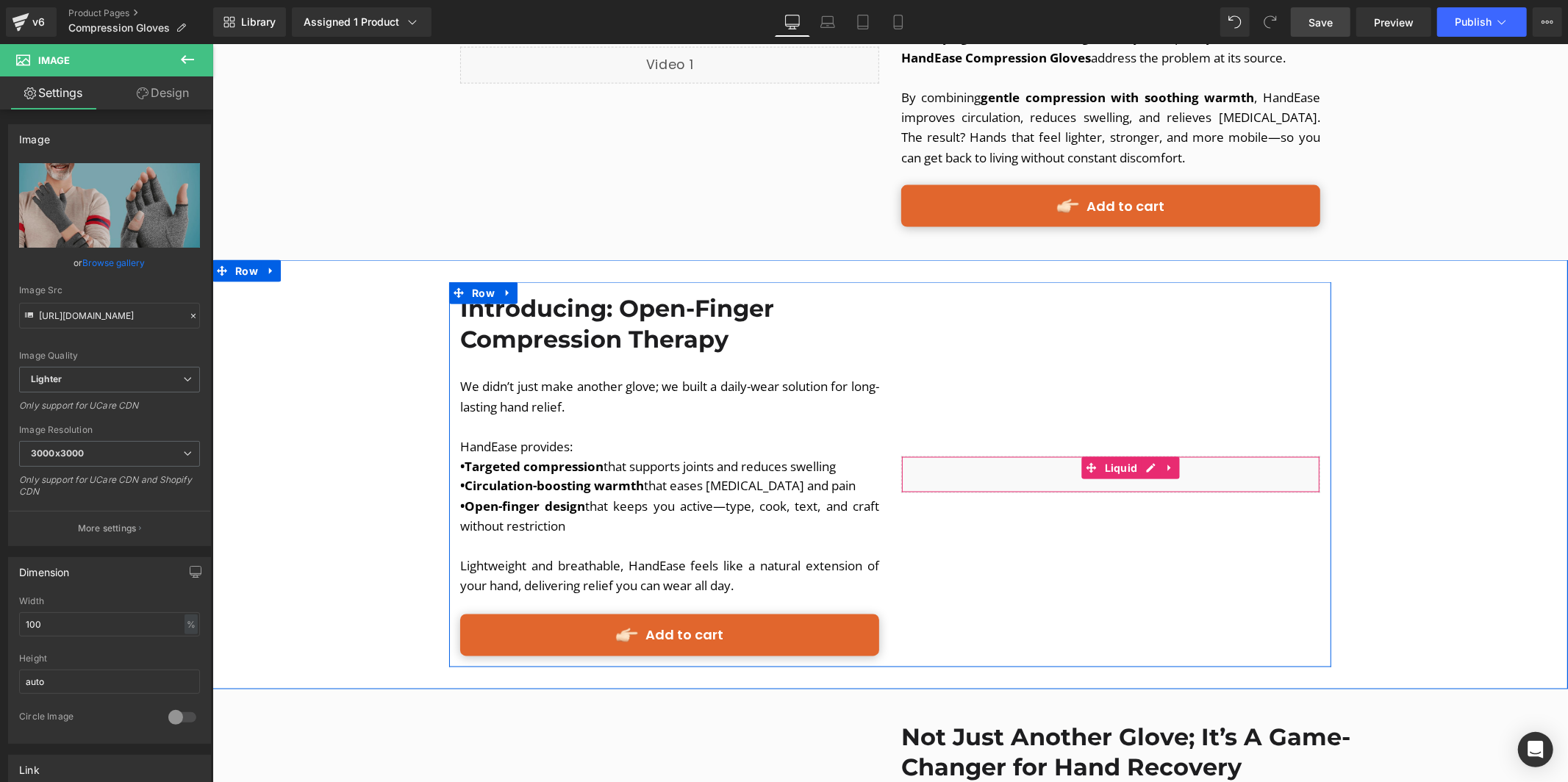
click at [1016, 455] on div "Liquid" at bounding box center [1109, 474] width 419 height 37
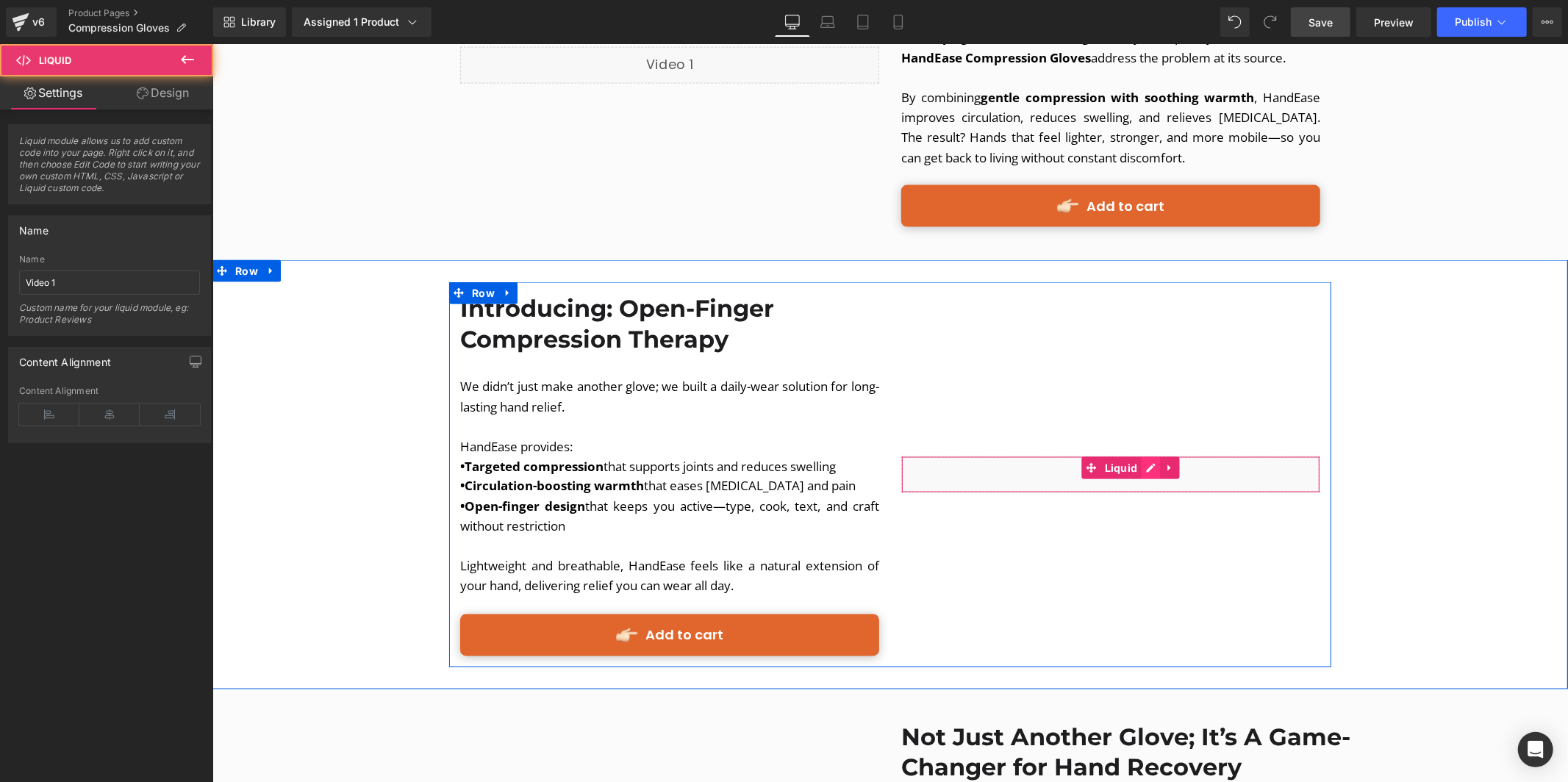
click at [1141, 455] on div "Liquid" at bounding box center [1109, 474] width 419 height 37
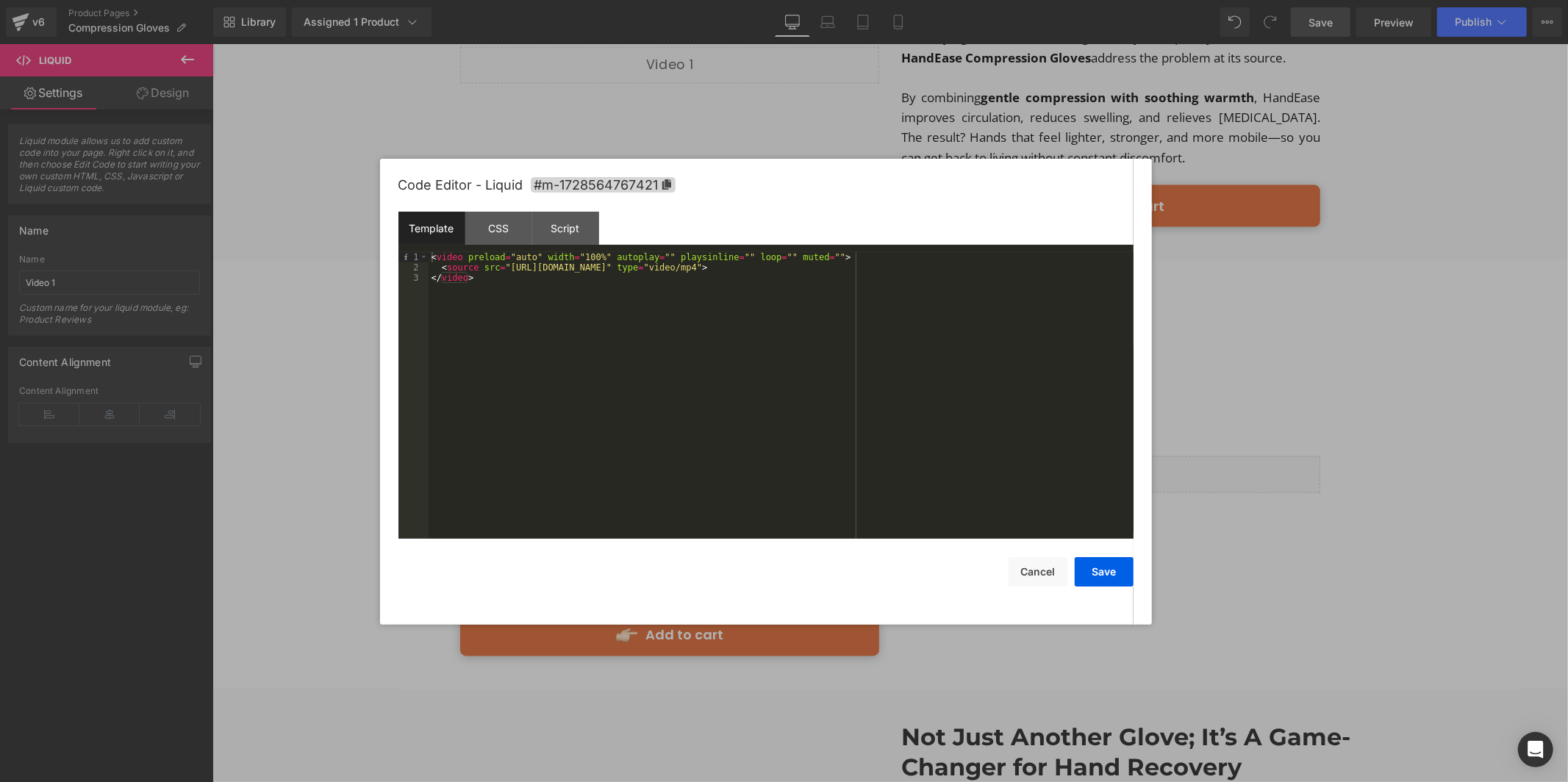
click at [511, 269] on div "< video preload = "auto" width = "100%" autoplay = "" playsinline = "" loop = "…" at bounding box center [781, 406] width 705 height 308
click at [1038, 574] on button "Cancel" at bounding box center [1038, 572] width 59 height 29
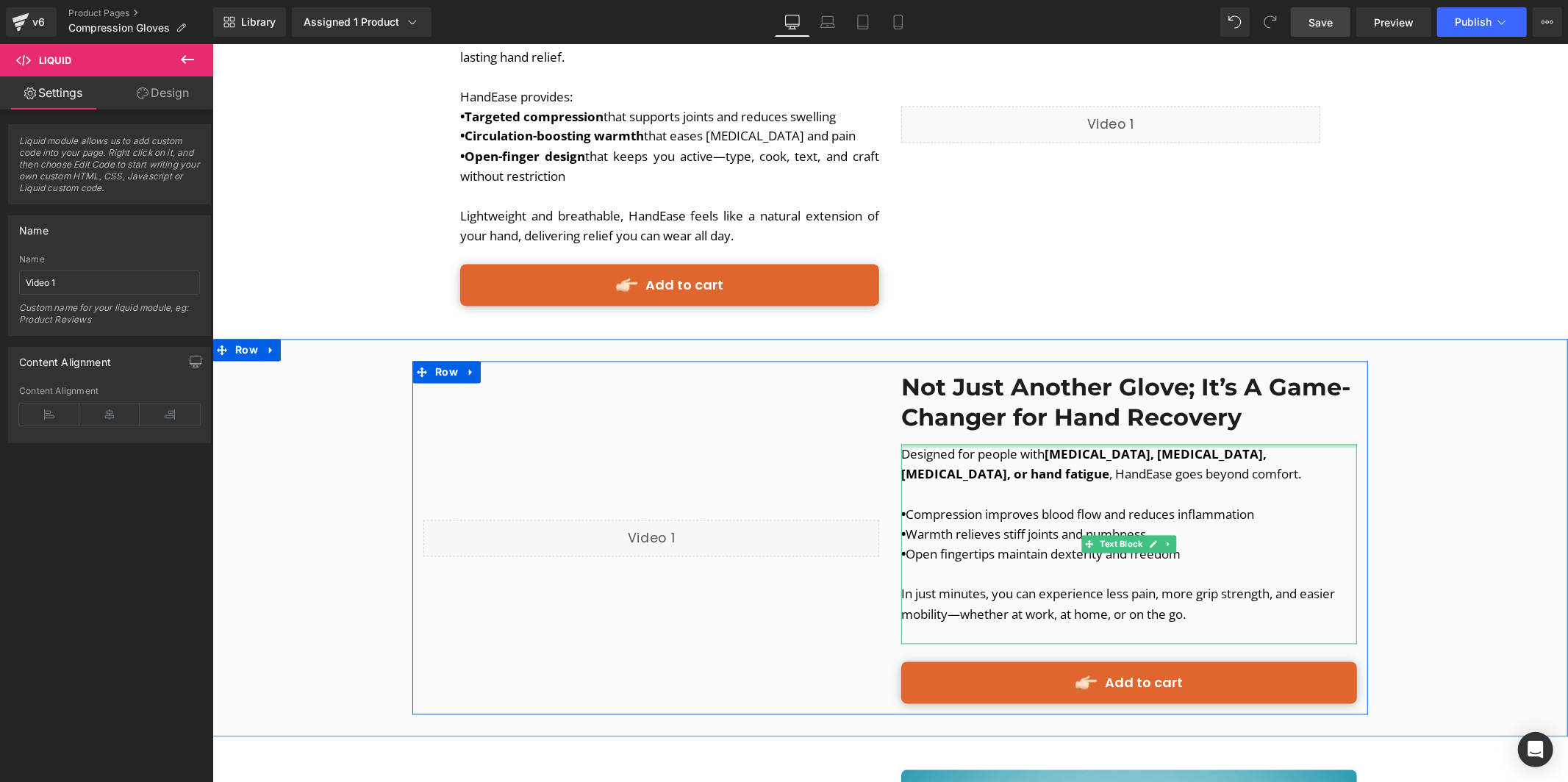
scroll to position [2258, 0]
click at [686, 519] on div "Liquid" at bounding box center [651, 537] width 455 height 37
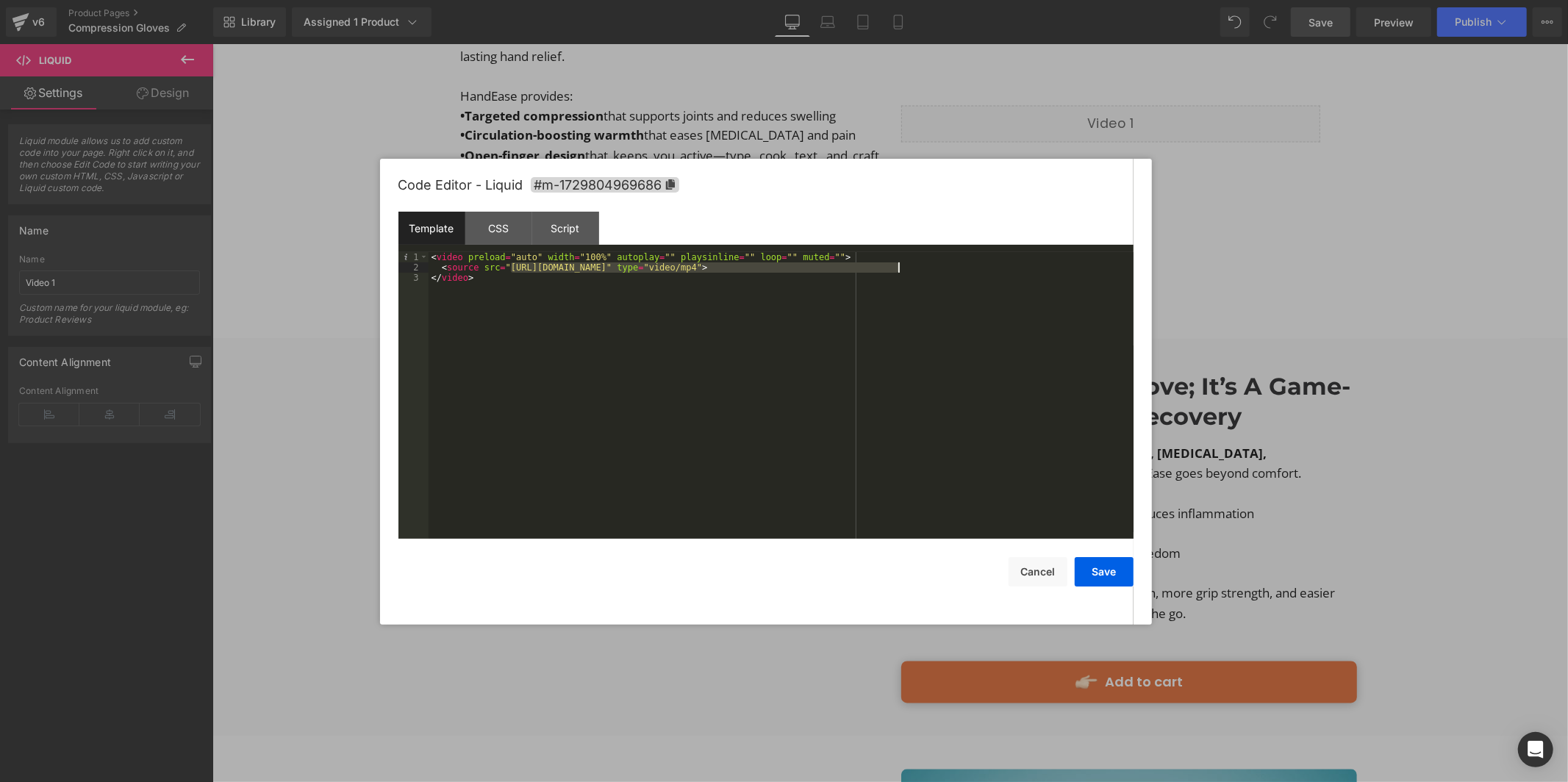
drag, startPoint x: 510, startPoint y: 269, endPoint x: 897, endPoint y: 272, distance: 387.0
click at [897, 272] on div "< video preload = "auto" width = "100%" autoplay = "" playsinline = "" loop = "…" at bounding box center [781, 406] width 705 height 308
click at [1109, 574] on button "Save" at bounding box center [1104, 572] width 59 height 29
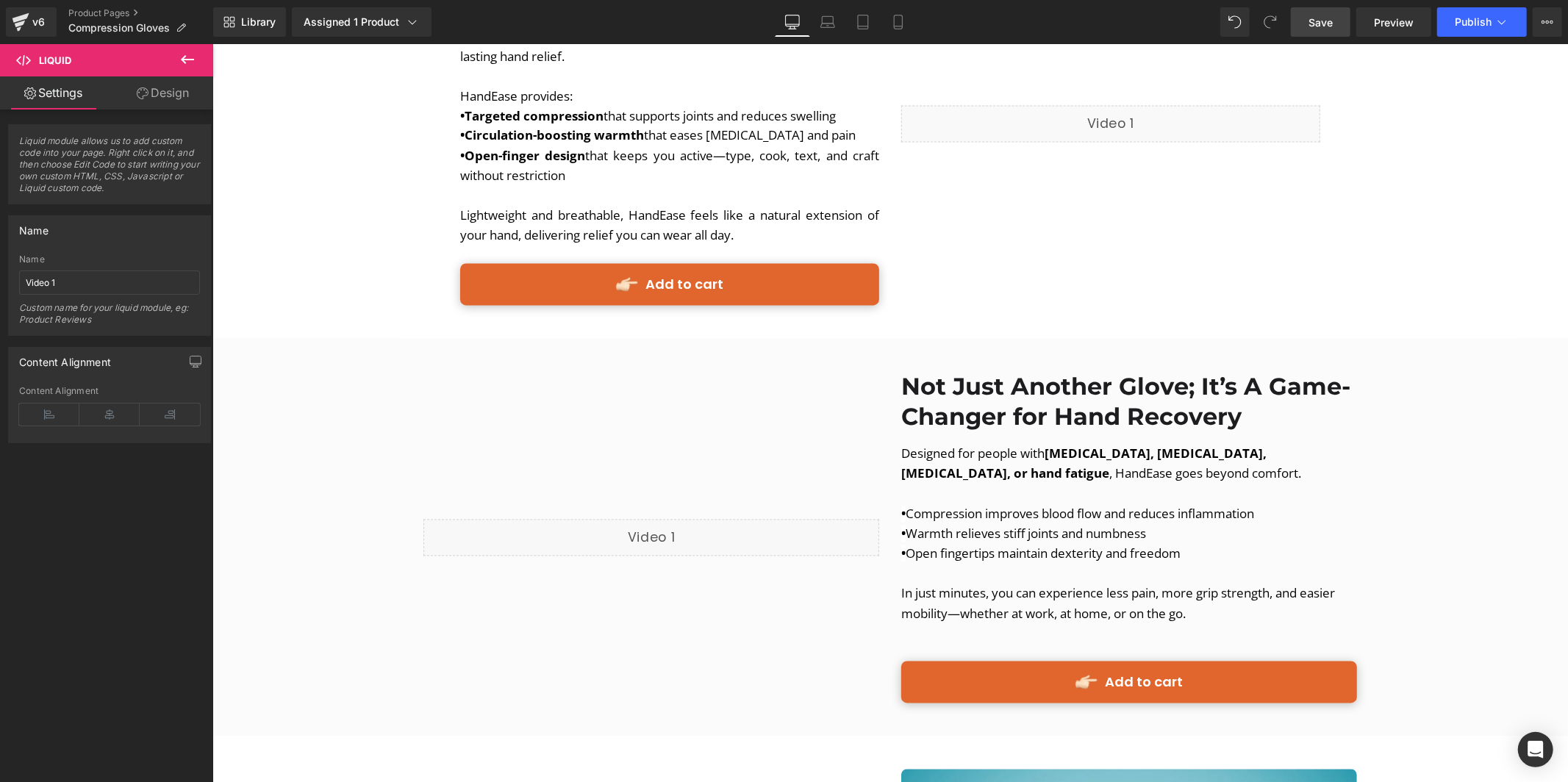
click at [1323, 15] on span "Save" at bounding box center [1320, 22] width 24 height 15
click at [1476, 33] on button "Publish" at bounding box center [1482, 22] width 90 height 29
click at [1470, 28] on button "Publish" at bounding box center [1482, 22] width 90 height 29
click at [1396, 28] on span "Preview" at bounding box center [1394, 22] width 39 height 15
